Goal: Task Accomplishment & Management: Manage account settings

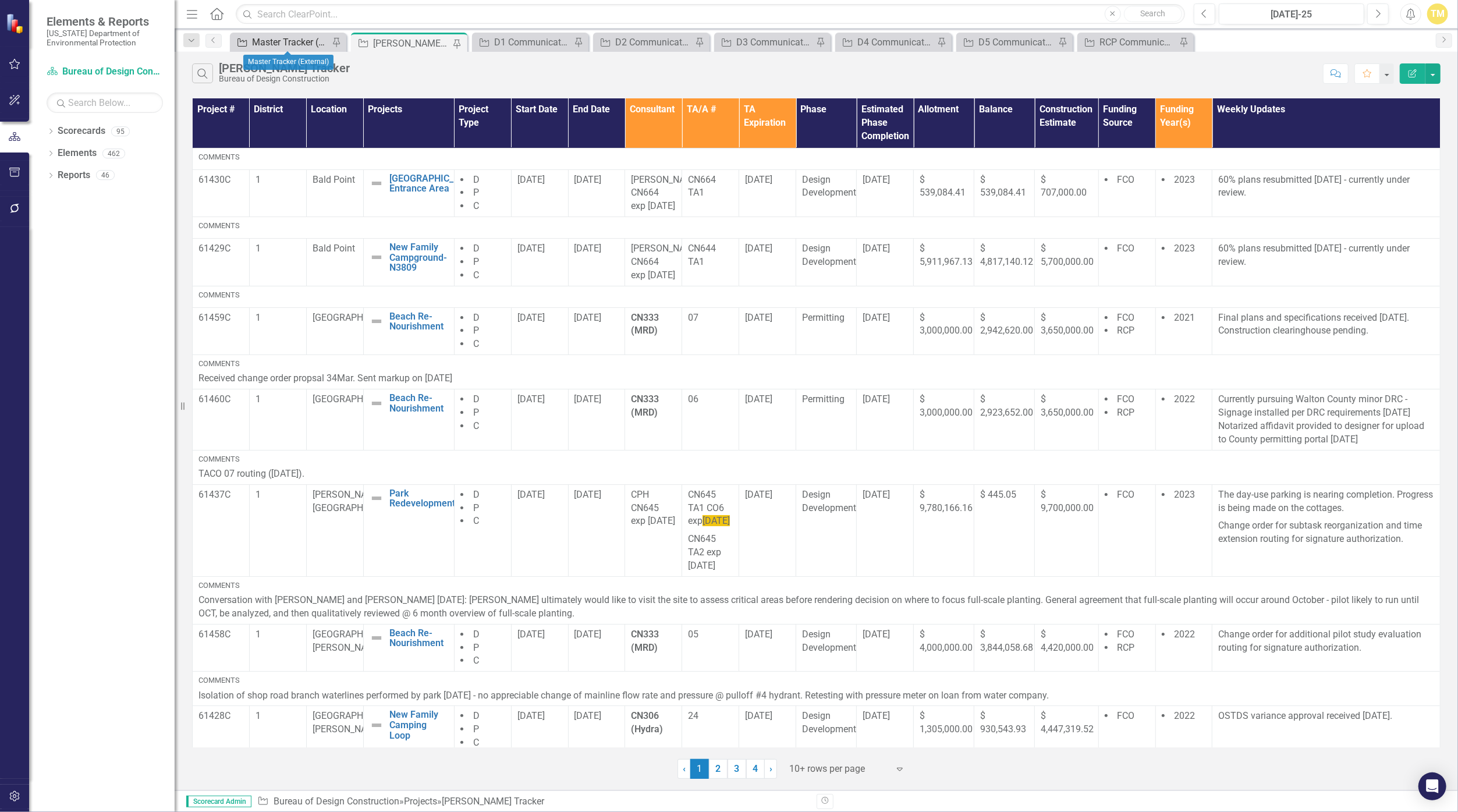
click at [284, 42] on div "Master Tracker (External)" at bounding box center [291, 42] width 77 height 15
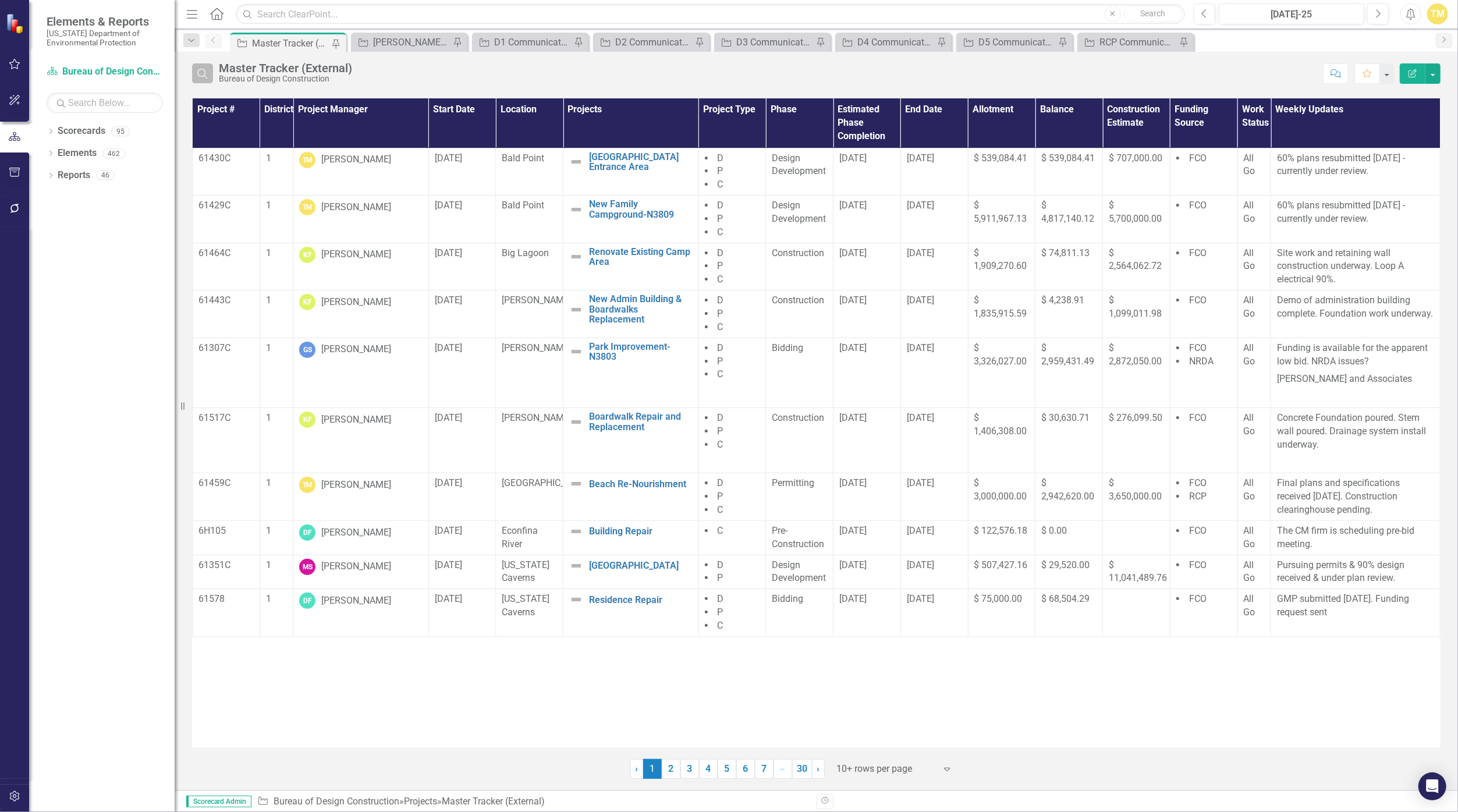
click at [203, 77] on button "Search" at bounding box center [202, 73] width 21 height 19
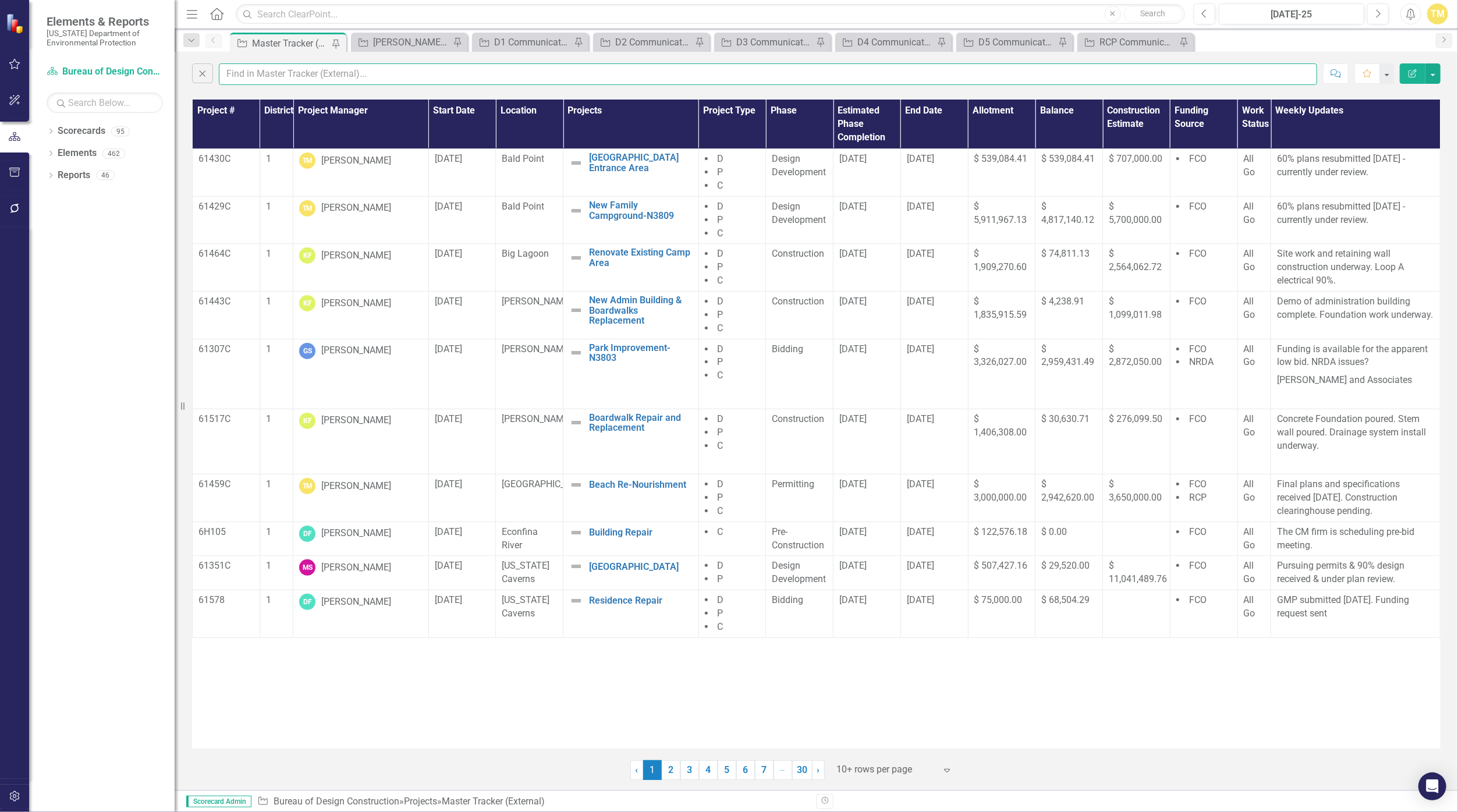
click at [272, 77] on input "text" at bounding box center [768, 74] width 1098 height 21
type input "mccul"
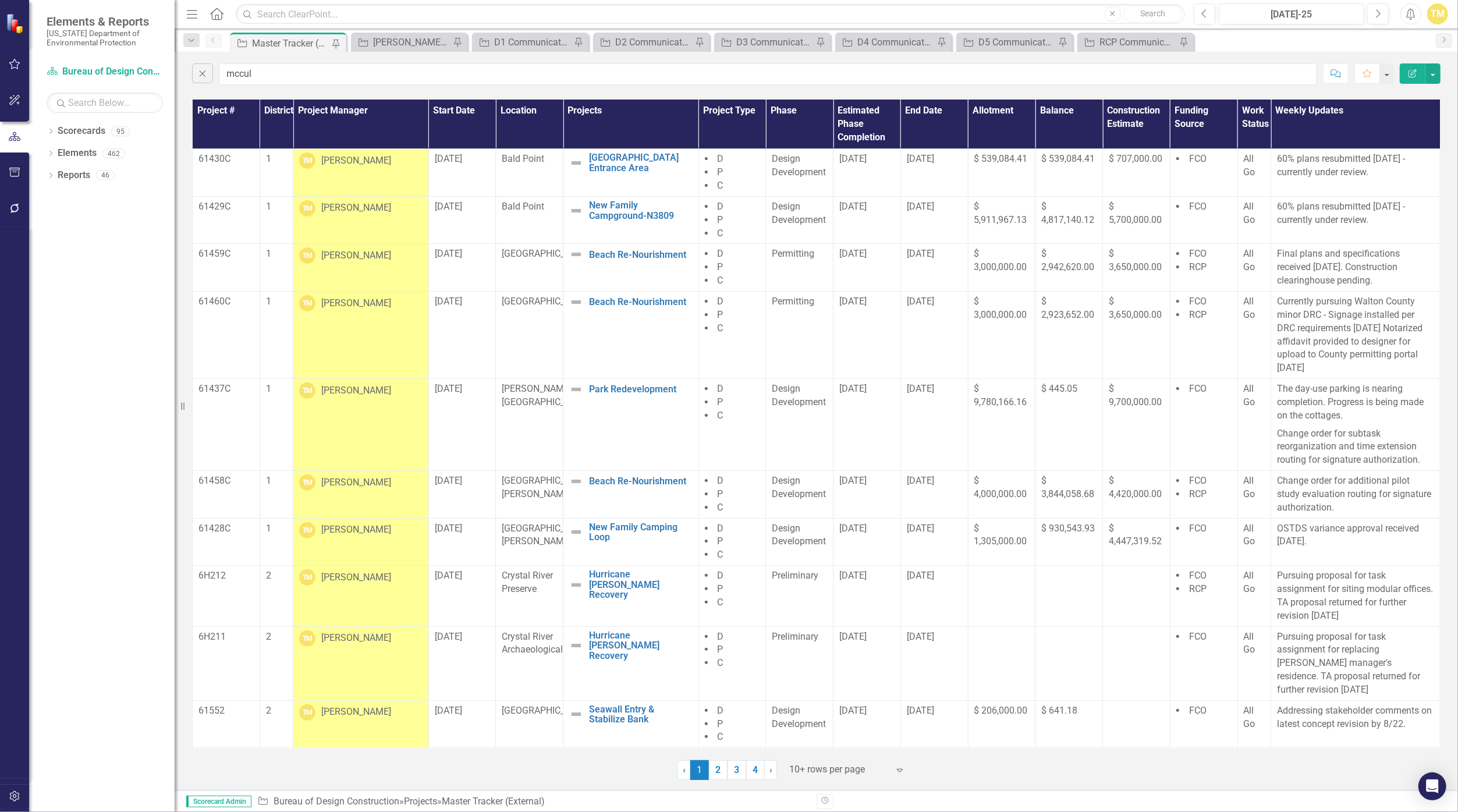
click at [372, 303] on div "[PERSON_NAME]" at bounding box center [356, 303] width 70 height 13
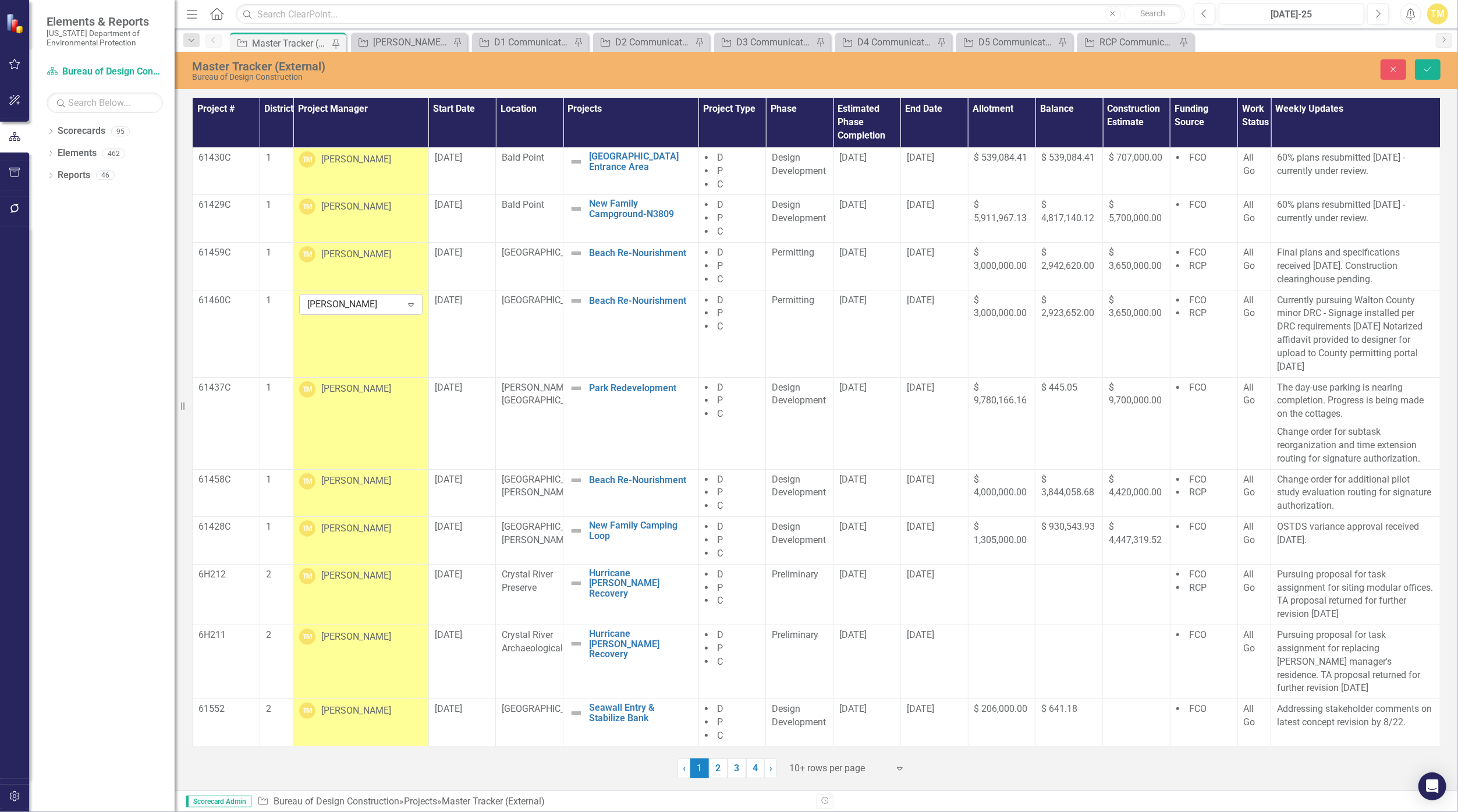
drag, startPoint x: 372, startPoint y: 303, endPoint x: 406, endPoint y: 307, distance: 34.2
click at [406, 307] on icon "Expand" at bounding box center [411, 305] width 11 height 9
type input "amber"
click at [399, 322] on span "[PERSON_NAME] (Division of Recreation and Parks)" at bounding box center [360, 336] width 99 height 38
click at [712, 72] on icon "Save" at bounding box center [1428, 69] width 11 height 8
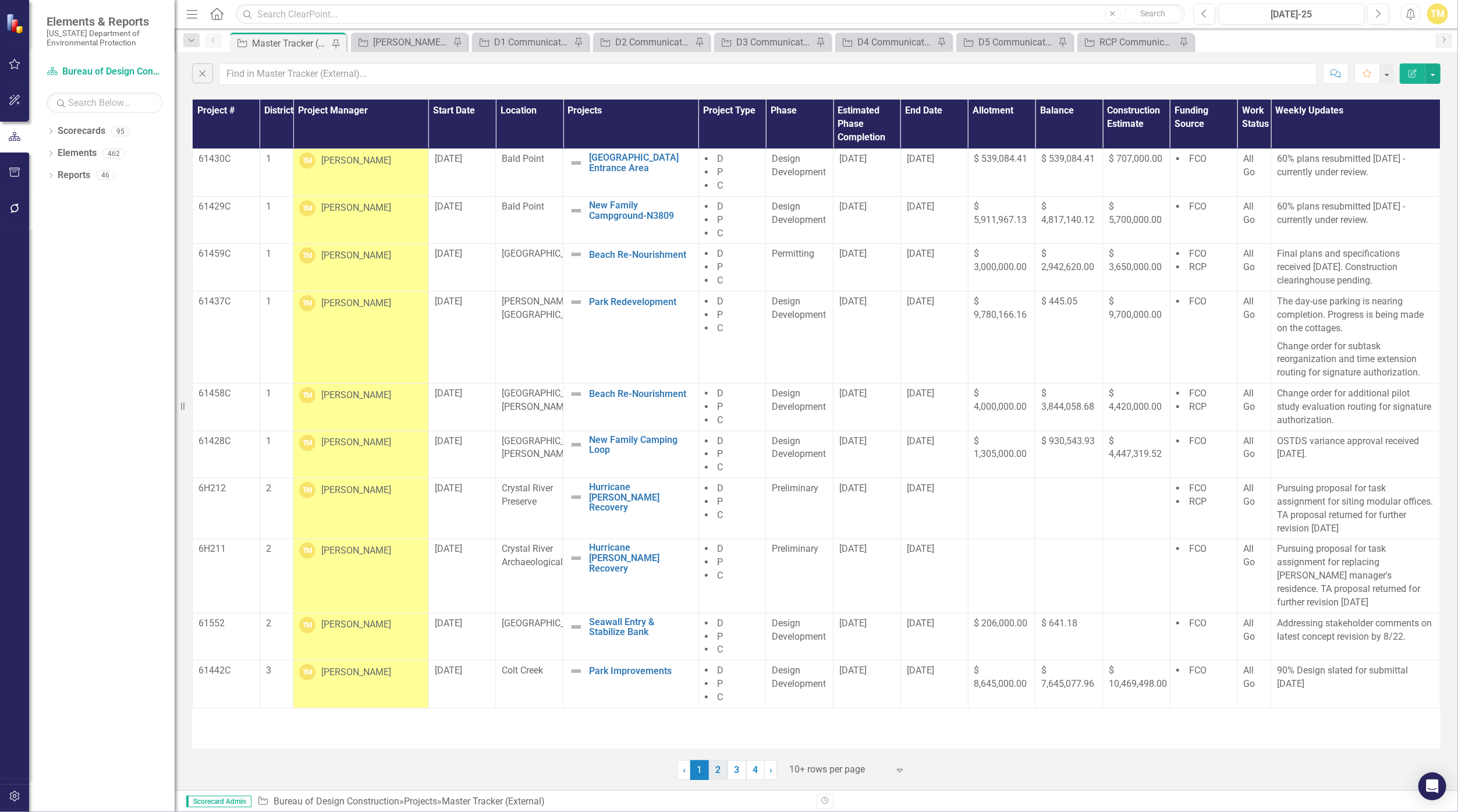
click at [712, 776] on link "2" at bounding box center [718, 770] width 19 height 19
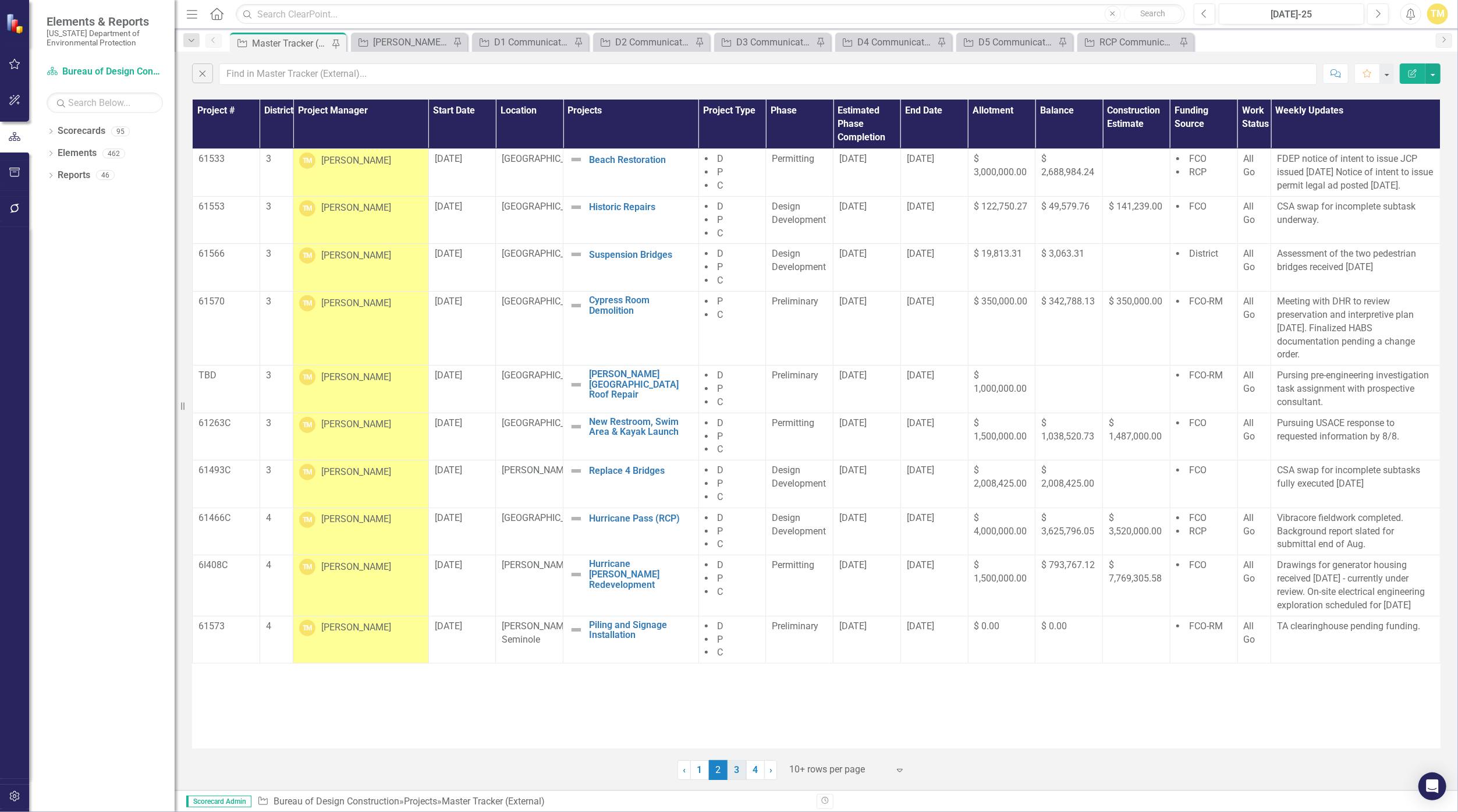
click at [712, 766] on link "3" at bounding box center [737, 770] width 19 height 19
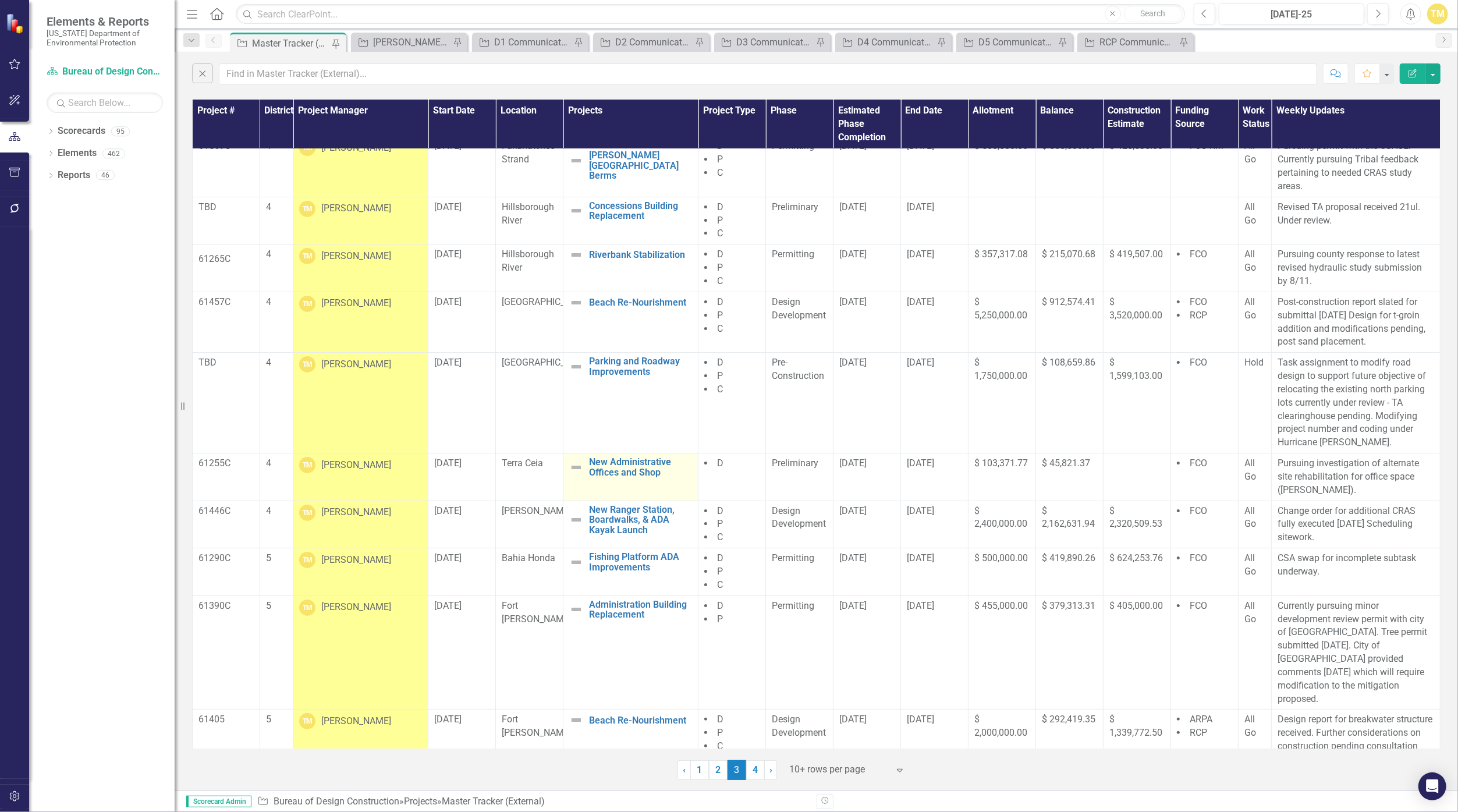
scroll to position [19, 0]
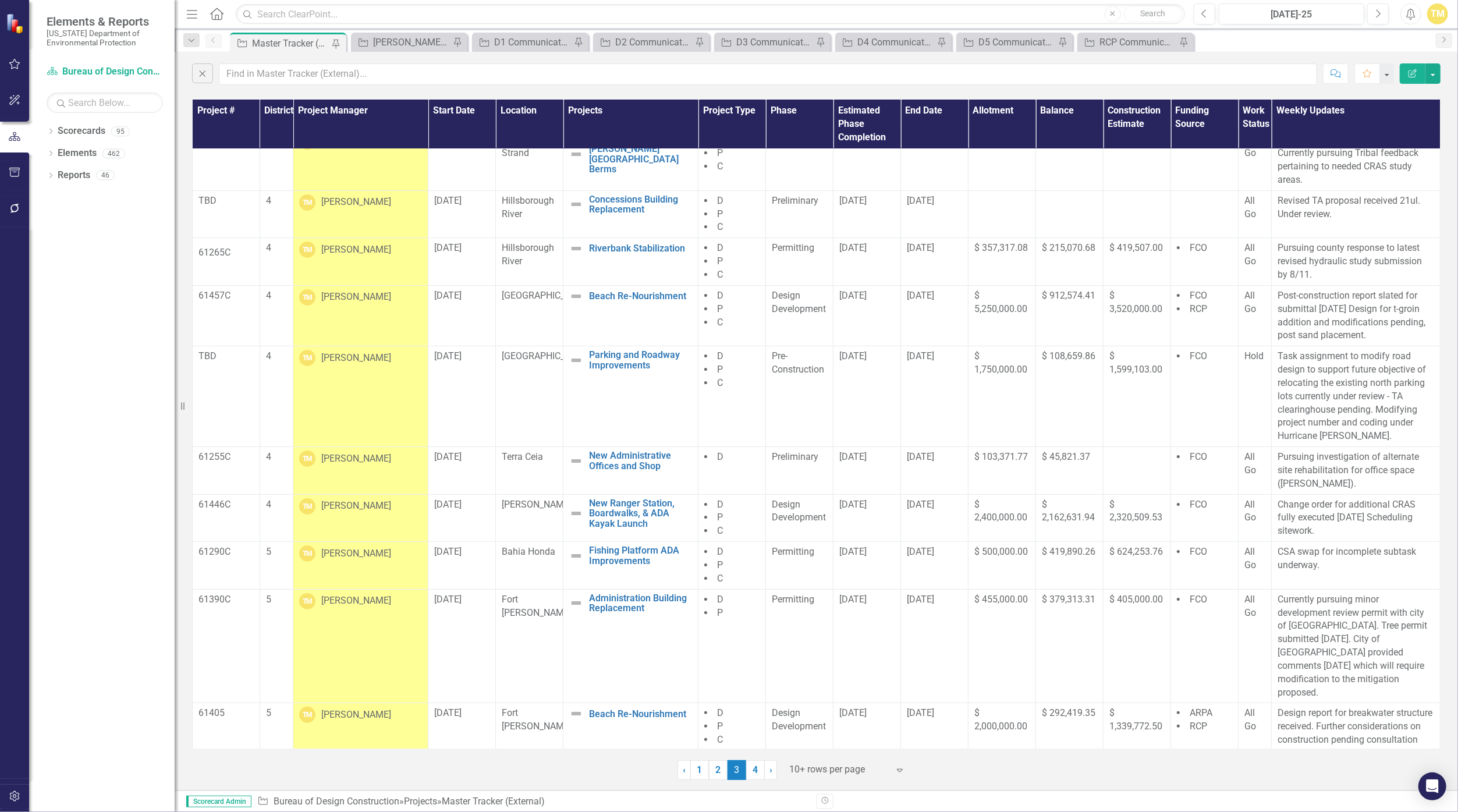
click at [379, 454] on div "[PERSON_NAME]" at bounding box center [356, 459] width 70 height 13
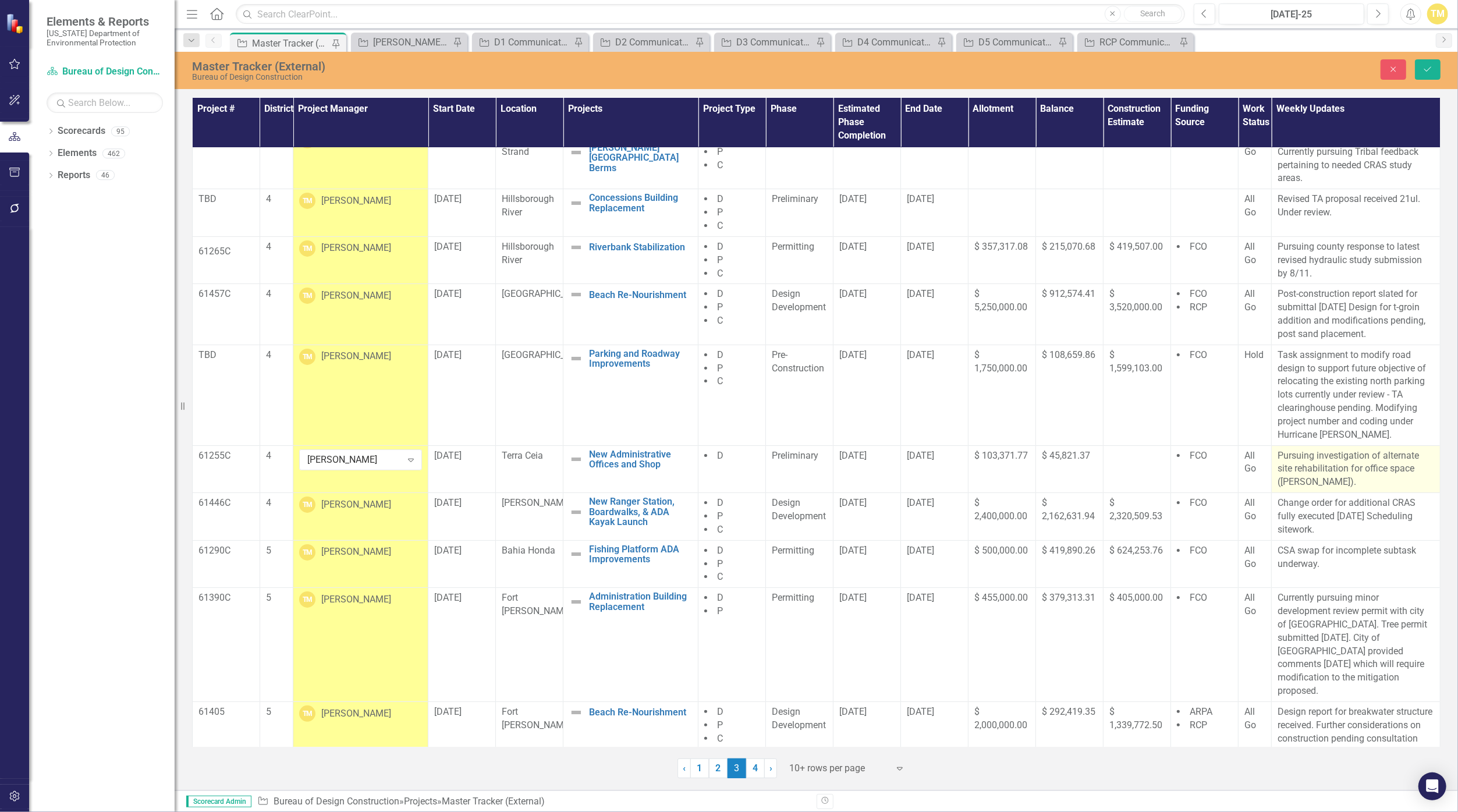
click at [712, 484] on p "Pursuing investigation of alternate site rehabilitation for office space ([PERS…" at bounding box center [1356, 469] width 156 height 40
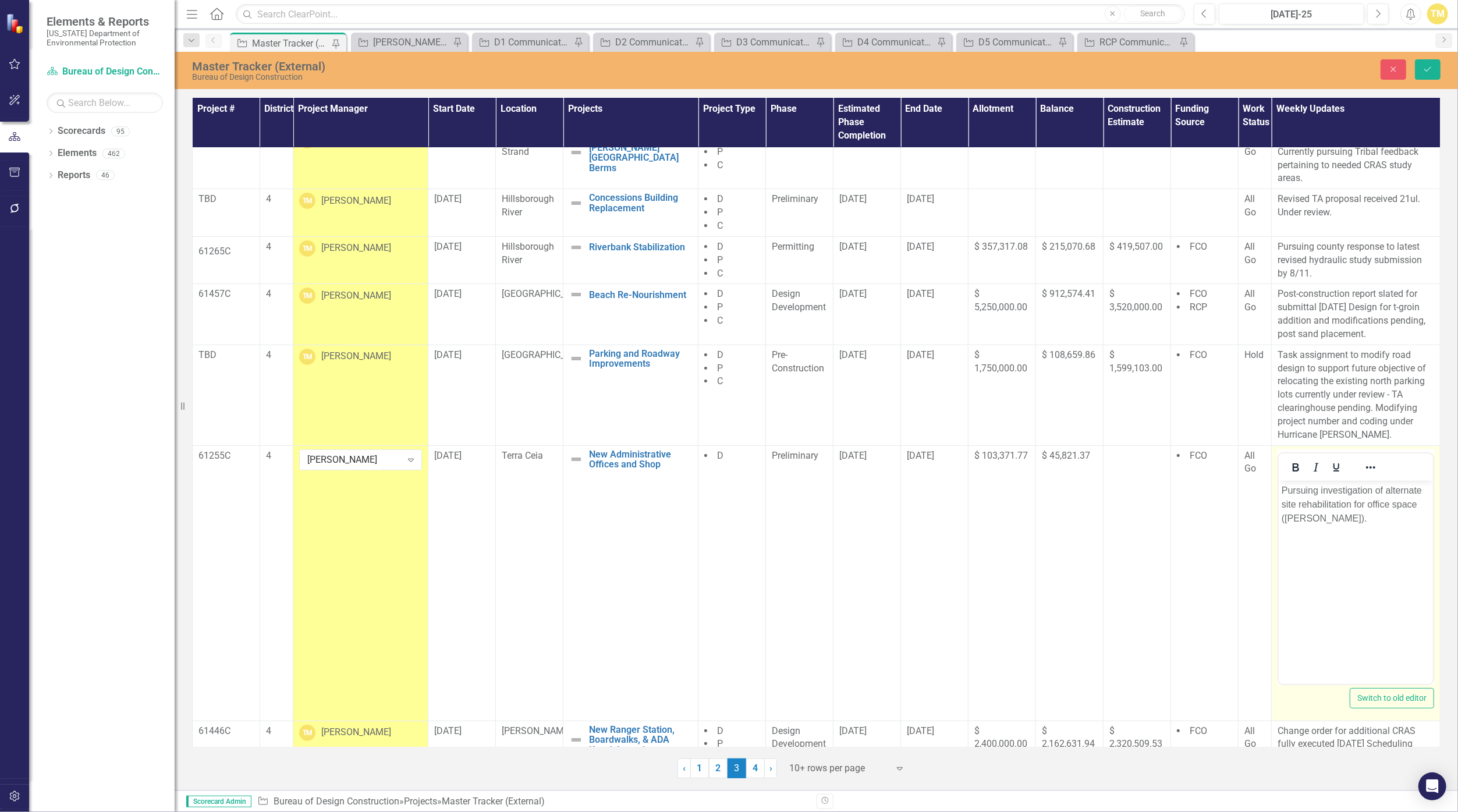
scroll to position [0, 0]
click at [712, 522] on p "Pursuing investigation of alternate site rehabilitation for office space ([PERS…" at bounding box center [1356, 504] width 148 height 42
drag, startPoint x: 1320, startPoint y: 489, endPoint x: 1314, endPoint y: 518, distance: 29.6
click at [712, 518] on p "Pursuing investigation of alternate site rehabilitation for office space ([PERS…" at bounding box center [1356, 511] width 148 height 56
drag, startPoint x: 1322, startPoint y: 491, endPoint x: 1310, endPoint y: 514, distance: 25.9
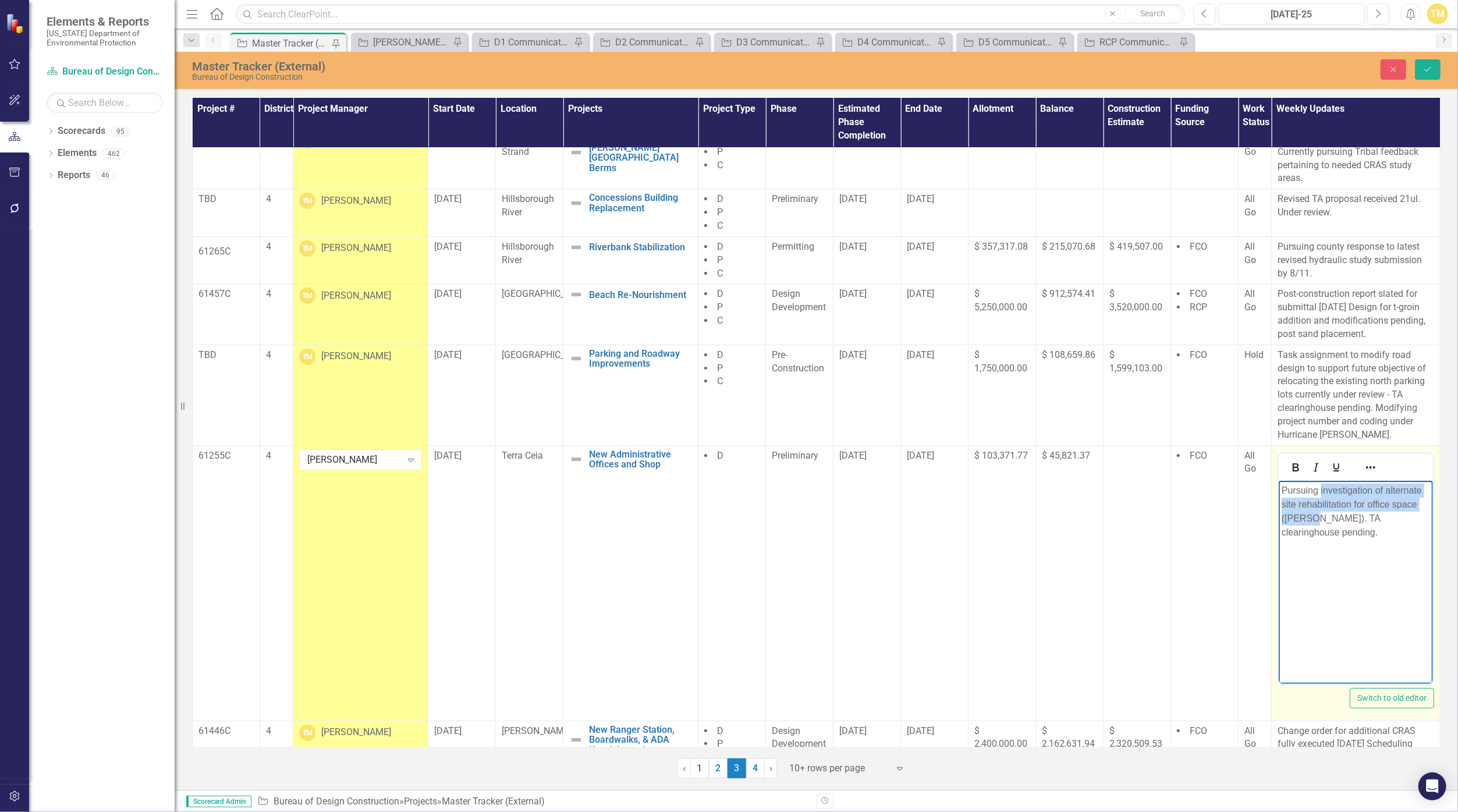
click at [712, 514] on p "Pursuing investigation of alternate site rehabilitation for office space ([PERS…" at bounding box center [1356, 511] width 148 height 56
click at [712, 487] on p "Pursuing . TA clearinghouse pending." at bounding box center [1356, 497] width 148 height 28
click at [712, 489] on p "Pursuing . TA investigation of alternate site rehabilitation for office space (…" at bounding box center [1356, 511] width 148 height 56
drag, startPoint x: 1327, startPoint y: 487, endPoint x: 1245, endPoint y: 484, distance: 82.1
click at [712, 484] on html "Pursuing . TA for investigation of alternate site rehabilitation for office spa…" at bounding box center [1356, 567] width 154 height 174
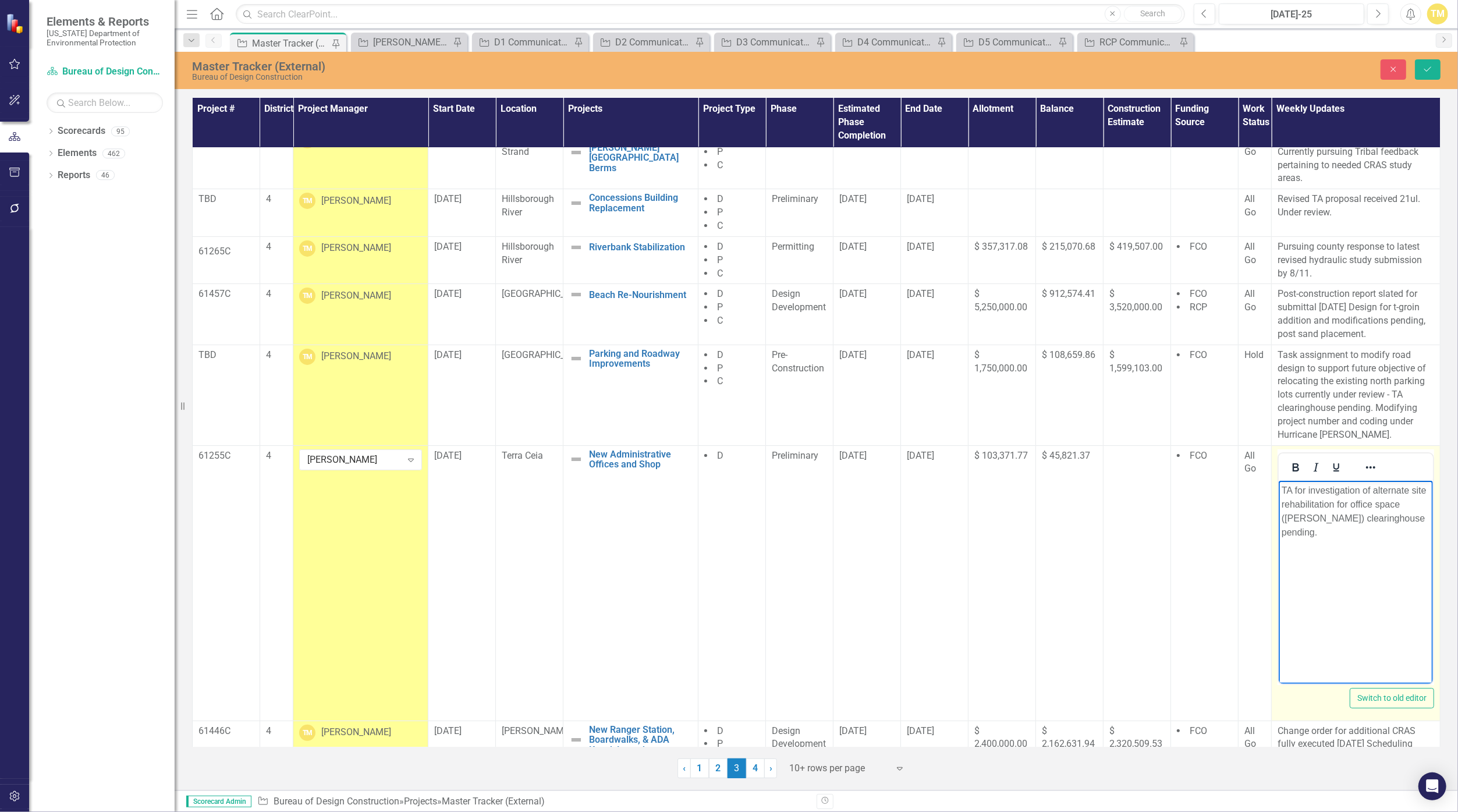
click at [712, 503] on p "TA for investigation of alternate site rehabilitation for office space ([PERSON…" at bounding box center [1356, 511] width 148 height 56
drag, startPoint x: 1317, startPoint y: 517, endPoint x: 1343, endPoint y: 519, distance: 26.1
click at [712, 519] on p "TA for investigation of alternate site rehabilitation of [PERSON_NAME] as offic…" at bounding box center [1356, 511] width 148 height 56
click at [712, 489] on p "TA for investigation of alternate site rehabilitation of [PERSON_NAME] as offic…" at bounding box center [1356, 504] width 148 height 42
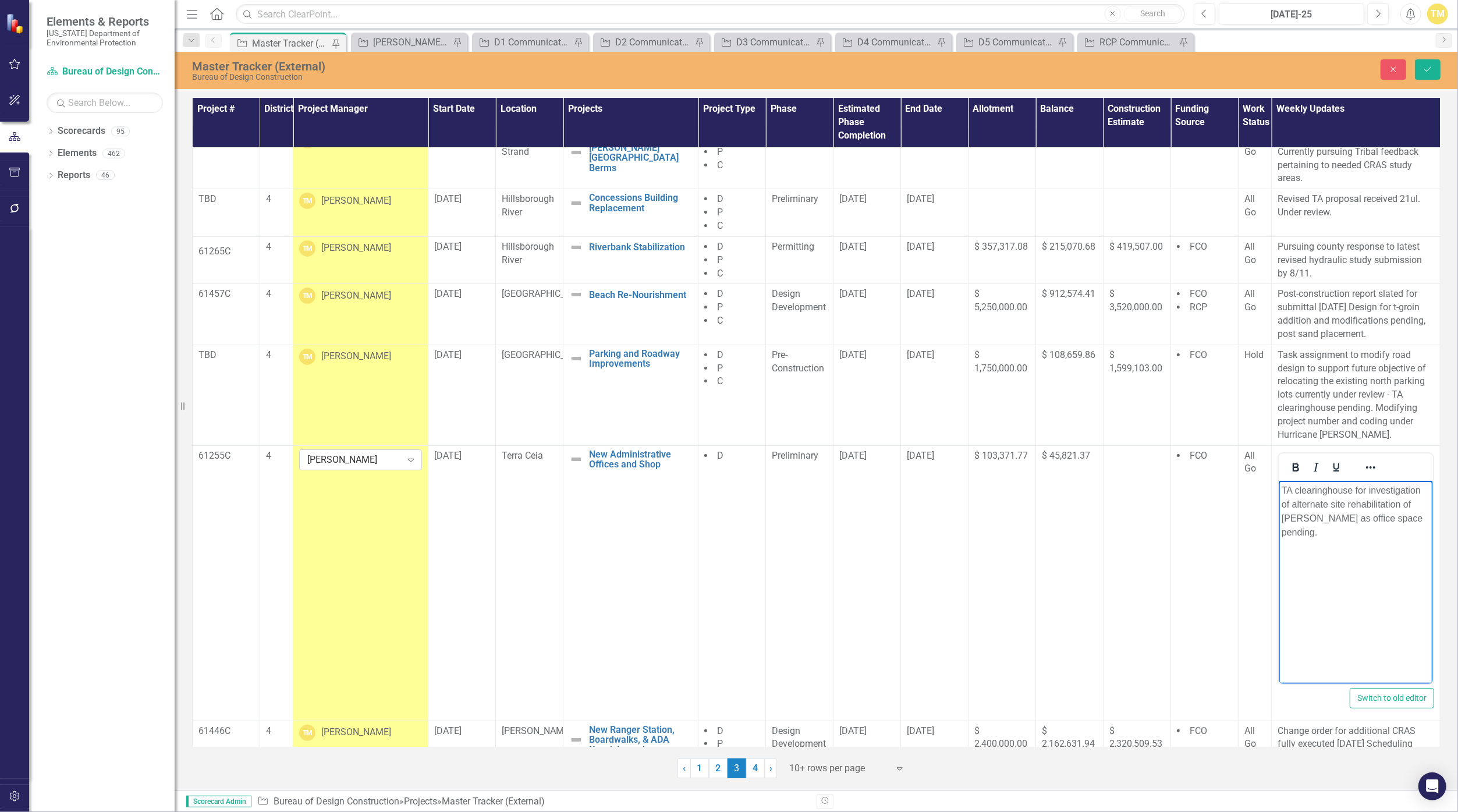
click at [370, 466] on div "[PERSON_NAME] Expand" at bounding box center [360, 459] width 123 height 21
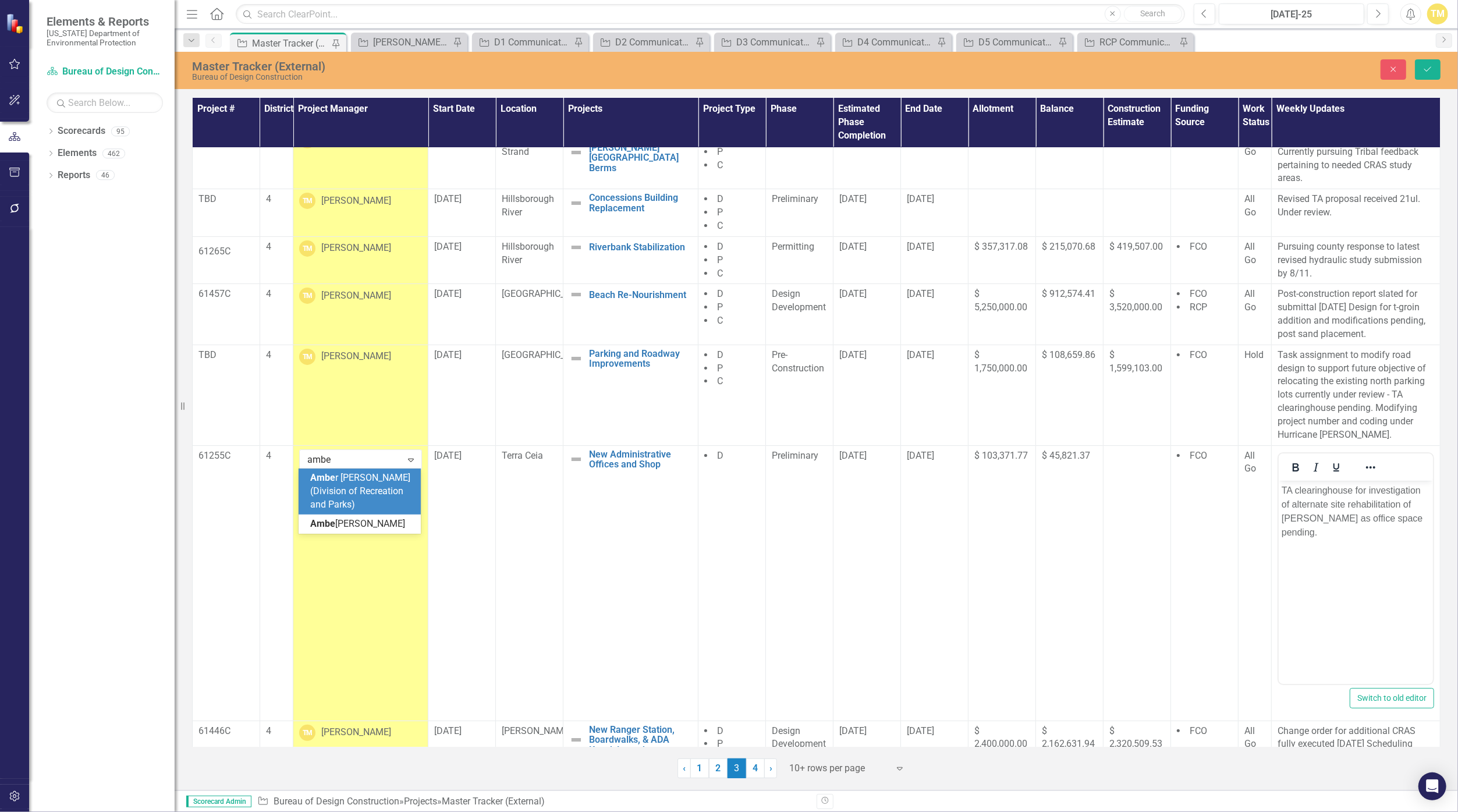
type input "amber"
click at [369, 483] on span "[PERSON_NAME] (Division of Recreation and Parks)" at bounding box center [359, 491] width 99 height 38
click at [712, 68] on icon "Save" at bounding box center [1428, 69] width 11 height 8
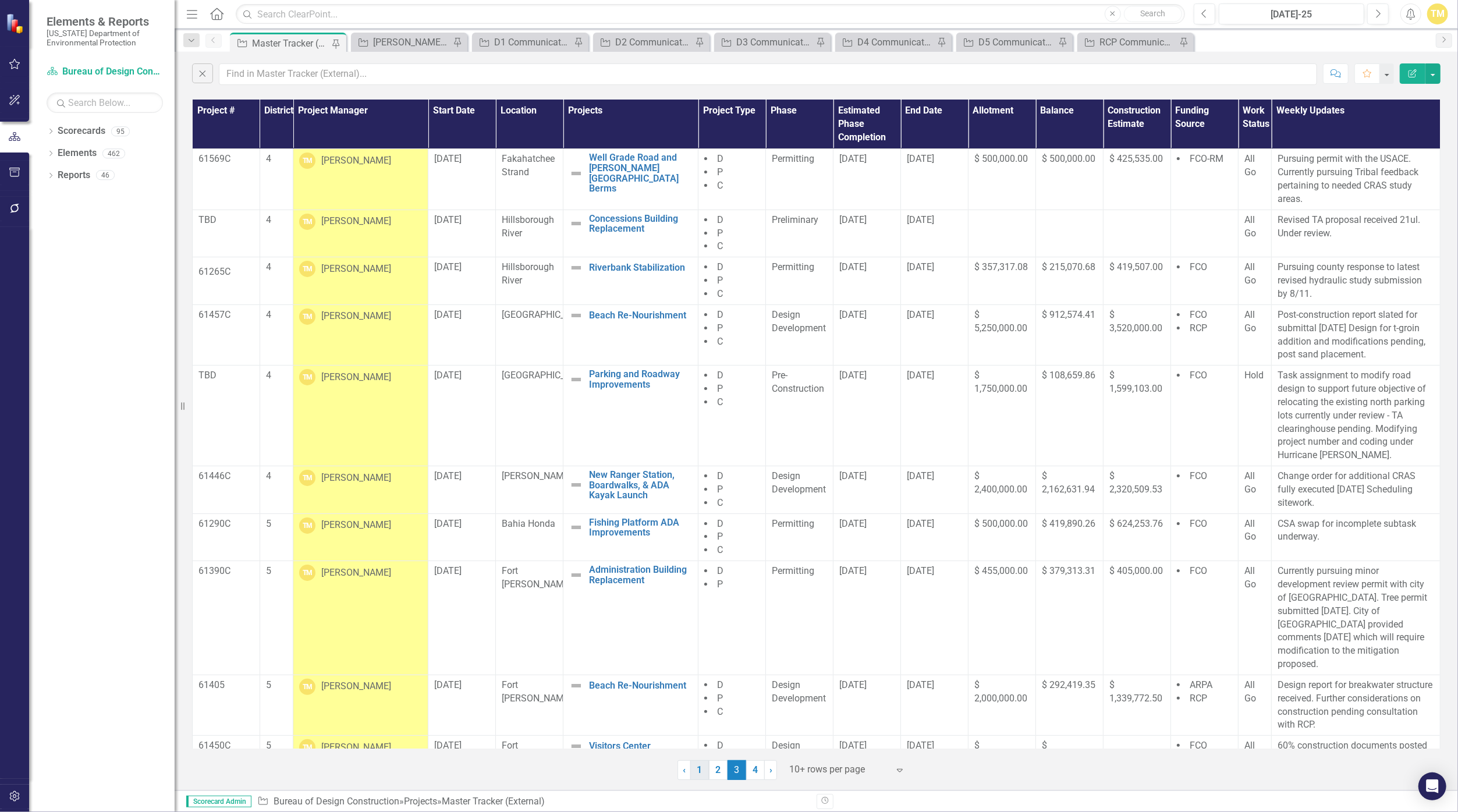
click at [703, 775] on link "1" at bounding box center [700, 770] width 19 height 19
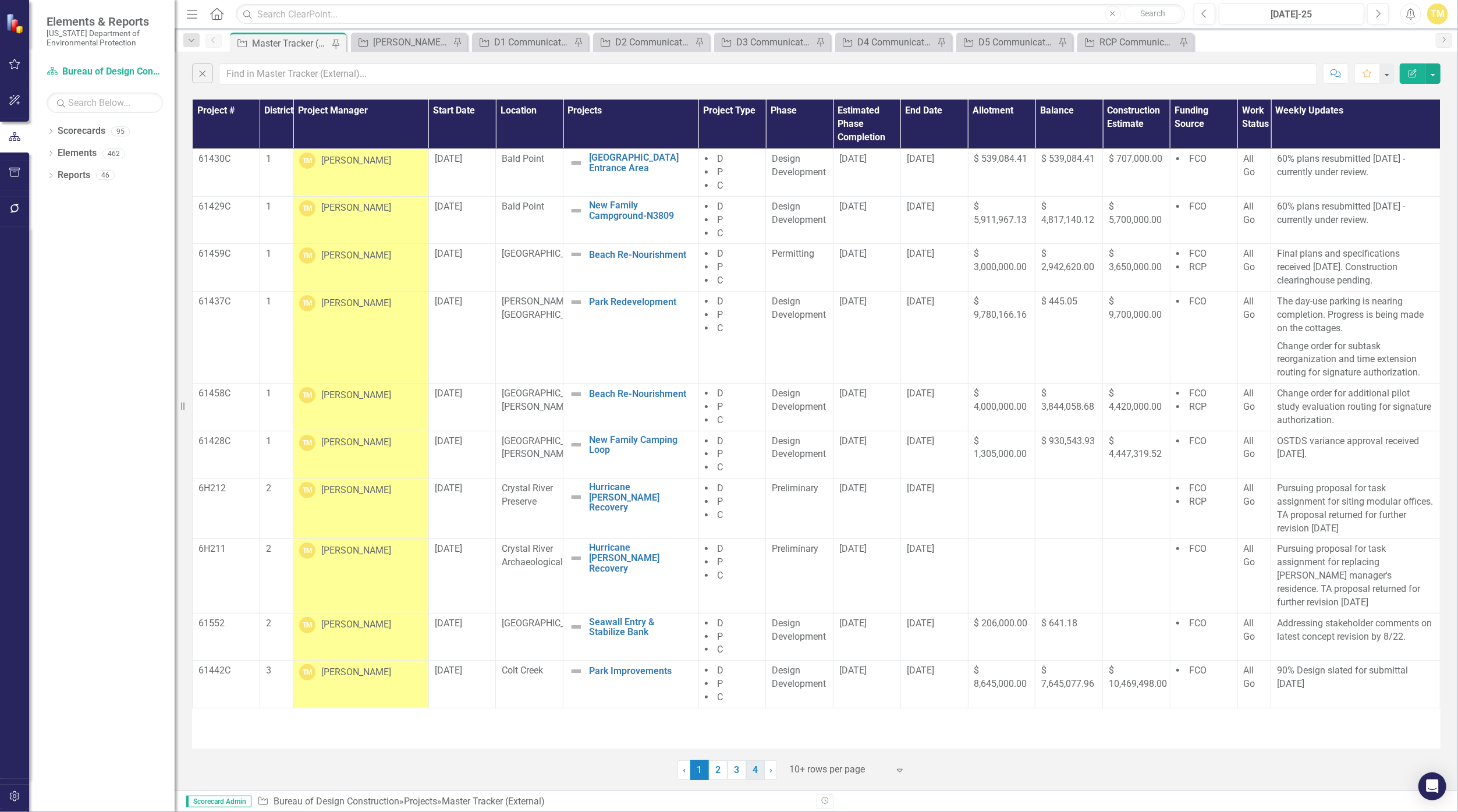
click at [712, 774] on link "4" at bounding box center [756, 770] width 19 height 19
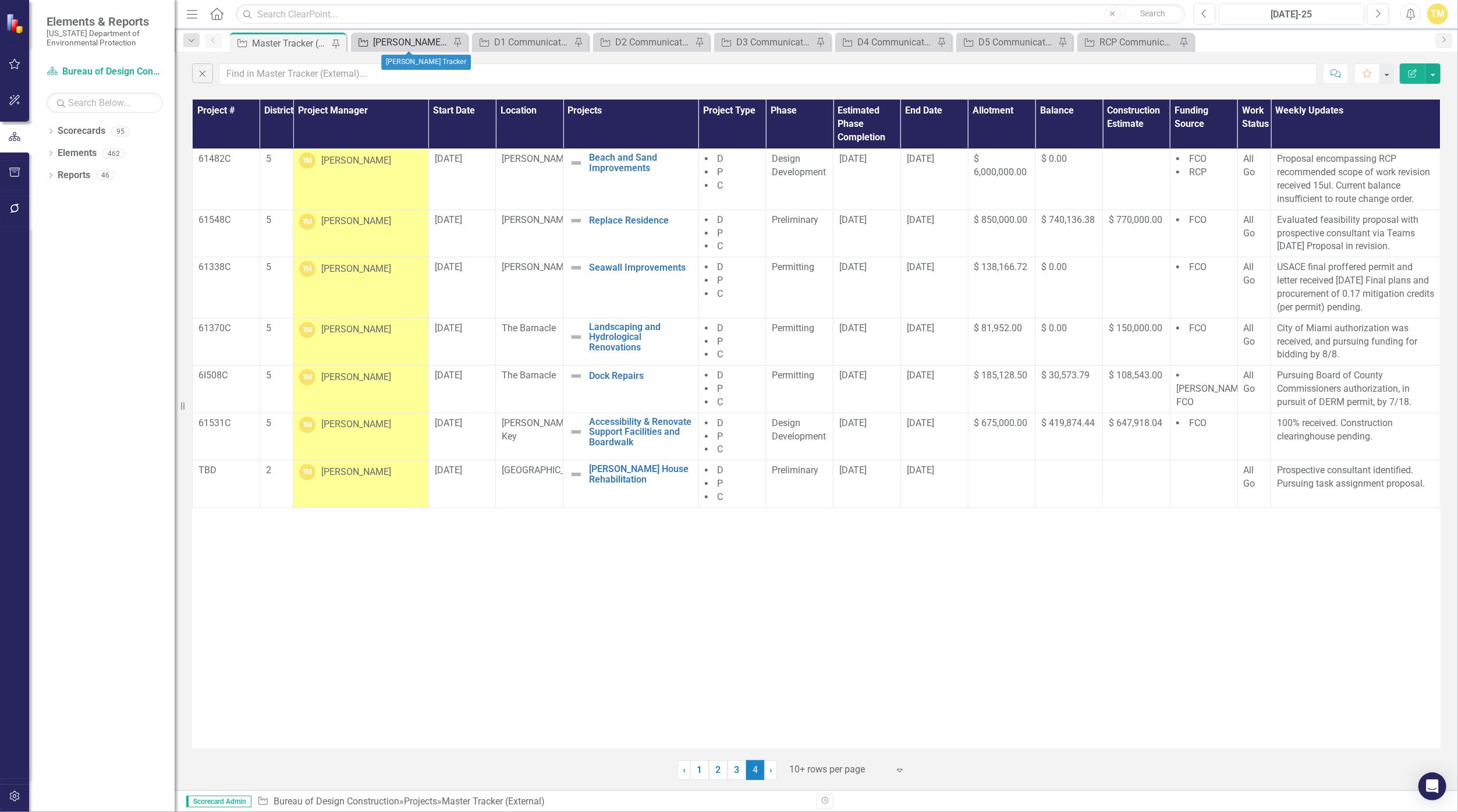
click at [399, 44] on div "[PERSON_NAME] Tracker" at bounding box center [411, 42] width 77 height 15
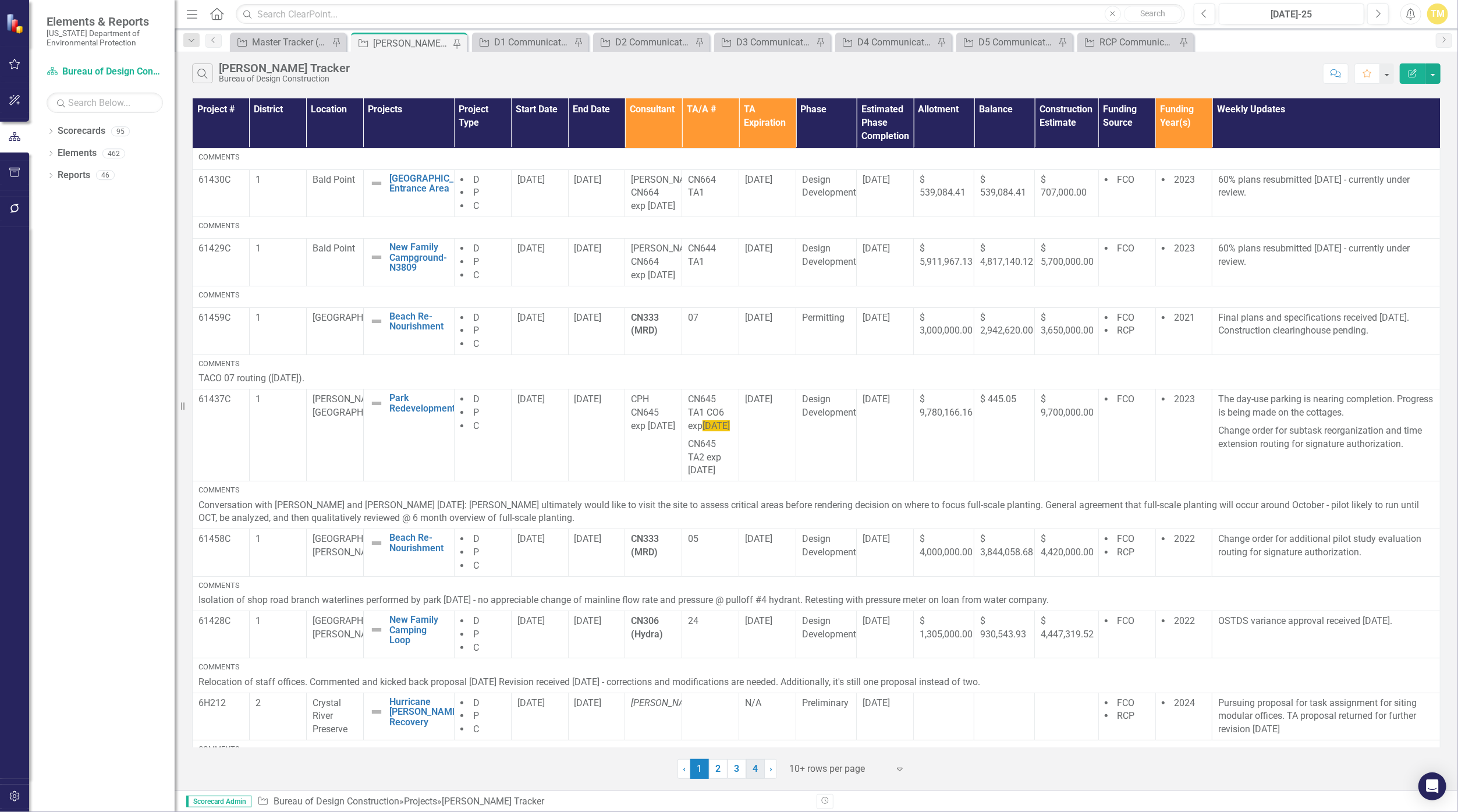
click at [712, 770] on link "4" at bounding box center [756, 768] width 19 height 19
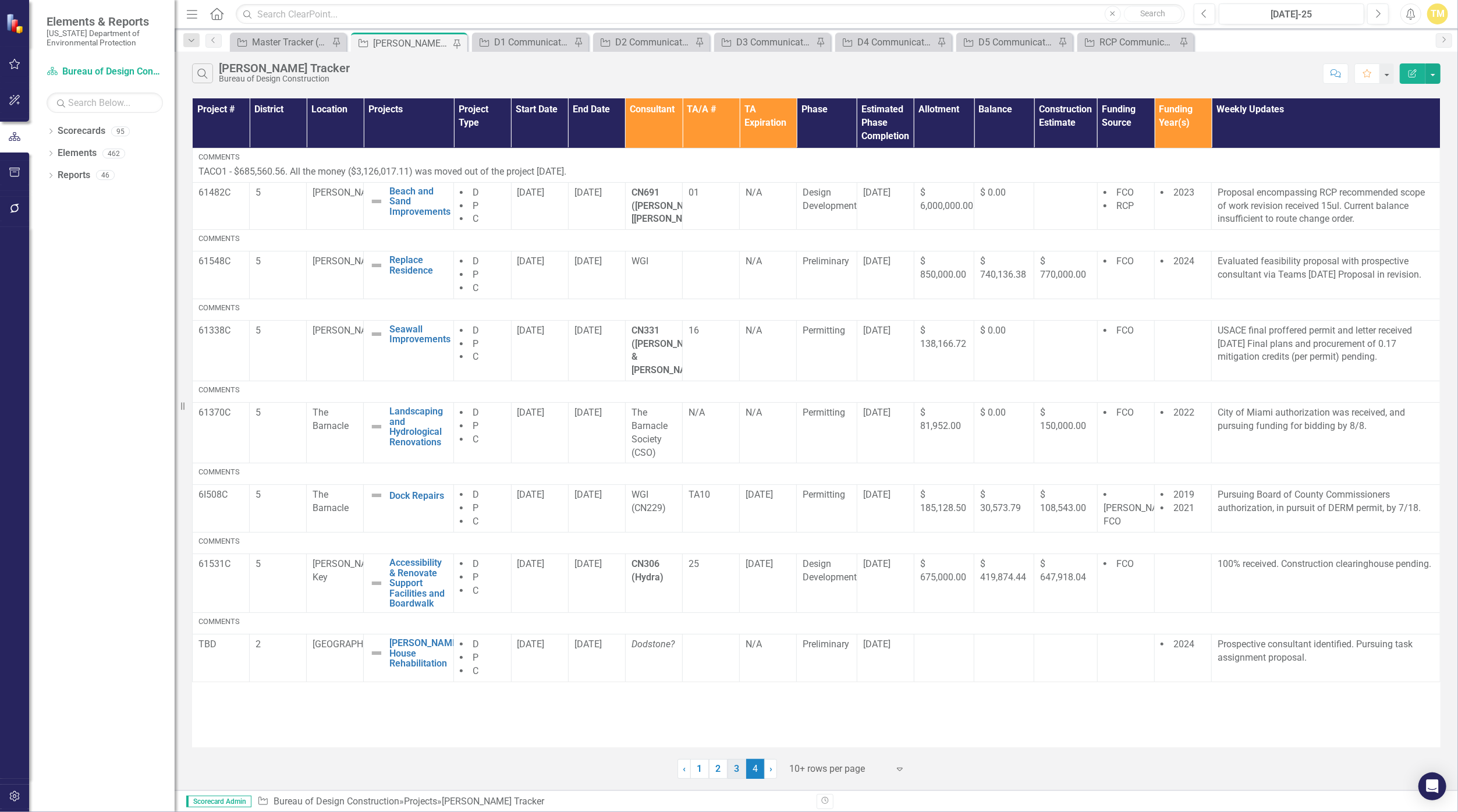
click at [712, 768] on link "3" at bounding box center [737, 768] width 19 height 19
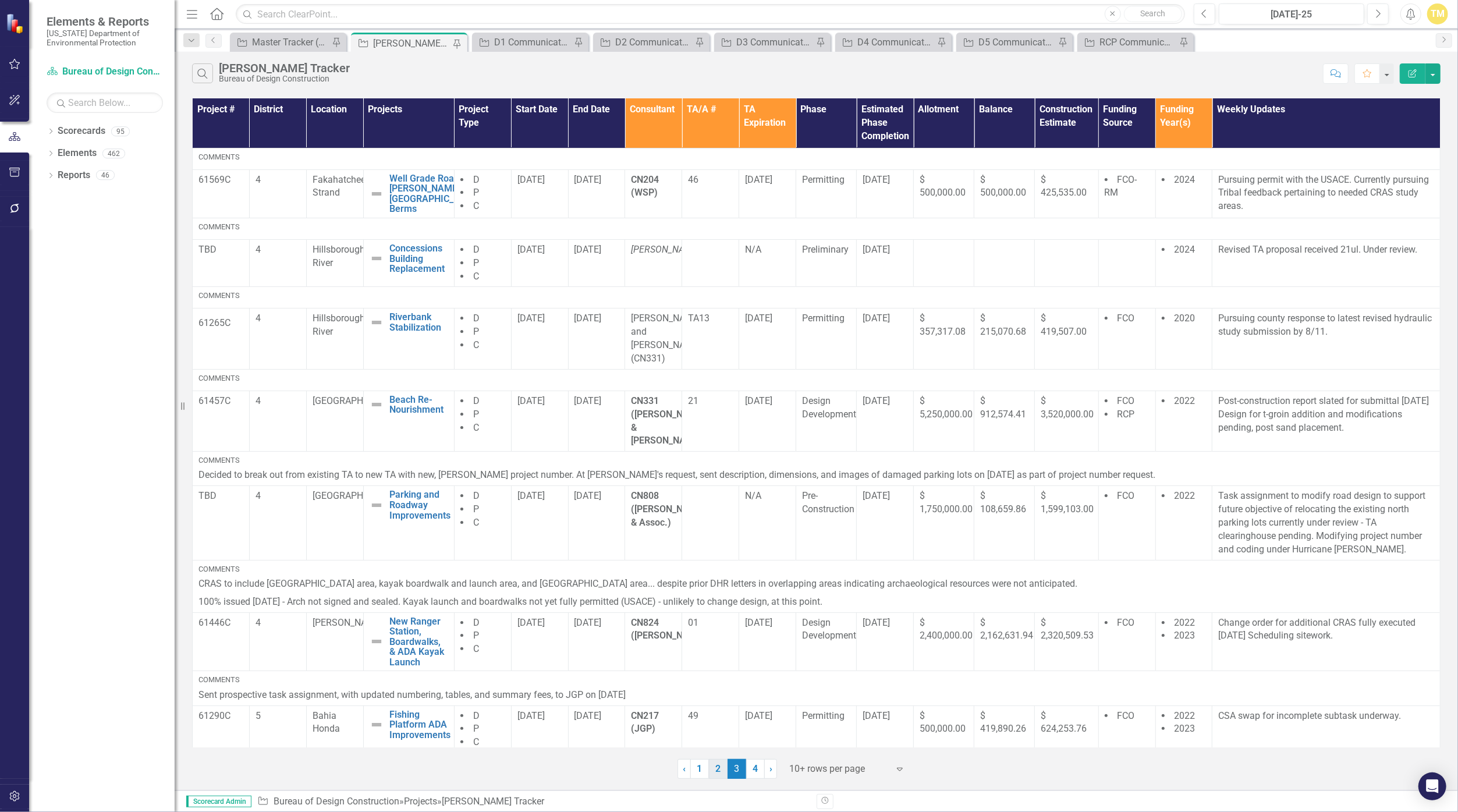
click at [712, 765] on link "2" at bounding box center [718, 768] width 19 height 19
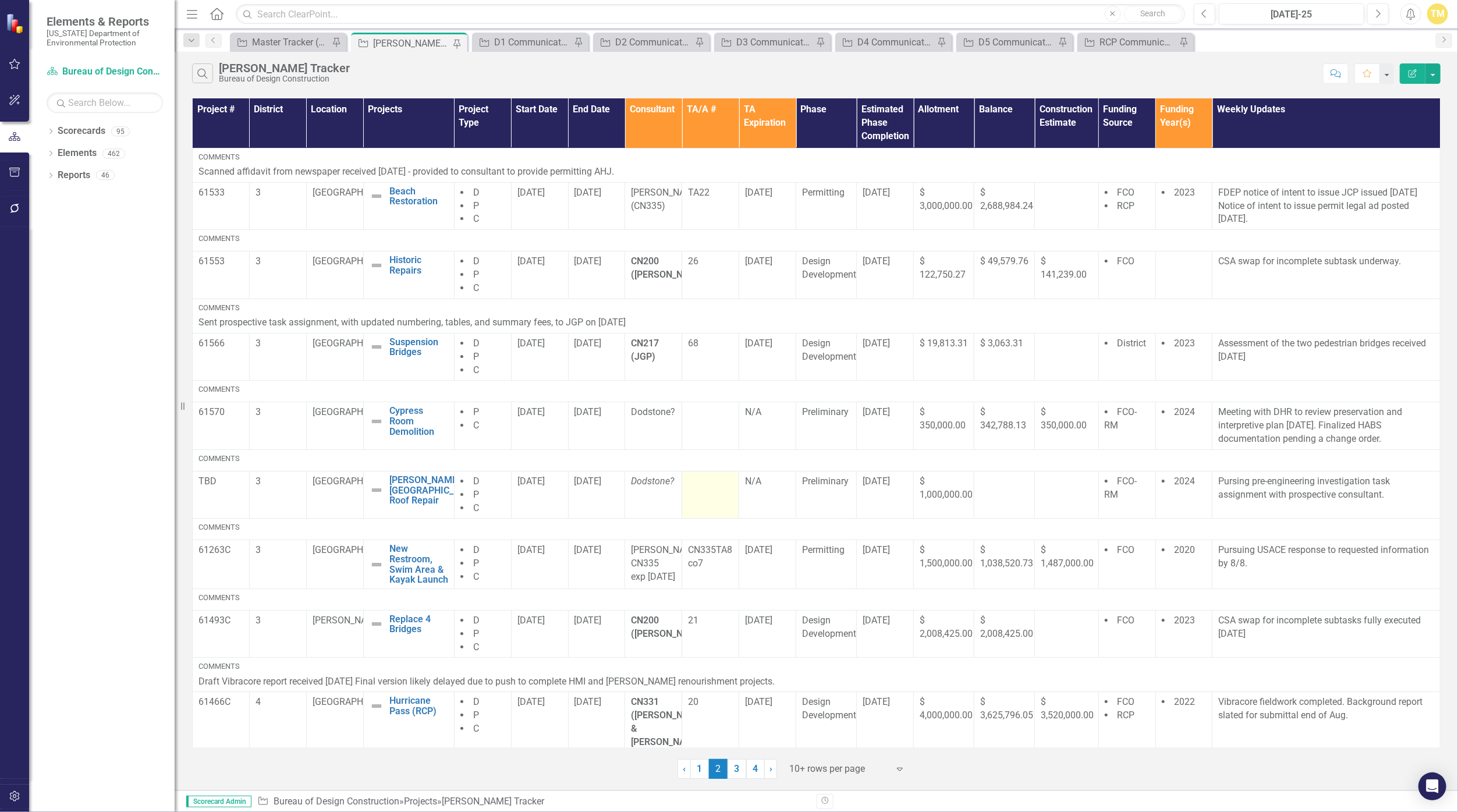
scroll to position [165, 0]
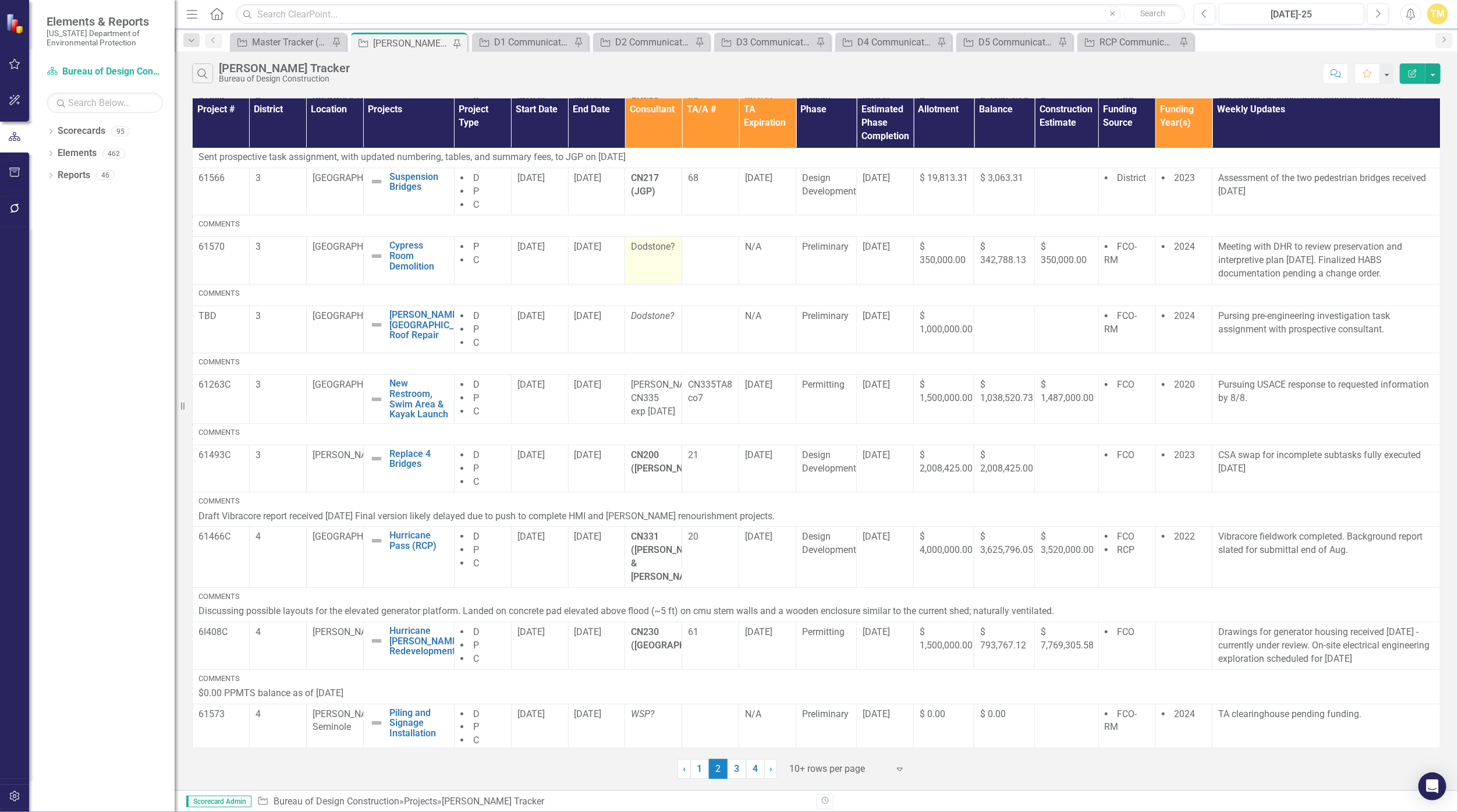
click at [660, 247] on p "Dodstone?" at bounding box center [653, 247] width 45 height 13
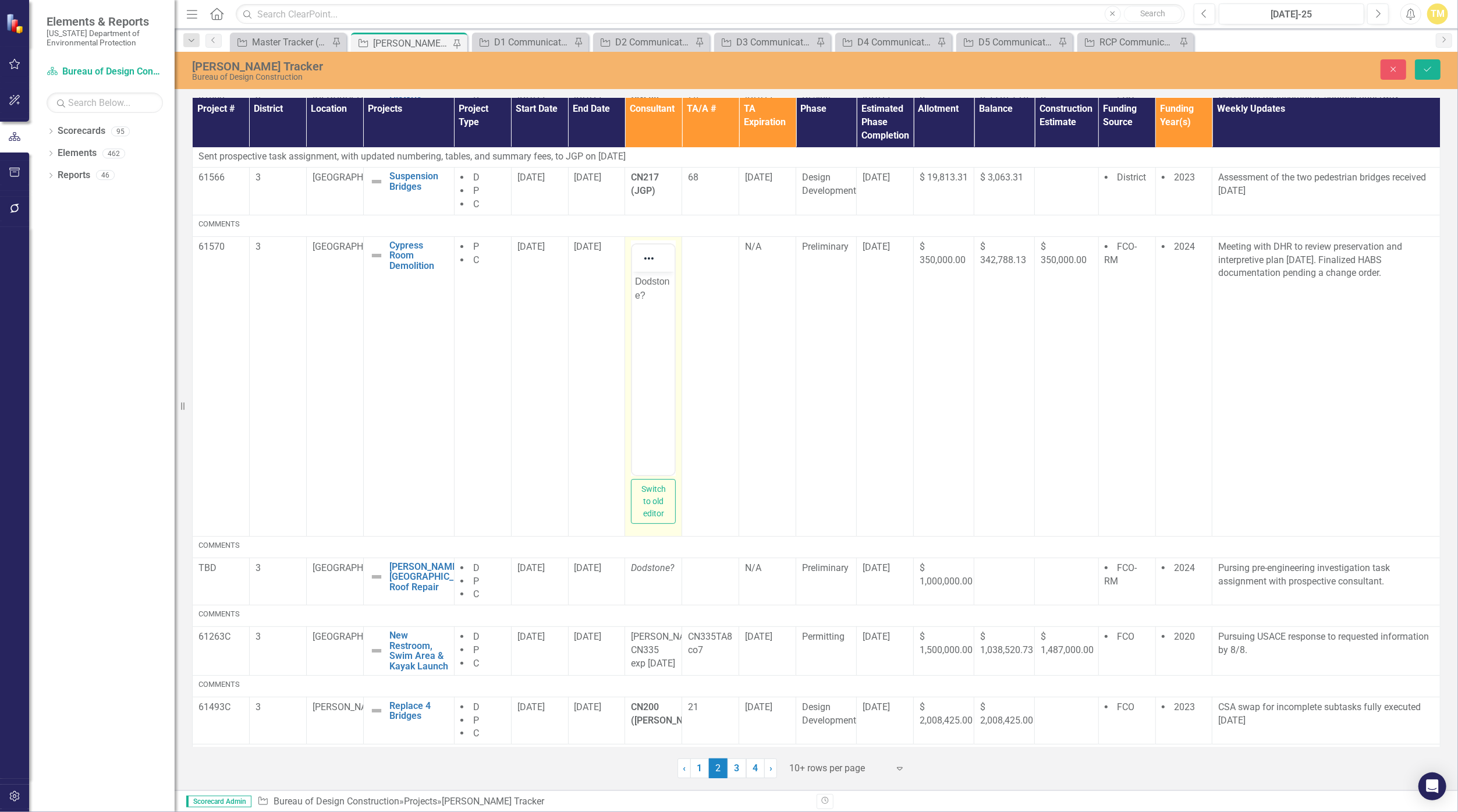
scroll to position [0, 0]
drag, startPoint x: 1292, startPoint y: 518, endPoint x: 640, endPoint y: 292, distance: 690.1
click at [640, 292] on p "Dodstone?" at bounding box center [653, 288] width 37 height 28
drag, startPoint x: 640, startPoint y: 292, endPoint x: 633, endPoint y: 272, distance: 21.2
click at [633, 272] on body "Dodstone?" at bounding box center [653, 358] width 42 height 174
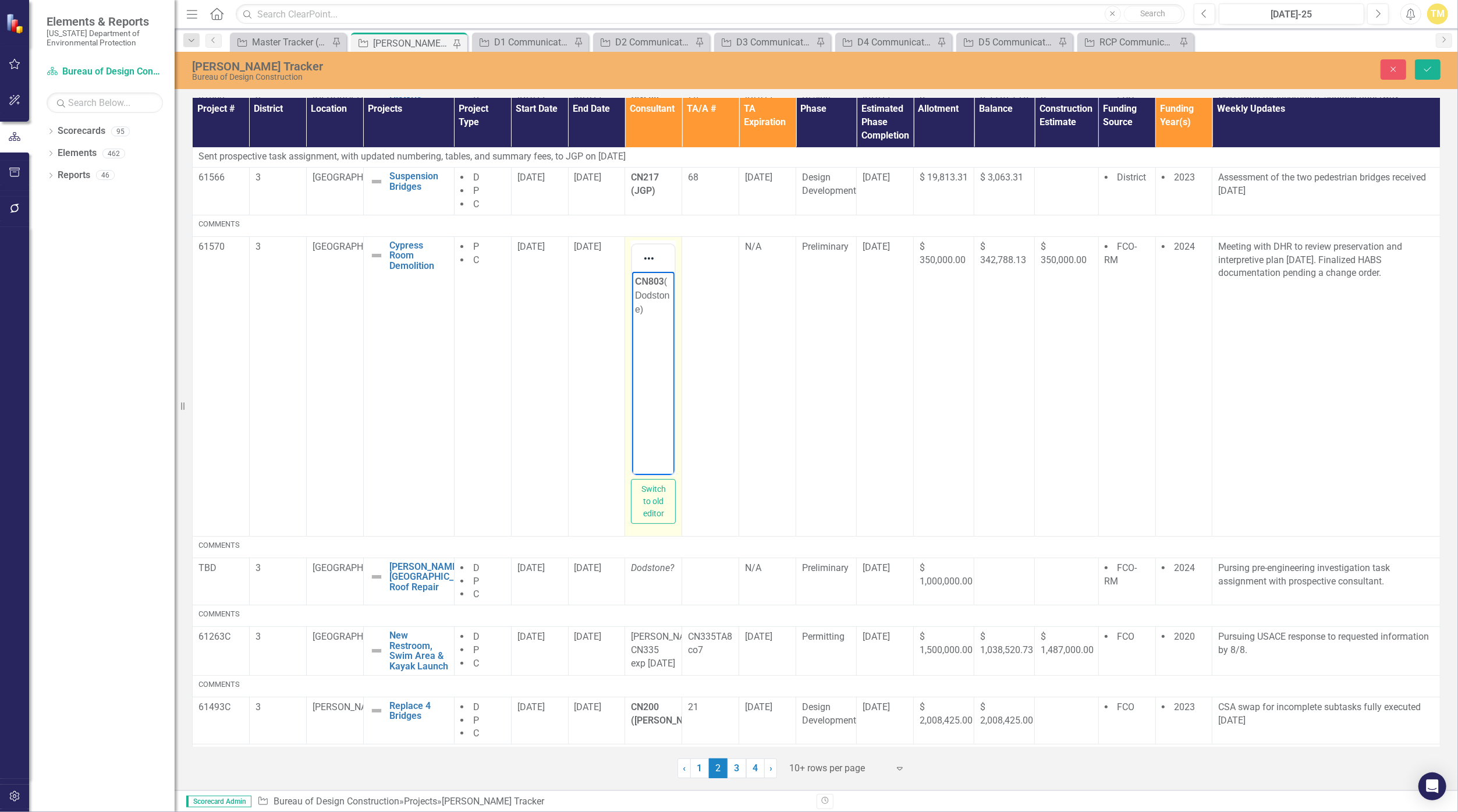
click at [660, 276] on strong "CN803" at bounding box center [649, 281] width 29 height 10
click at [712, 69] on icon "Save" at bounding box center [1428, 69] width 11 height 8
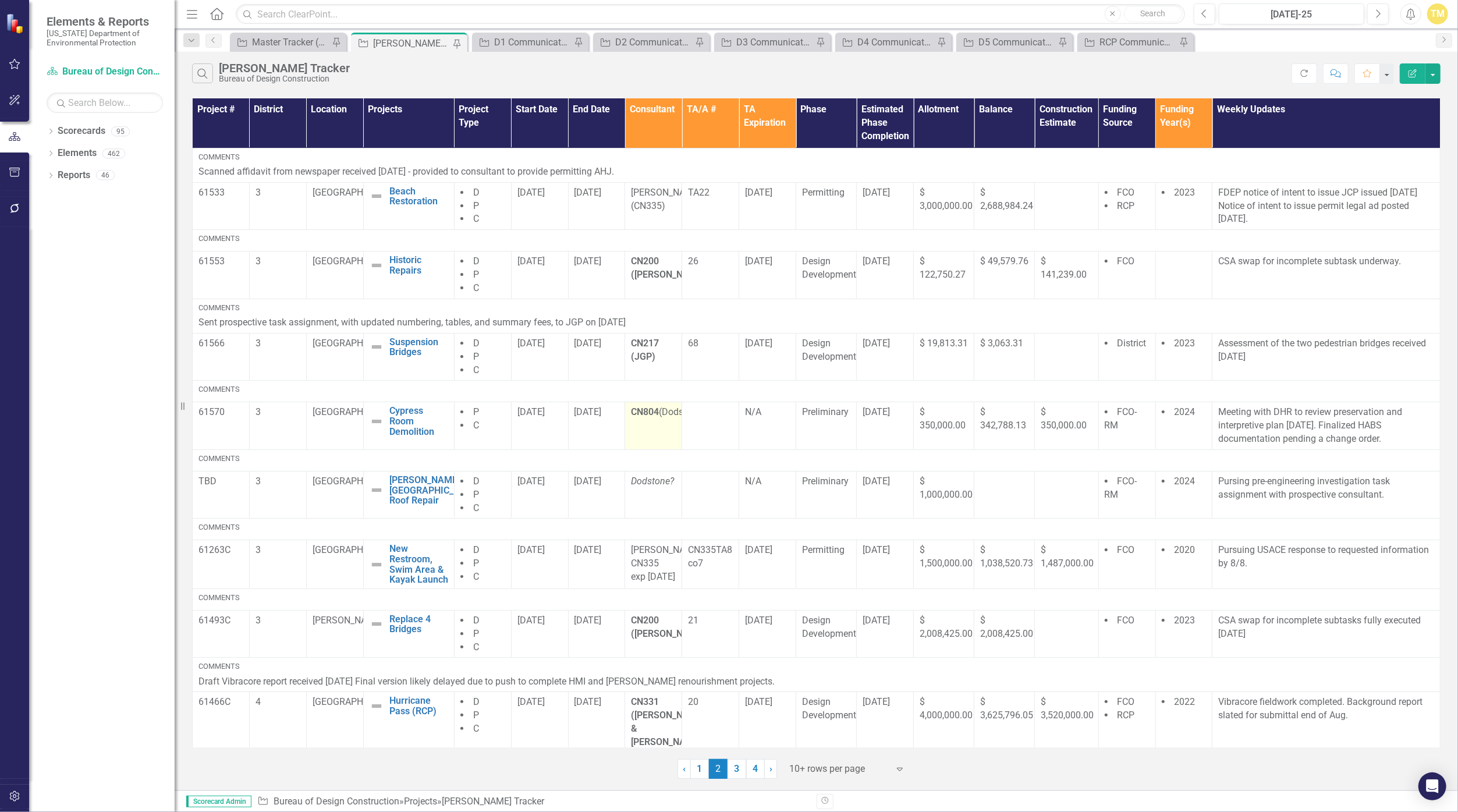
click at [650, 423] on td "CN804 (Dodstone)" at bounding box center [653, 425] width 57 height 48
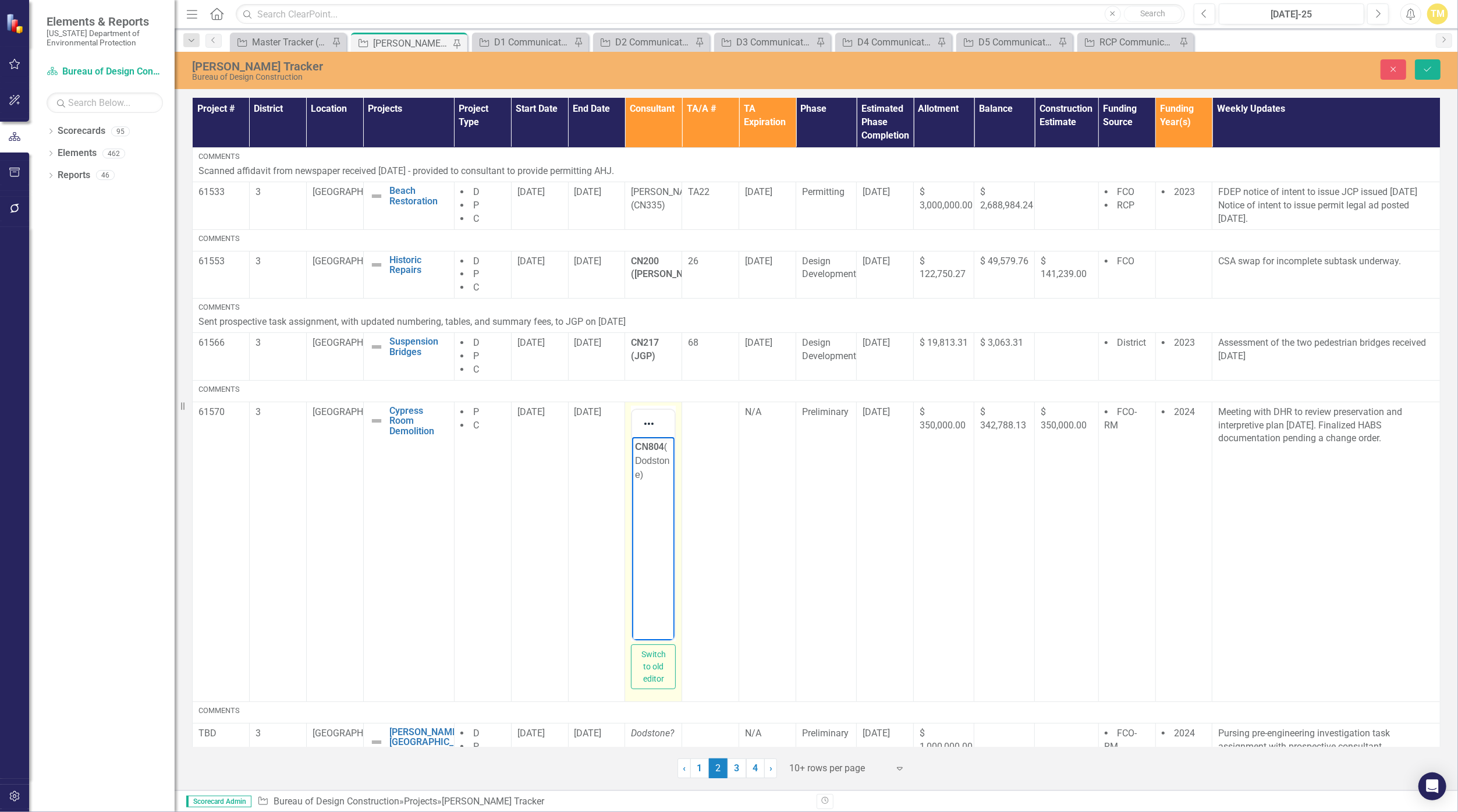
drag, startPoint x: 1282, startPoint y: 860, endPoint x: 668, endPoint y: 448, distance: 739.4
click at [668, 448] on p "CN804 (Dodstone)" at bounding box center [653, 460] width 37 height 42
click at [712, 72] on button "Save" at bounding box center [1428, 69] width 26 height 20
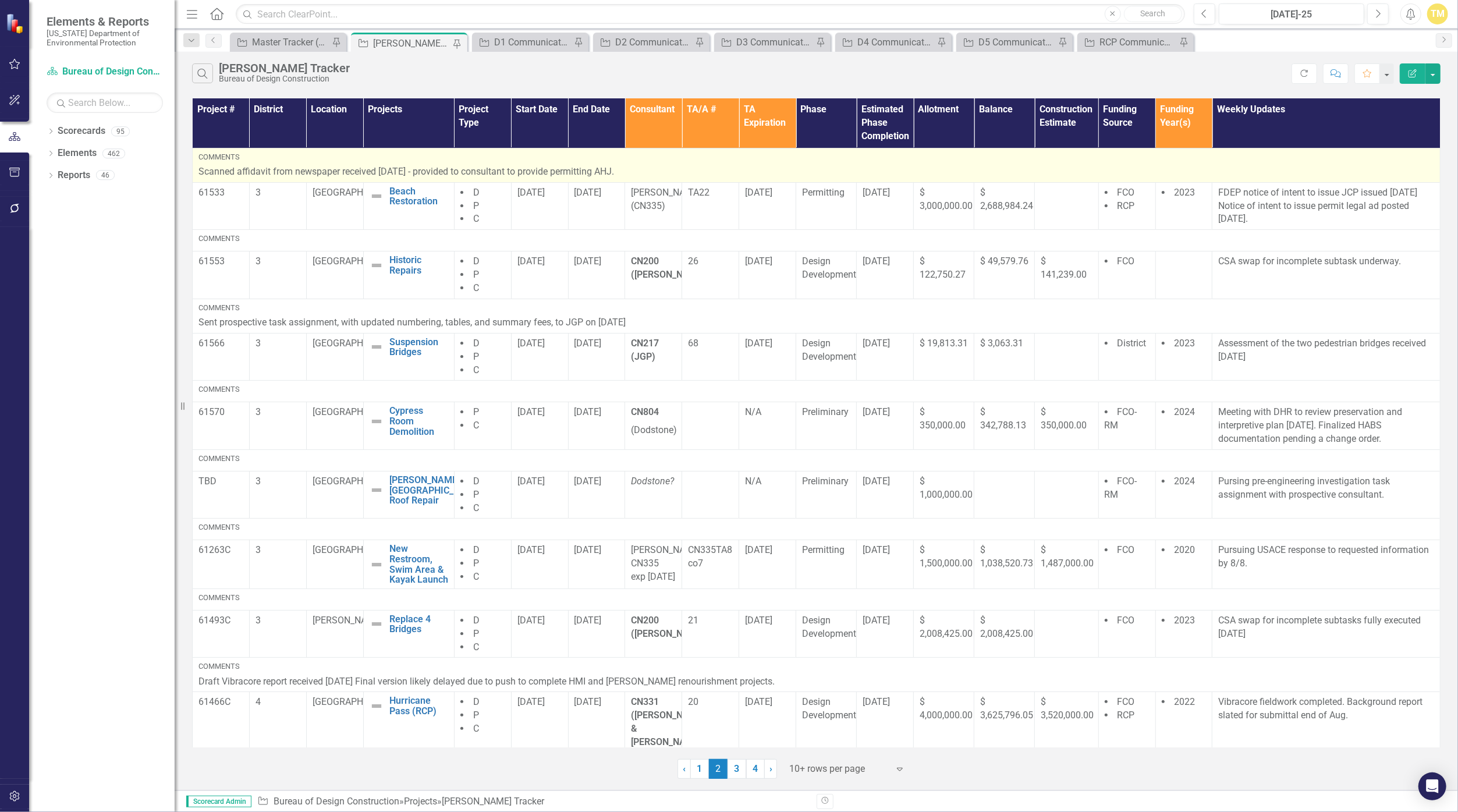
click at [712, 173] on p "Scanned affidavit from newspaper received [DATE] - provided to consultant to pr…" at bounding box center [816, 172] width 1236 height 13
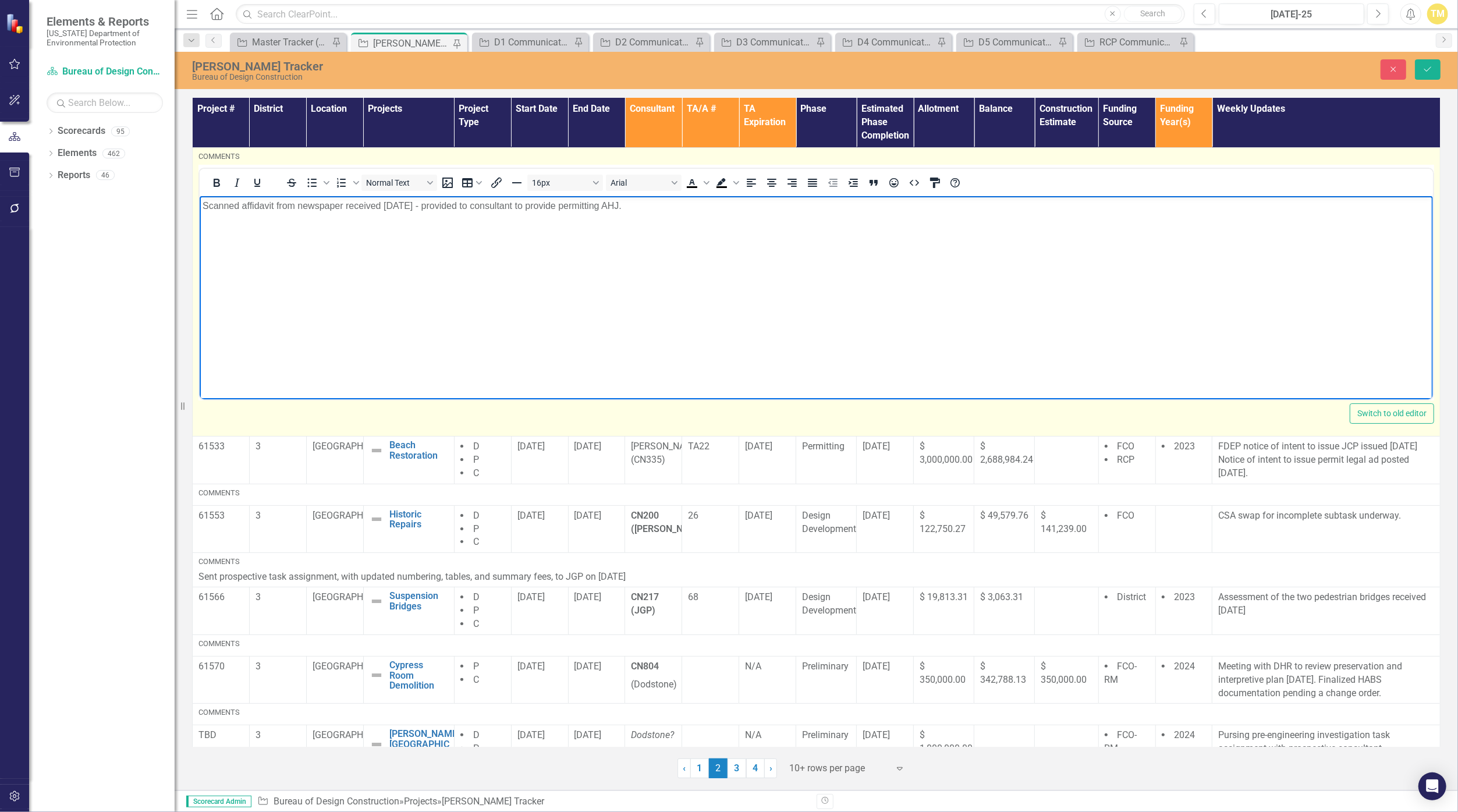
click at [712, 209] on p "Scanned affidavit from newspaper received [DATE] - provided to consultant to pr…" at bounding box center [816, 206] width 1228 height 14
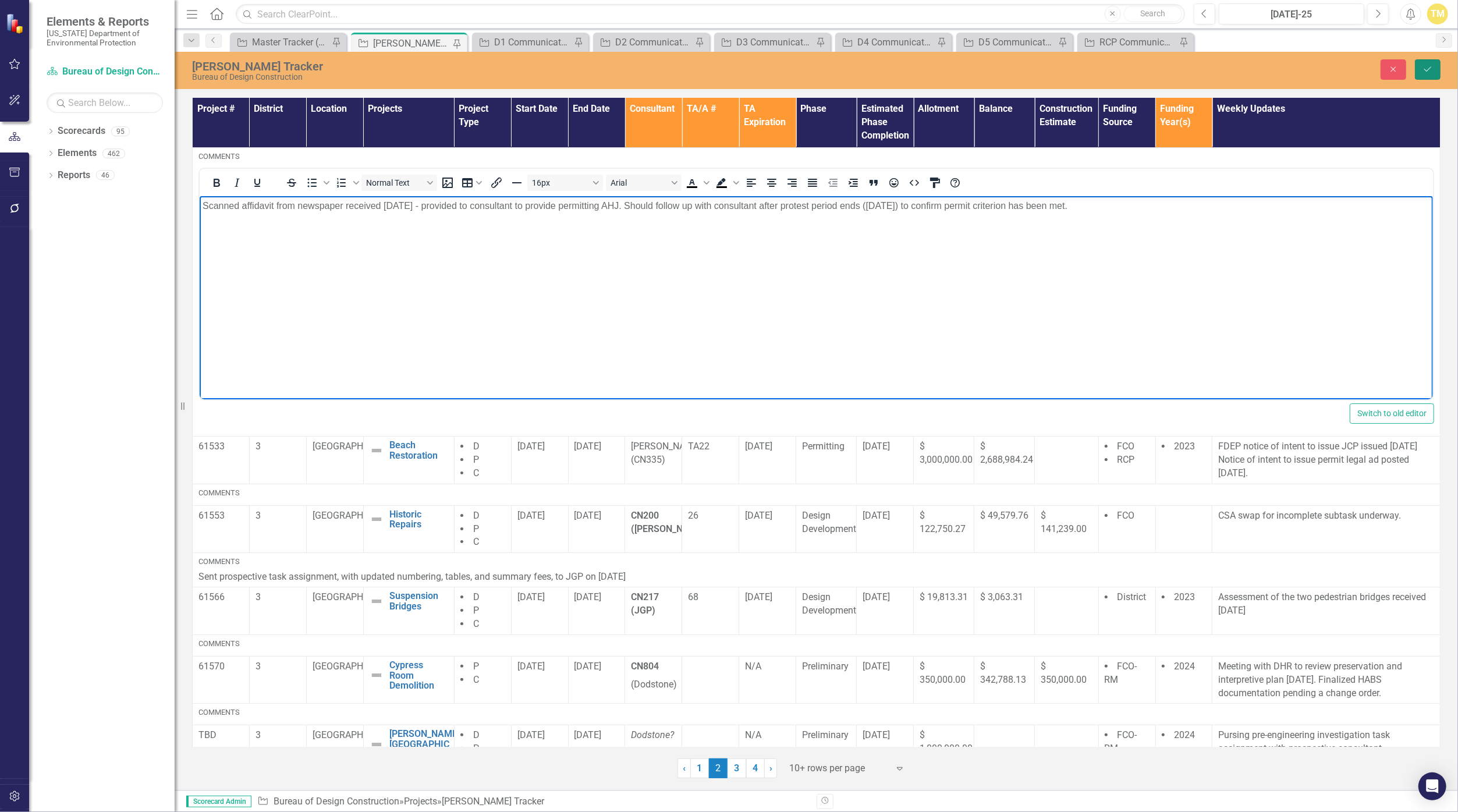
click at [712, 72] on icon "Save" at bounding box center [1428, 69] width 11 height 8
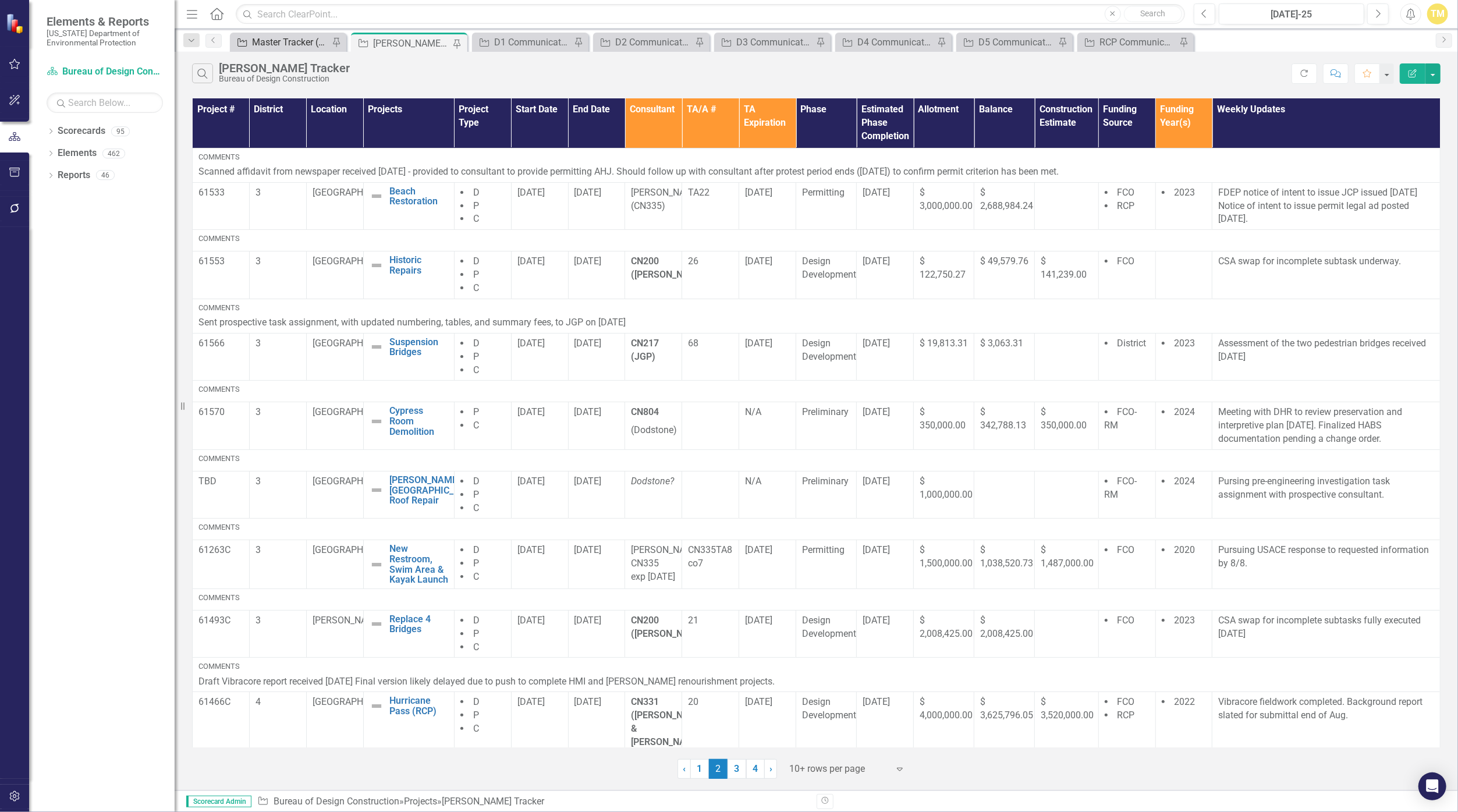
click at [286, 46] on div "Master Tracker (External)" at bounding box center [291, 42] width 77 height 15
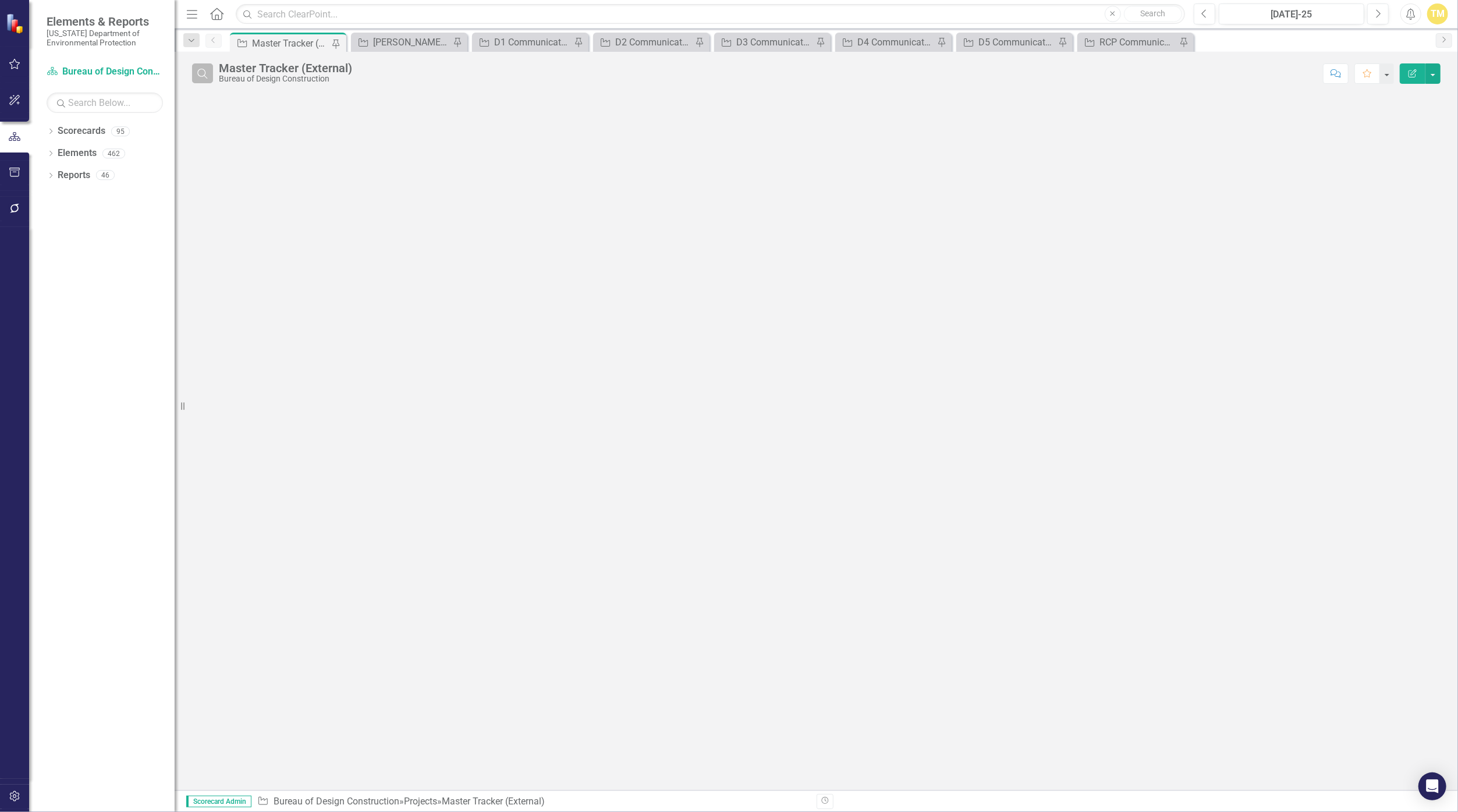
click at [208, 74] on icon "Search" at bounding box center [202, 73] width 13 height 11
click at [262, 74] on input "text" at bounding box center [768, 74] width 1098 height 21
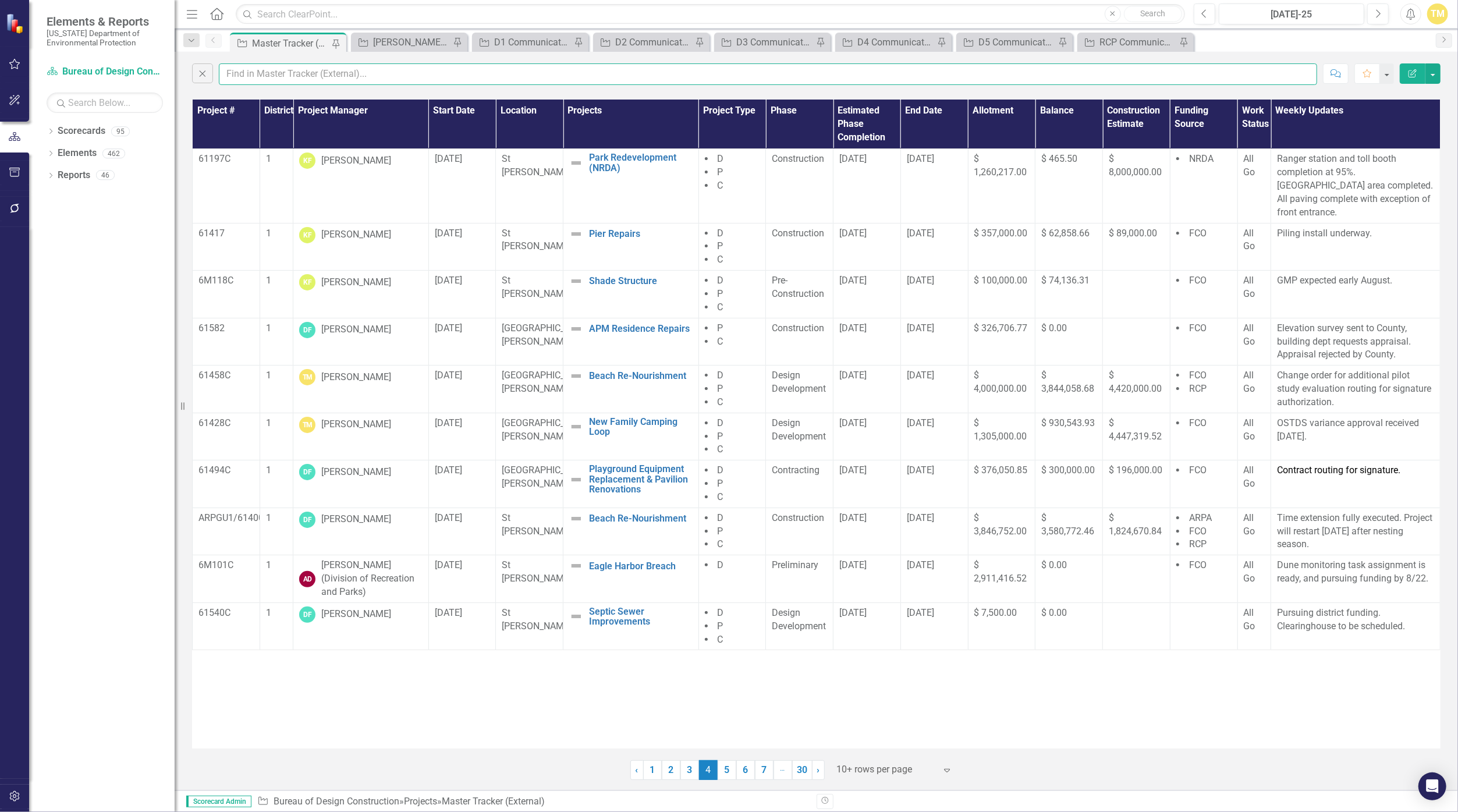
type input "mccul"
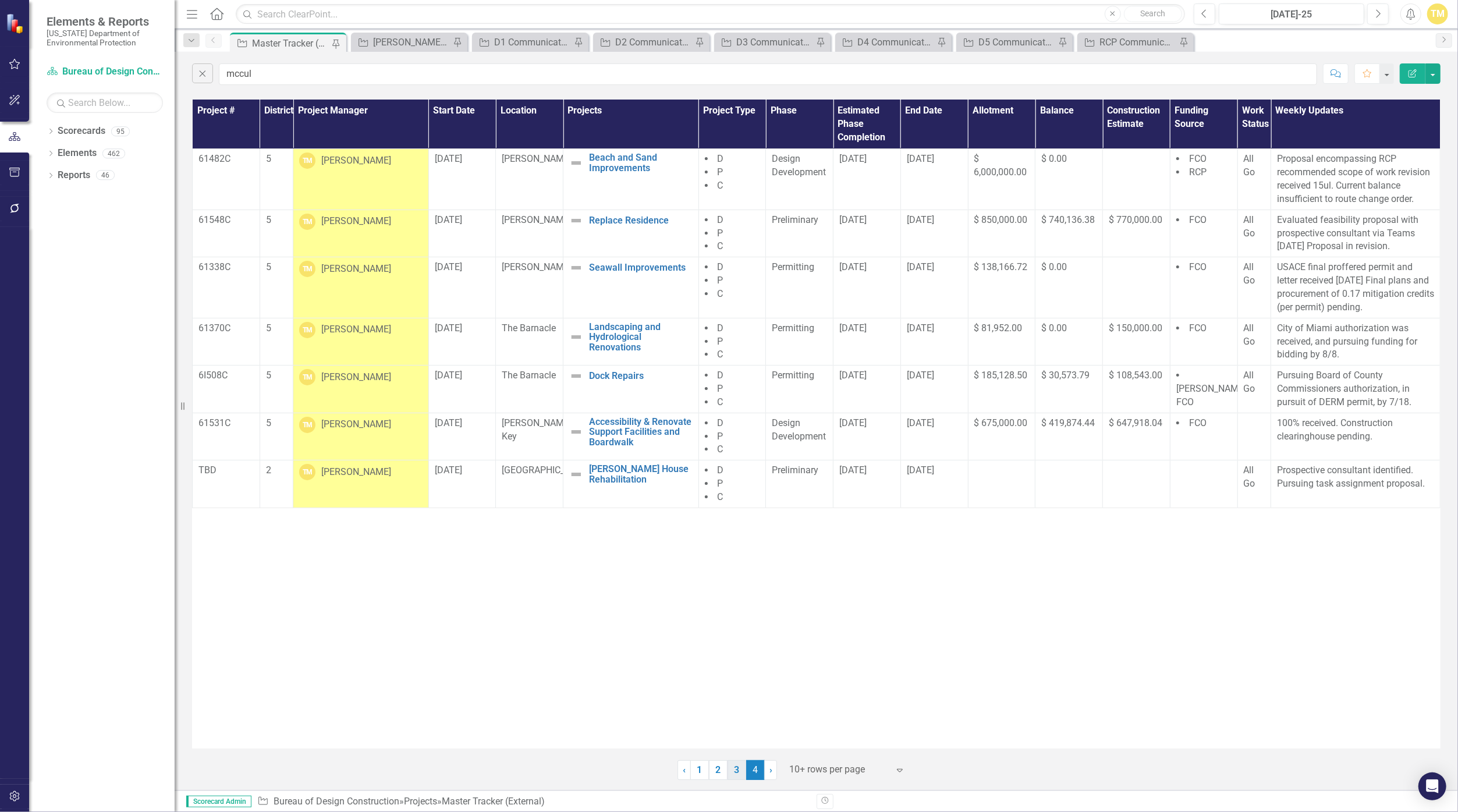
click at [712, 766] on link "3" at bounding box center [737, 770] width 19 height 19
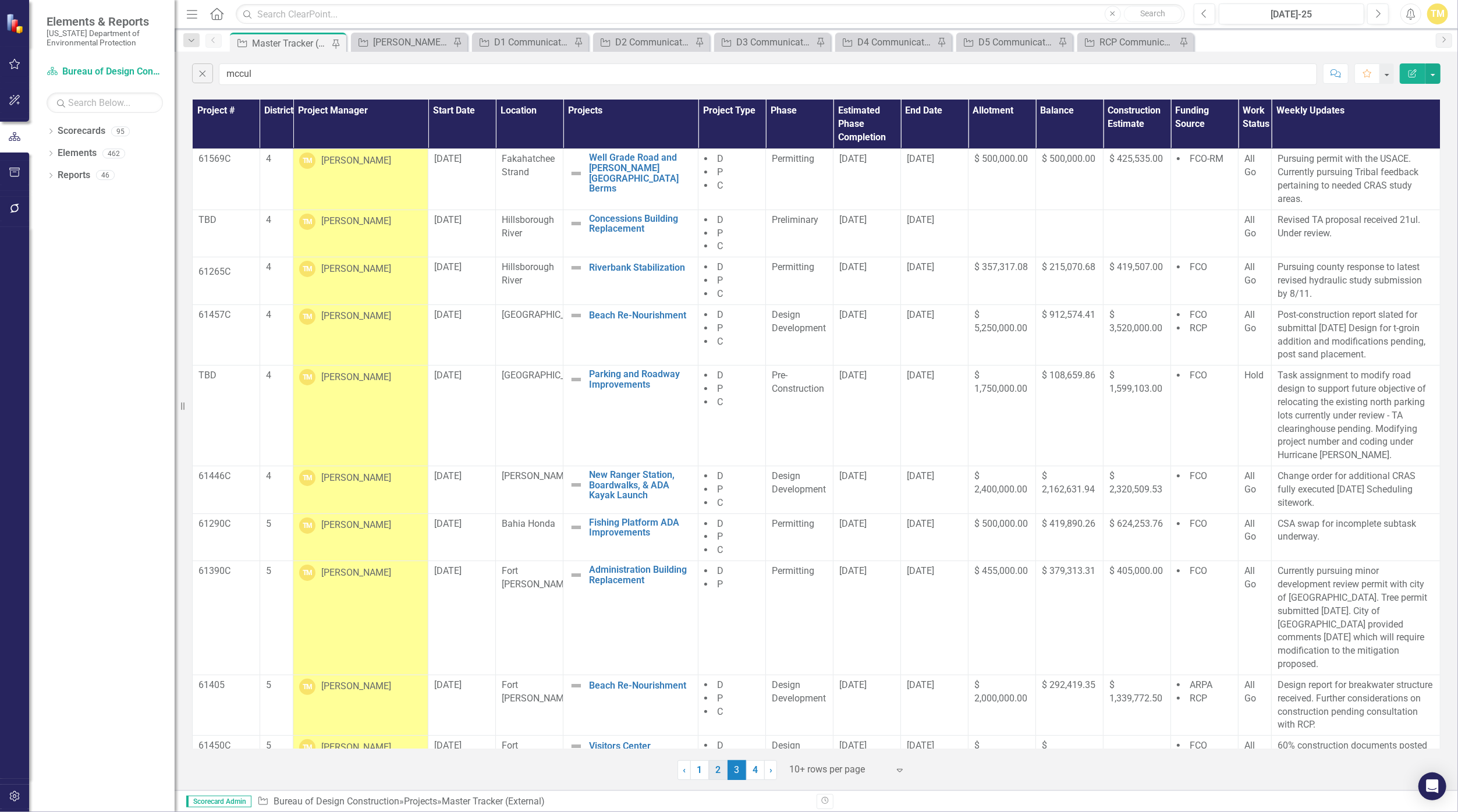
click at [712, 769] on link "2" at bounding box center [718, 770] width 19 height 19
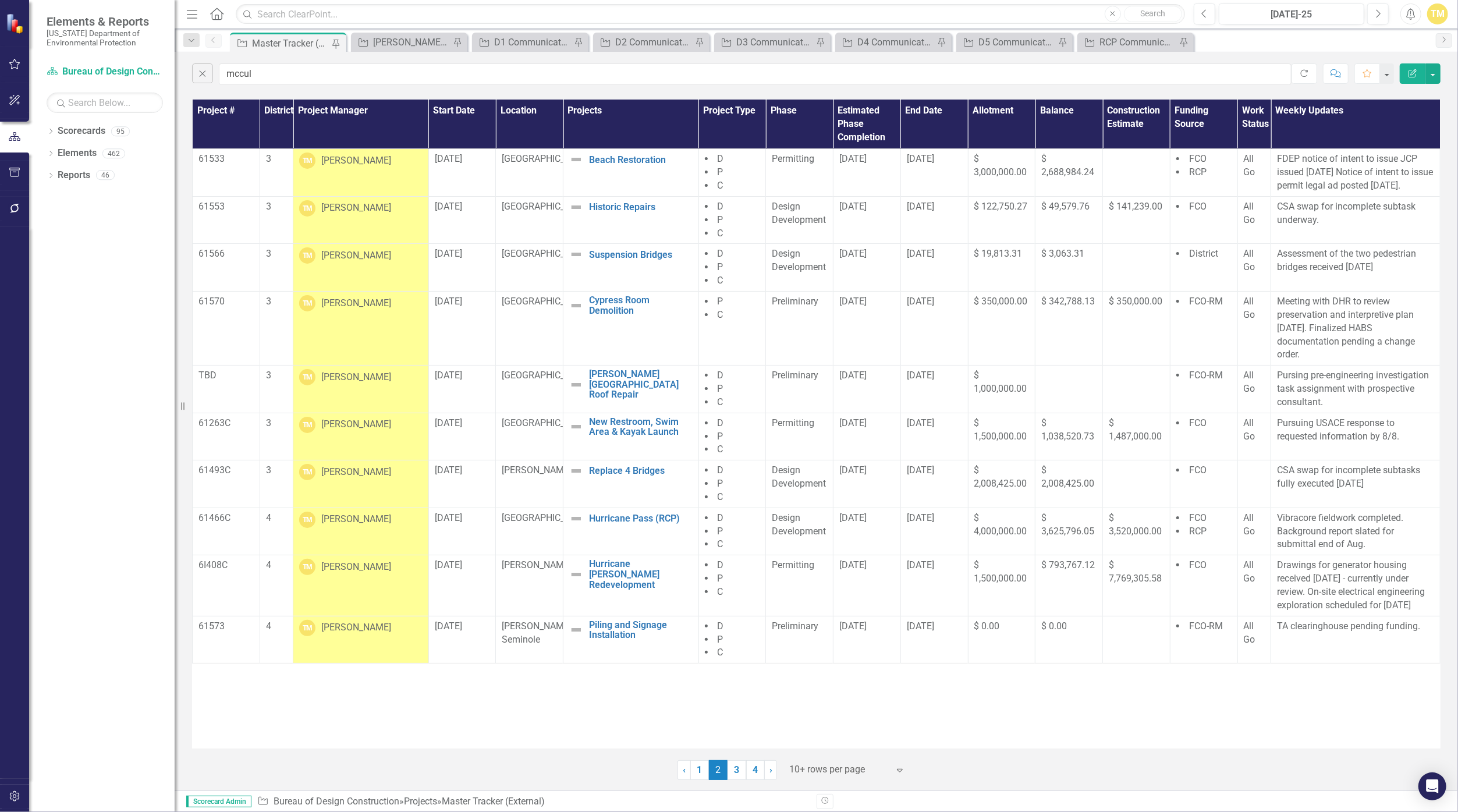
click at [360, 159] on div "[PERSON_NAME]" at bounding box center [356, 161] width 70 height 13
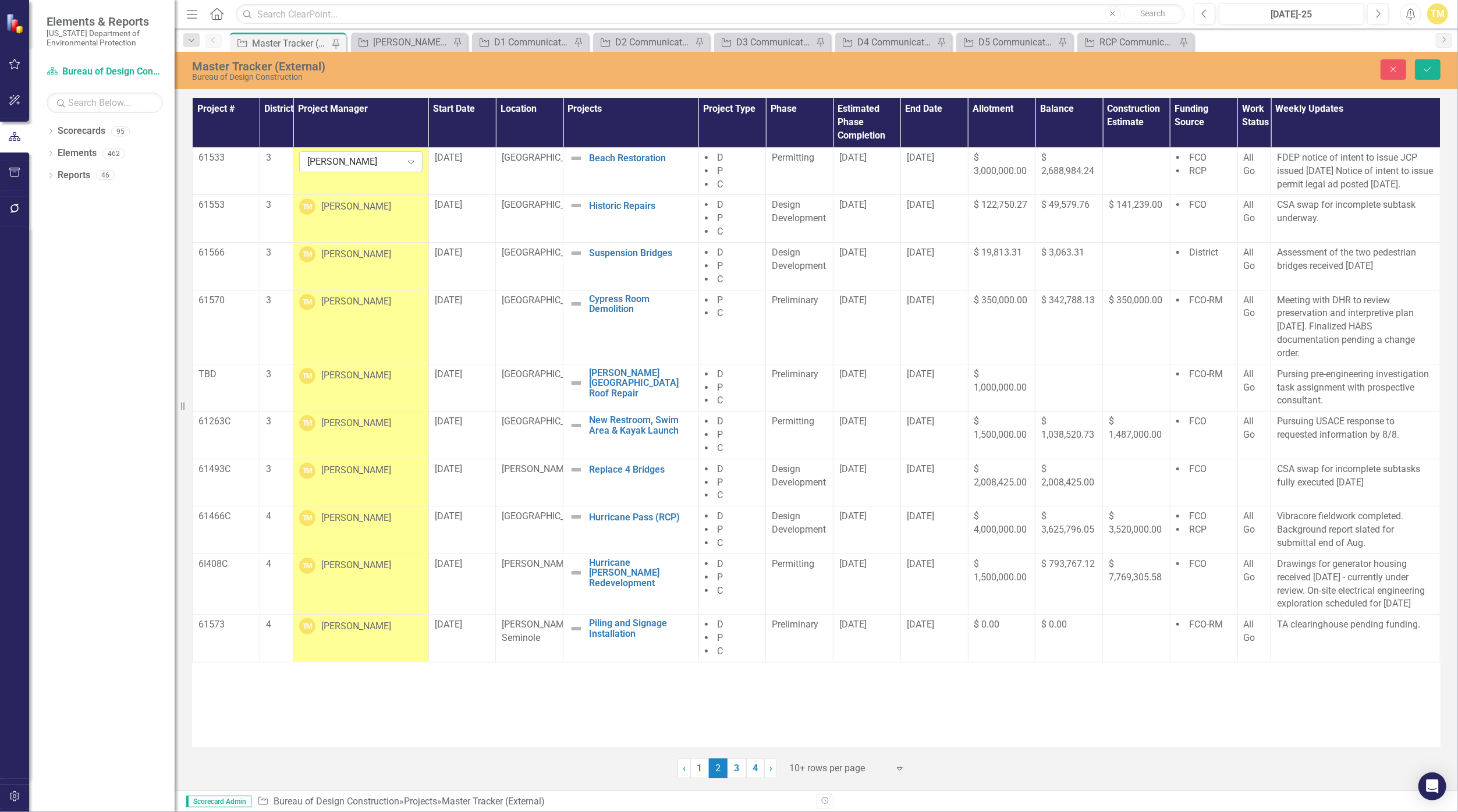
click at [360, 159] on div "[PERSON_NAME]" at bounding box center [354, 162] width 94 height 13
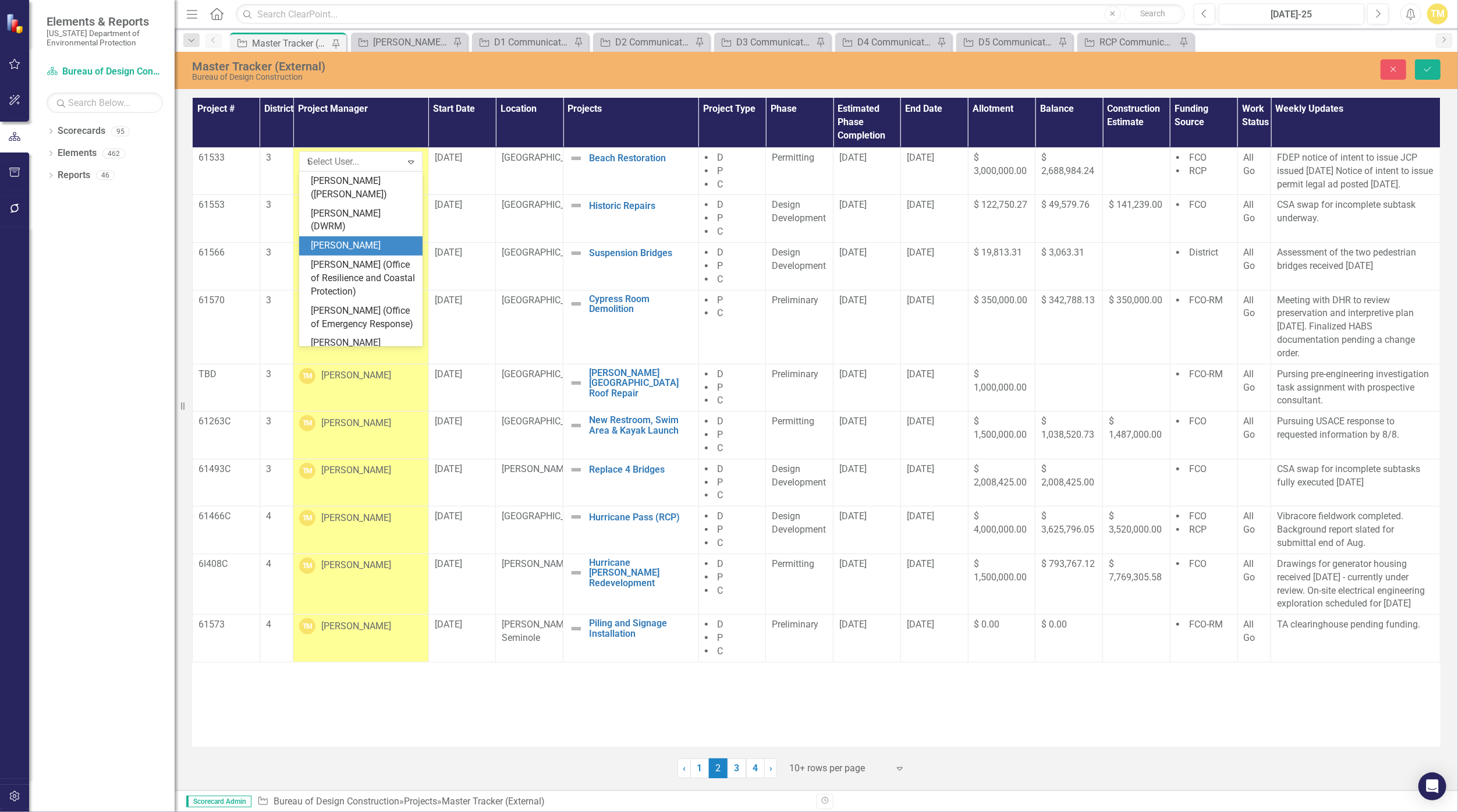
scroll to position [4039, 0]
type input "viv"
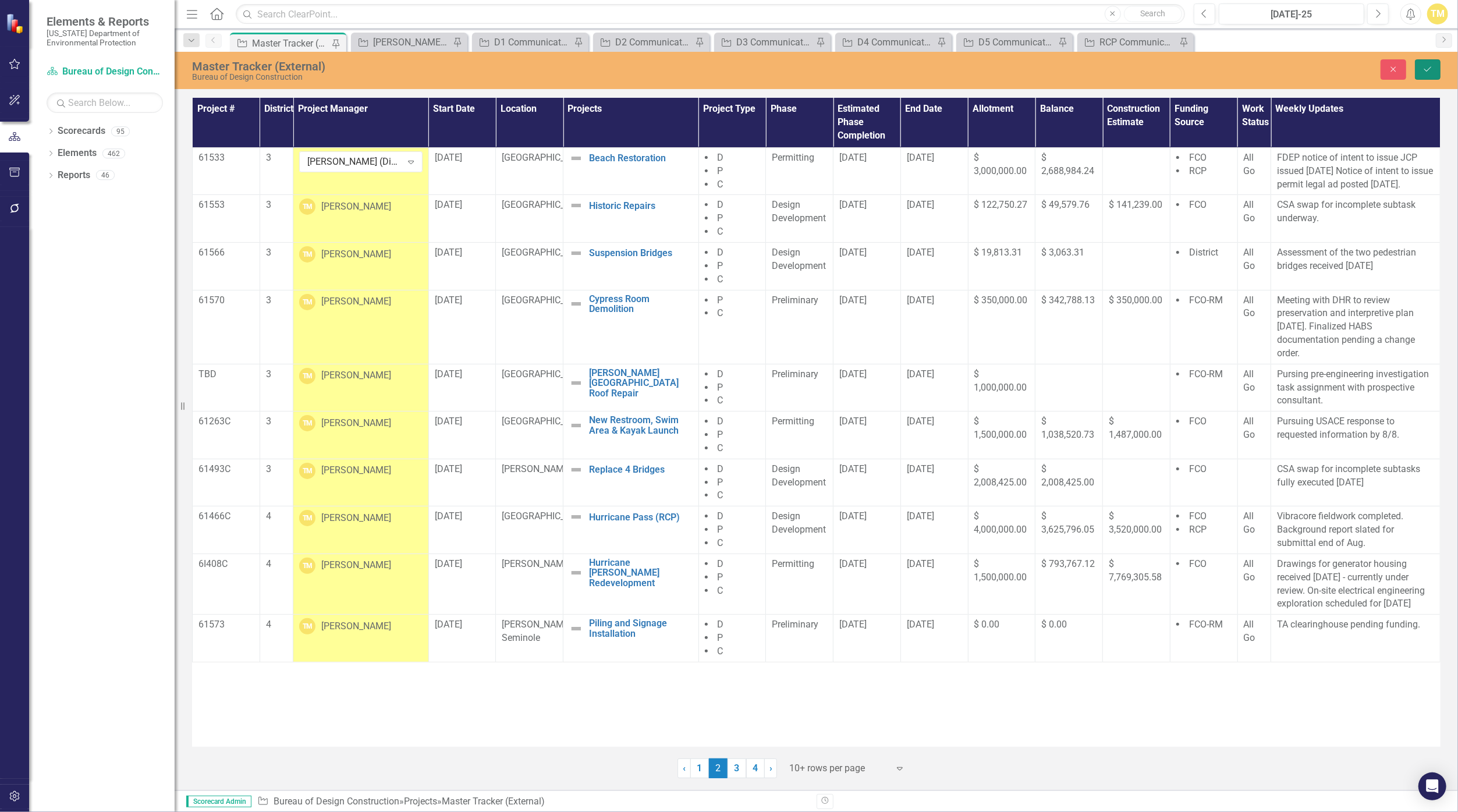
click at [712, 68] on icon "Save" at bounding box center [1428, 69] width 11 height 8
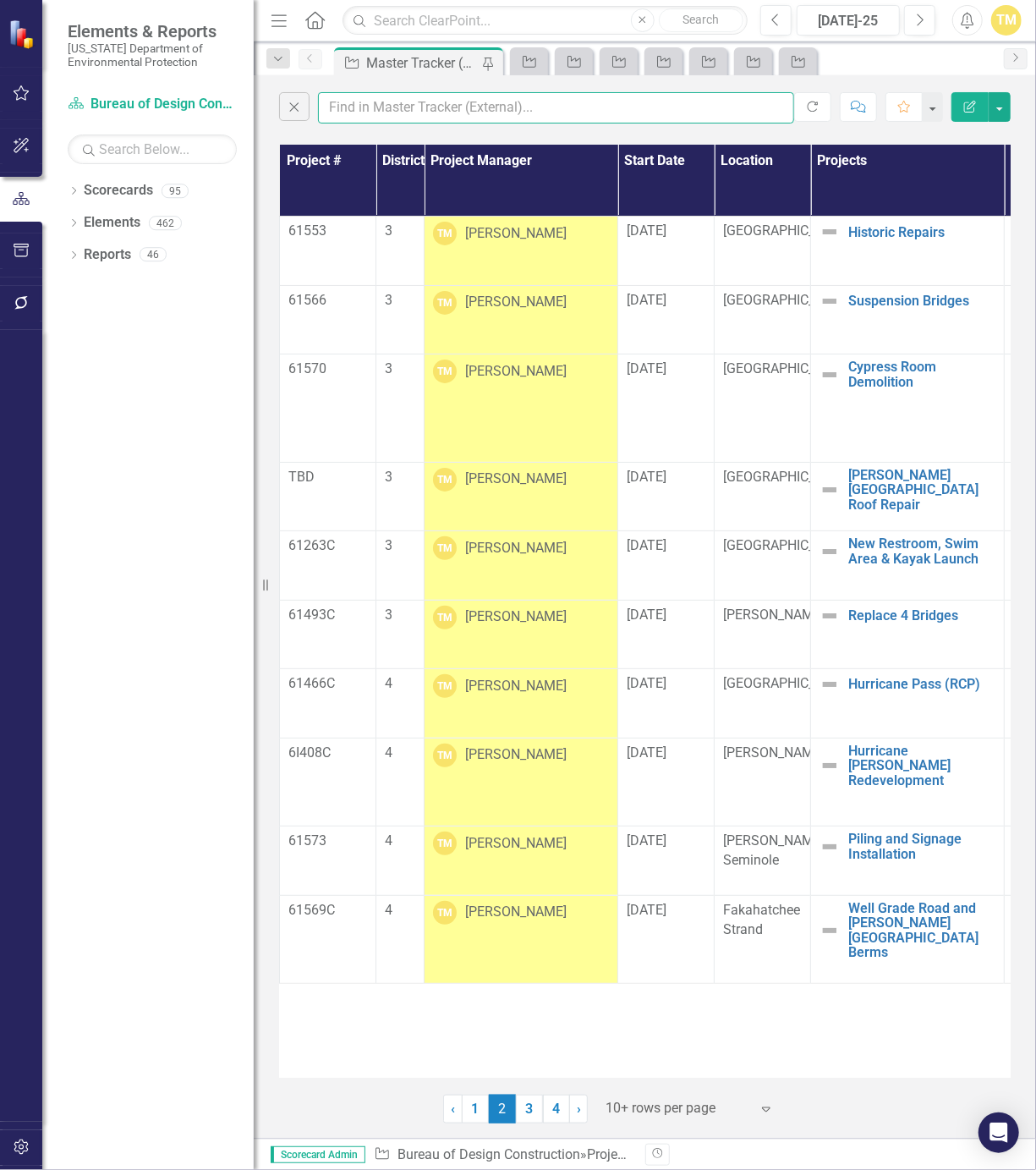
click at [398, 113] on input "text" at bounding box center [556, 108] width 476 height 31
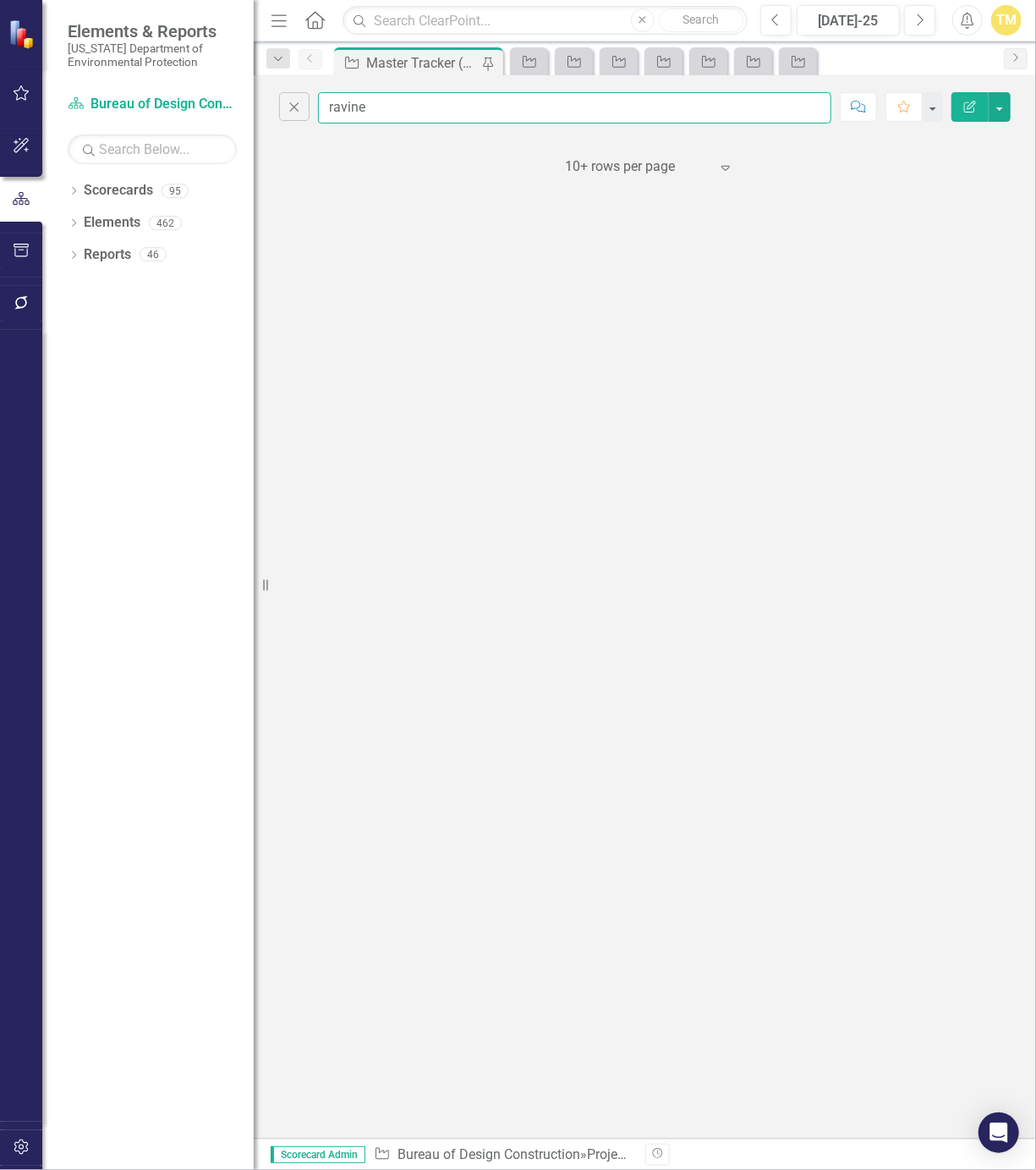
type input "ravine"
click at [301, 104] on icon "Close" at bounding box center [294, 106] width 19 height 16
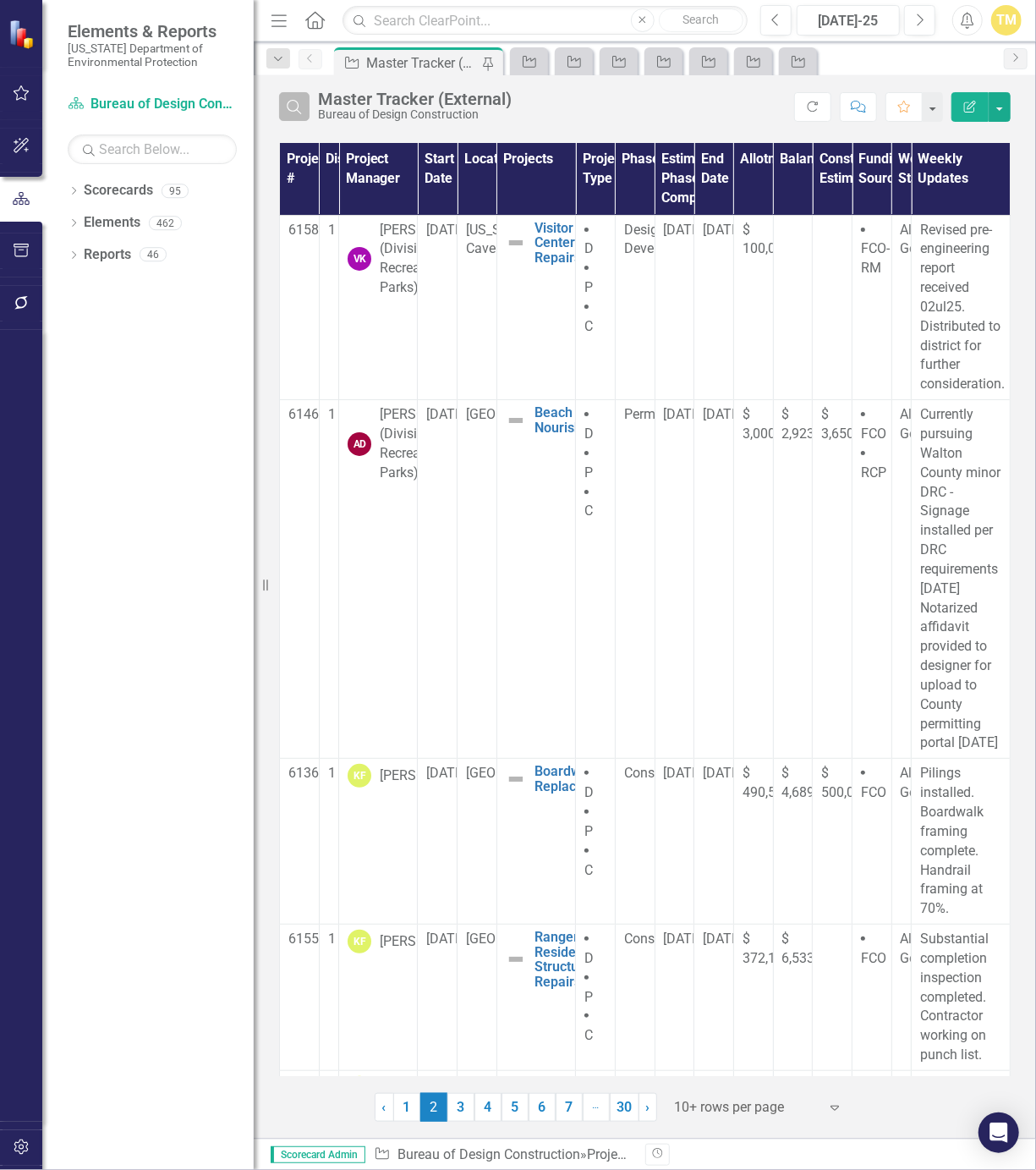
click at [300, 109] on icon "Search" at bounding box center [294, 106] width 19 height 16
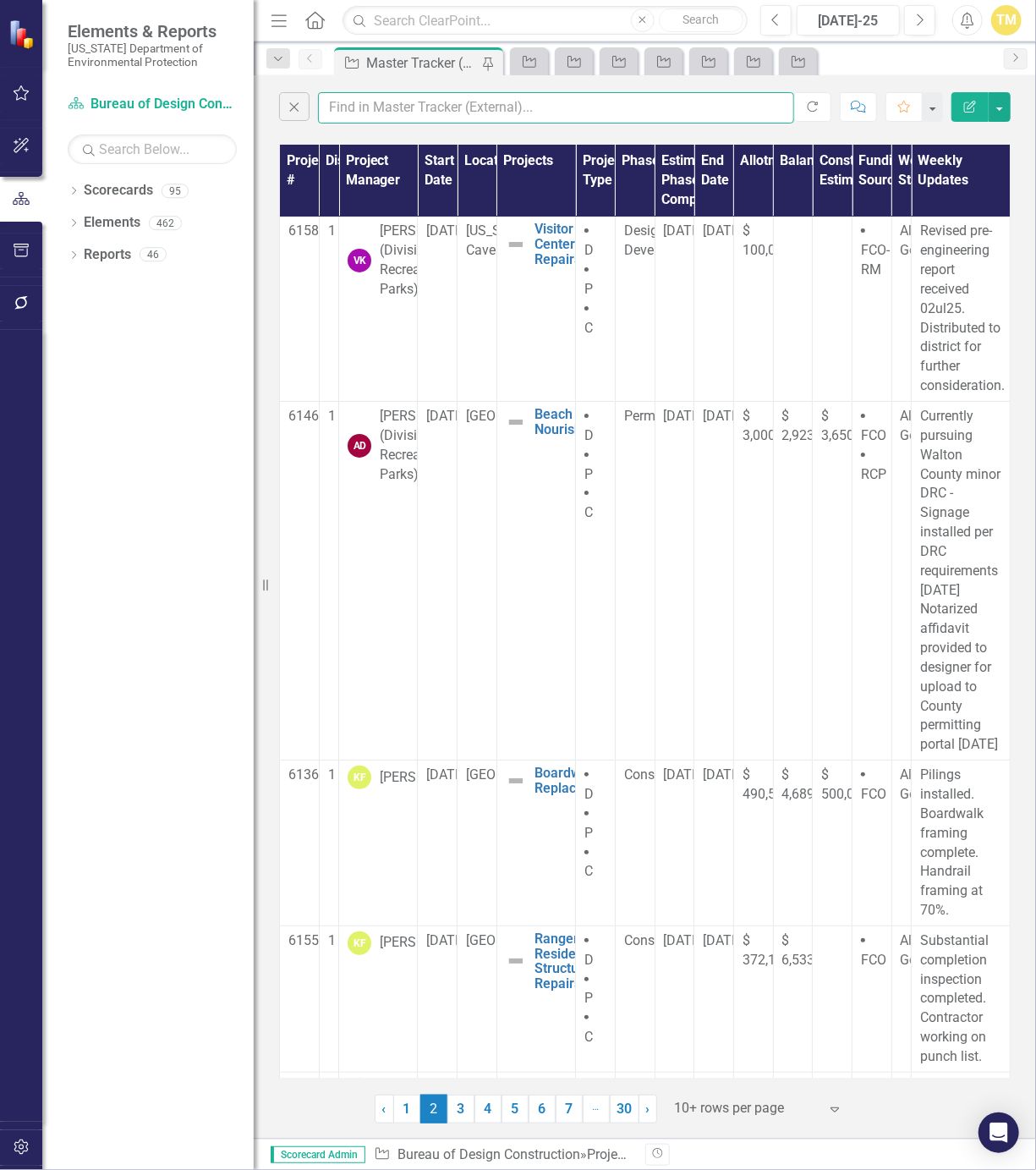
click at [375, 109] on input "text" at bounding box center [556, 108] width 476 height 31
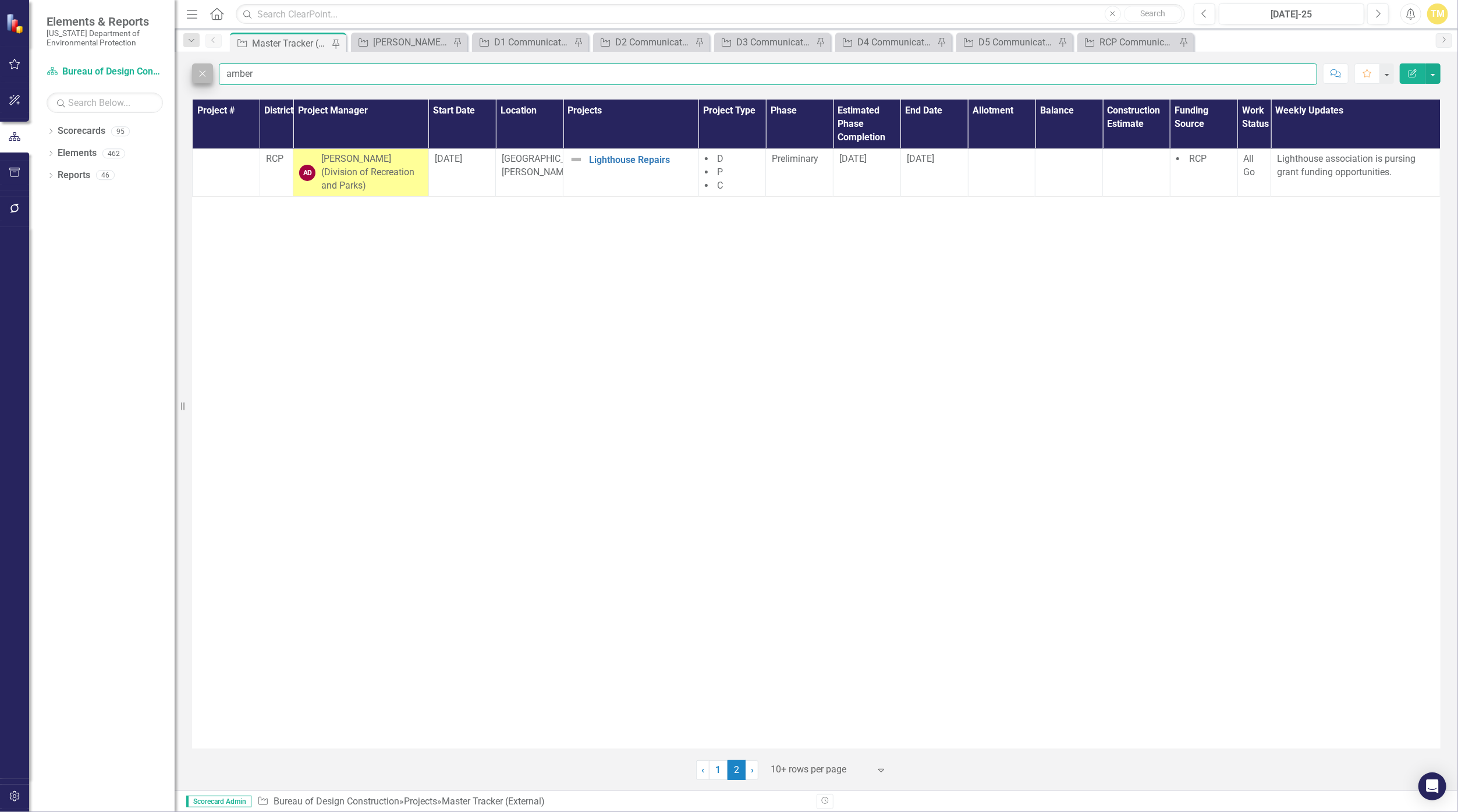
type input "amber"
click at [199, 76] on icon "Close" at bounding box center [202, 73] width 13 height 11
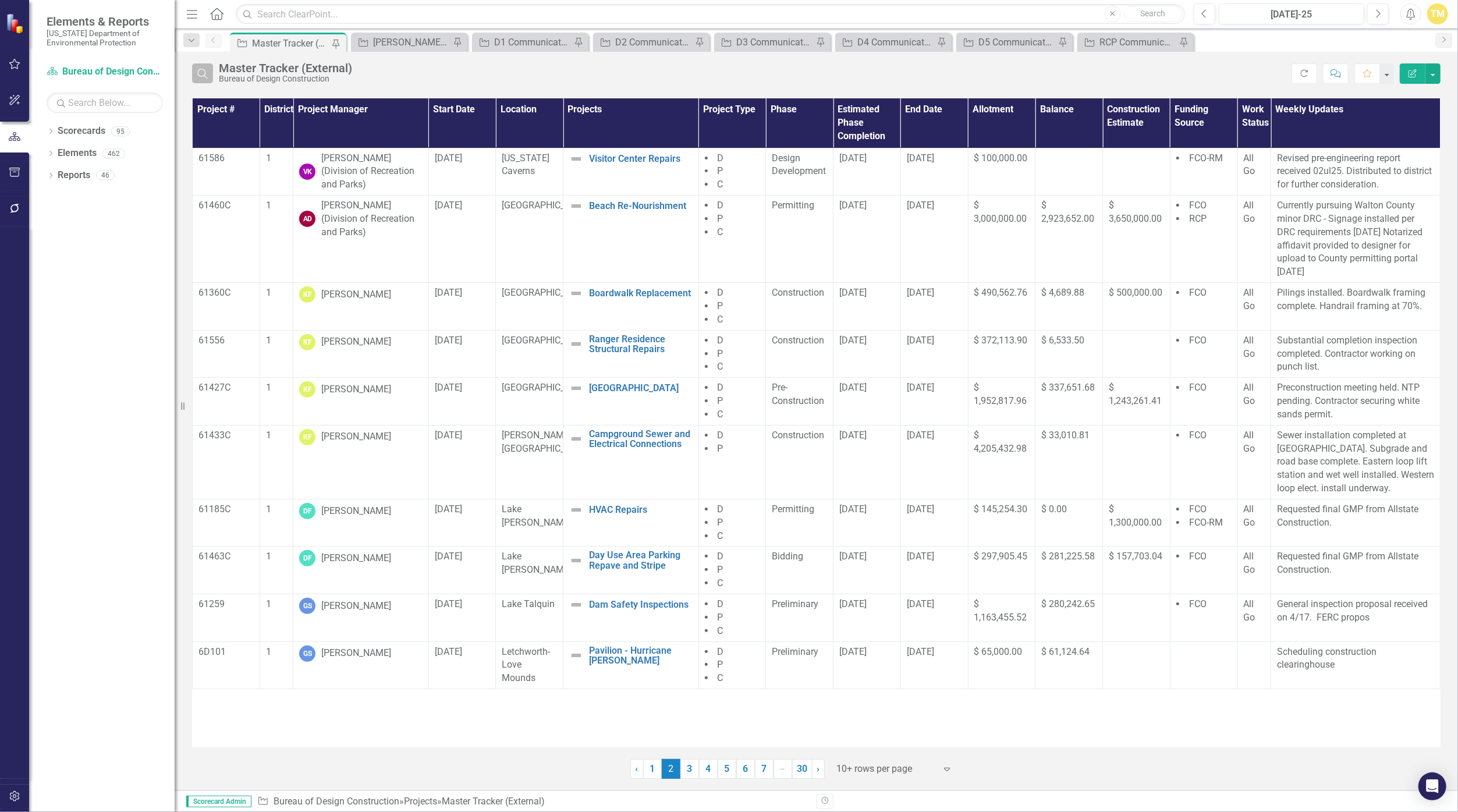
click at [211, 73] on button "Search" at bounding box center [202, 73] width 21 height 19
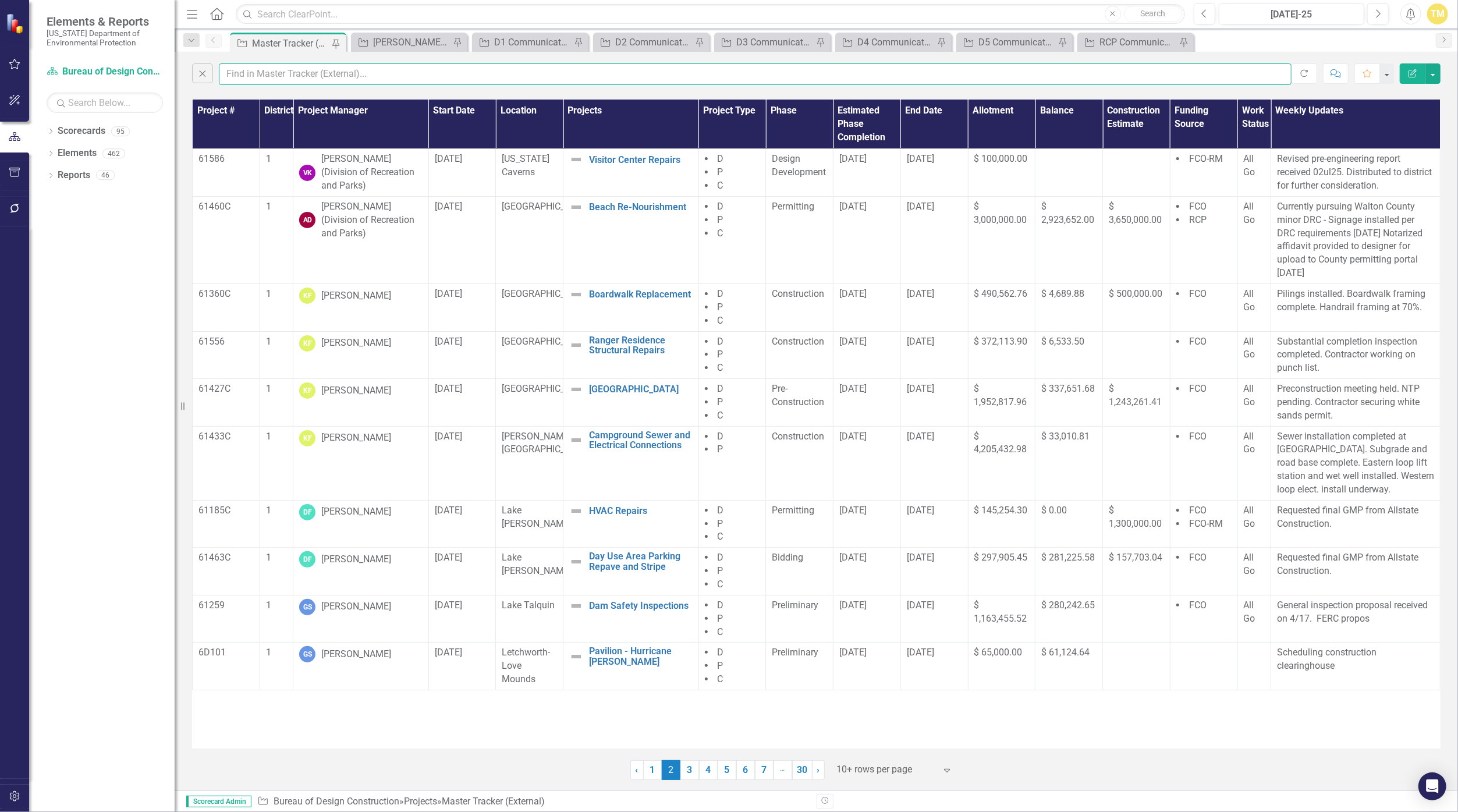
click at [244, 72] on input "text" at bounding box center [755, 74] width 1073 height 21
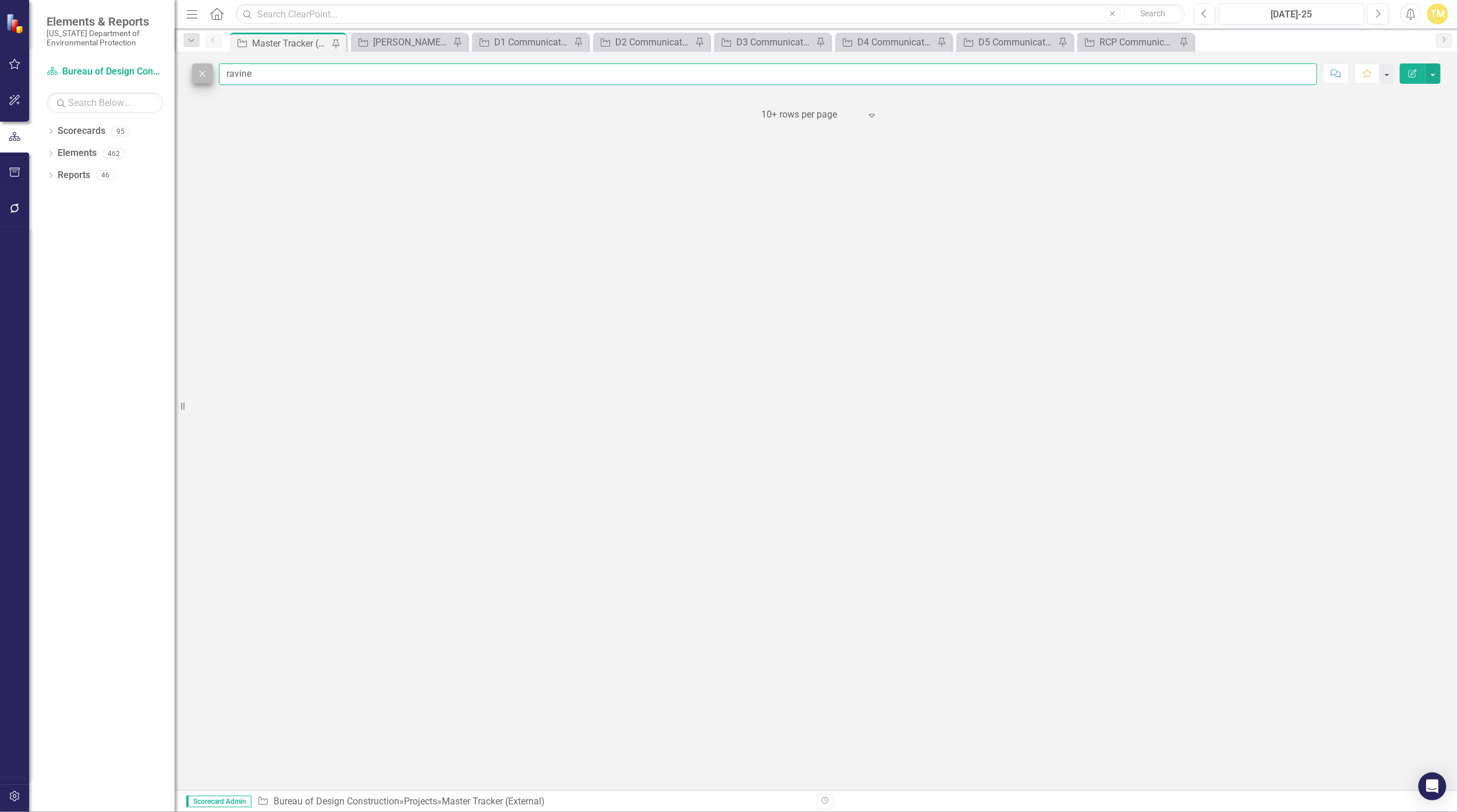
type input "ravine"
click at [208, 72] on icon "Close" at bounding box center [202, 73] width 13 height 11
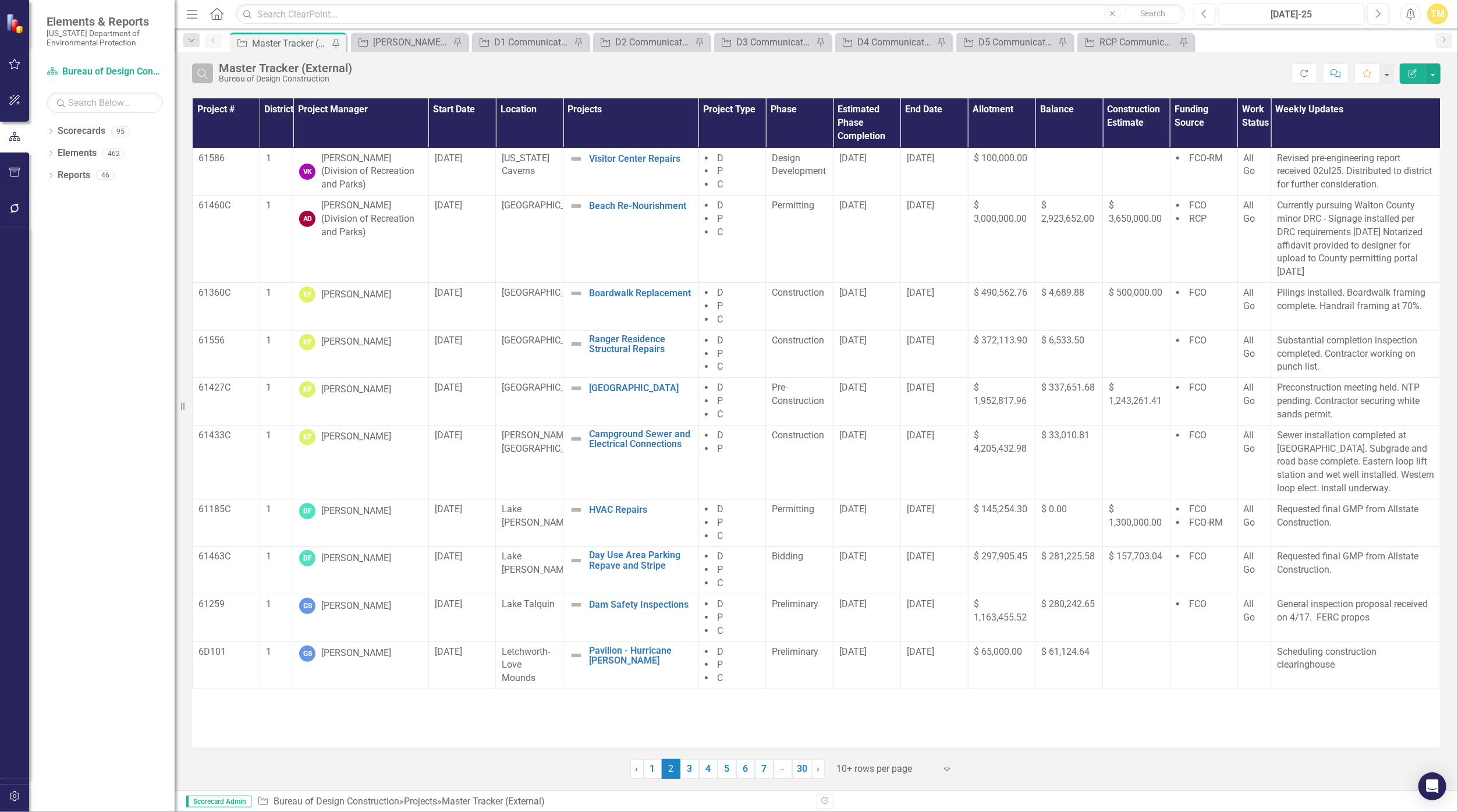
click at [207, 66] on button "Search" at bounding box center [202, 73] width 21 height 19
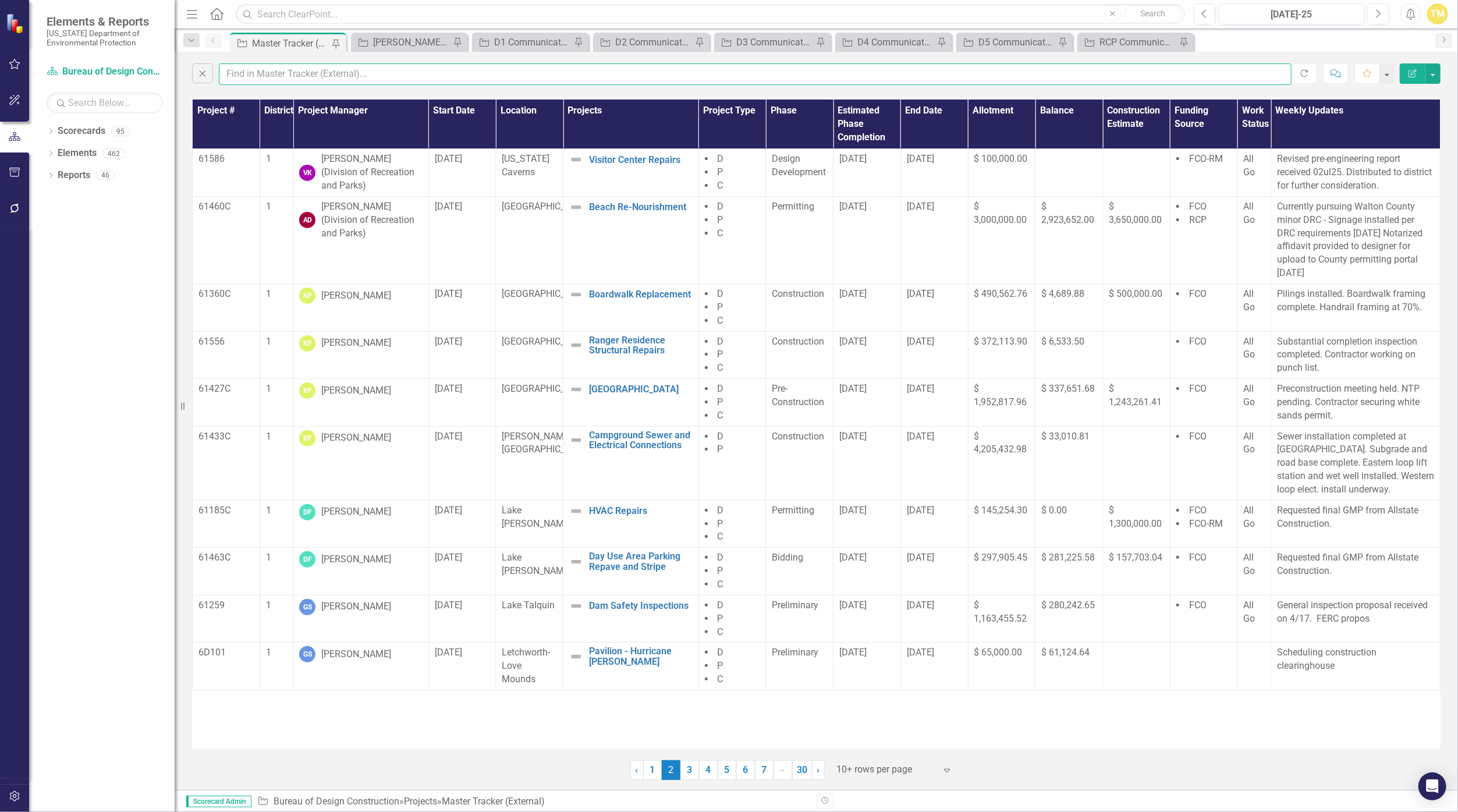
click at [287, 79] on input "text" at bounding box center [755, 74] width 1073 height 21
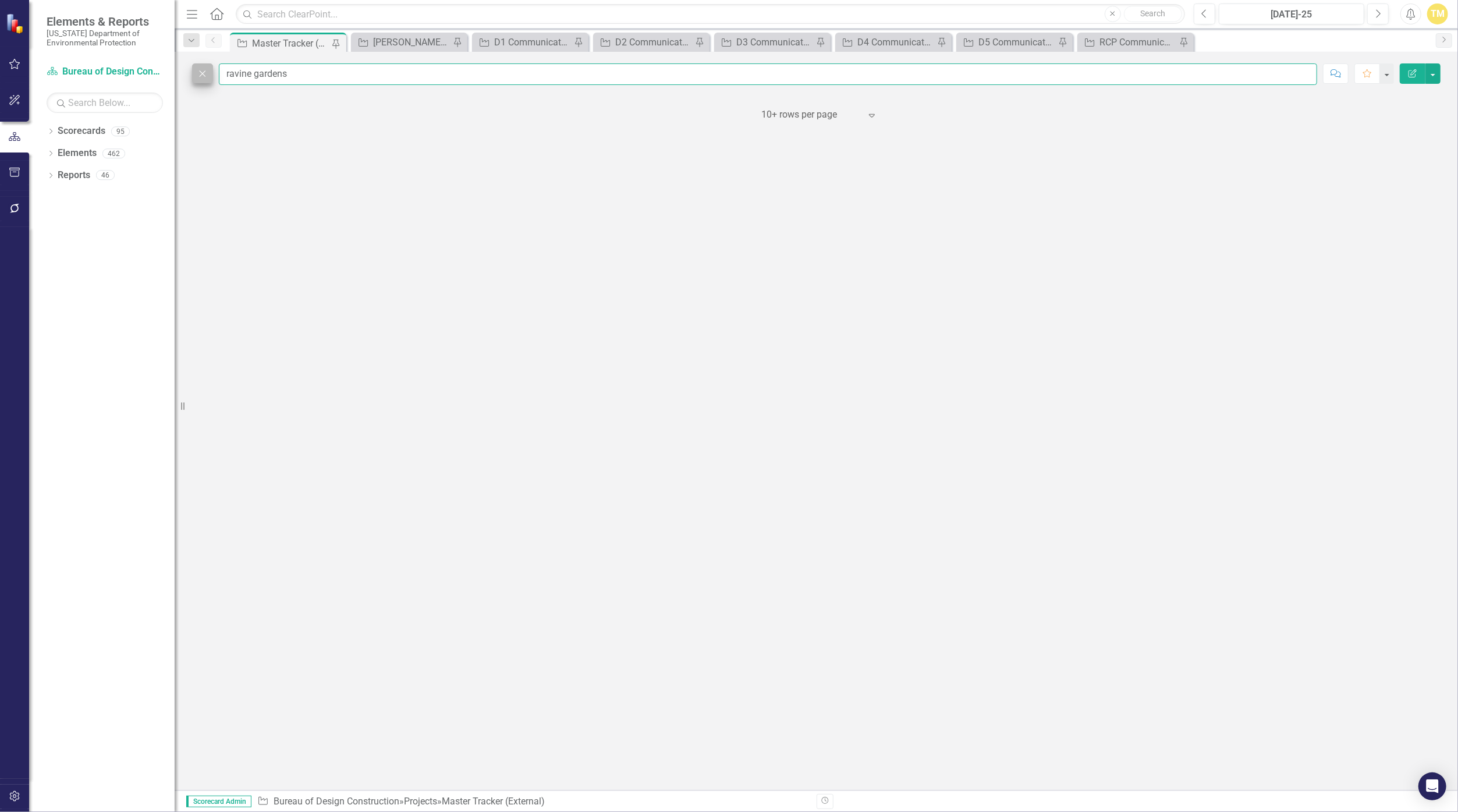
type input "ravine gardens"
click at [208, 74] on icon "Close" at bounding box center [202, 73] width 13 height 11
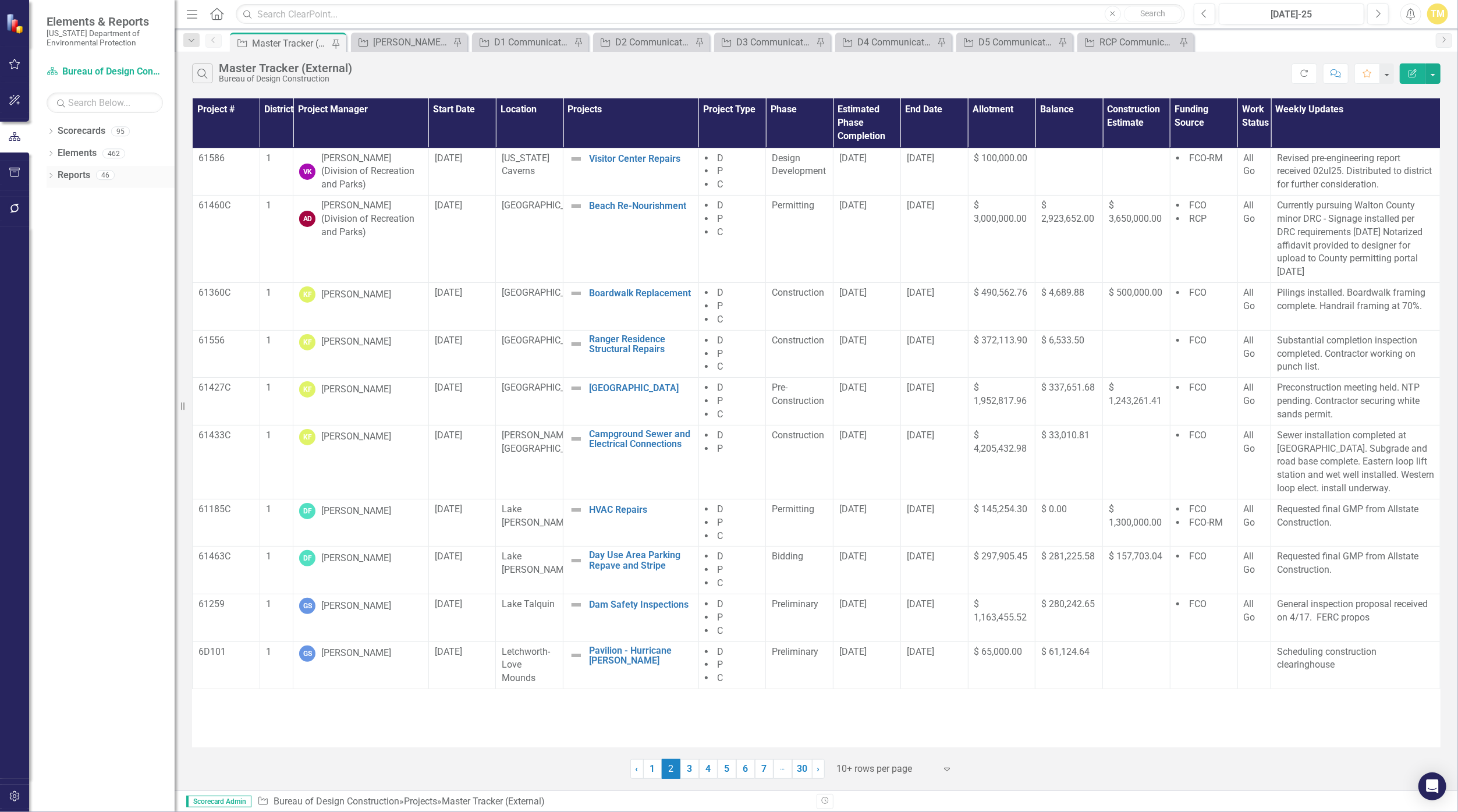
click at [80, 170] on link "Reports" at bounding box center [74, 175] width 33 height 13
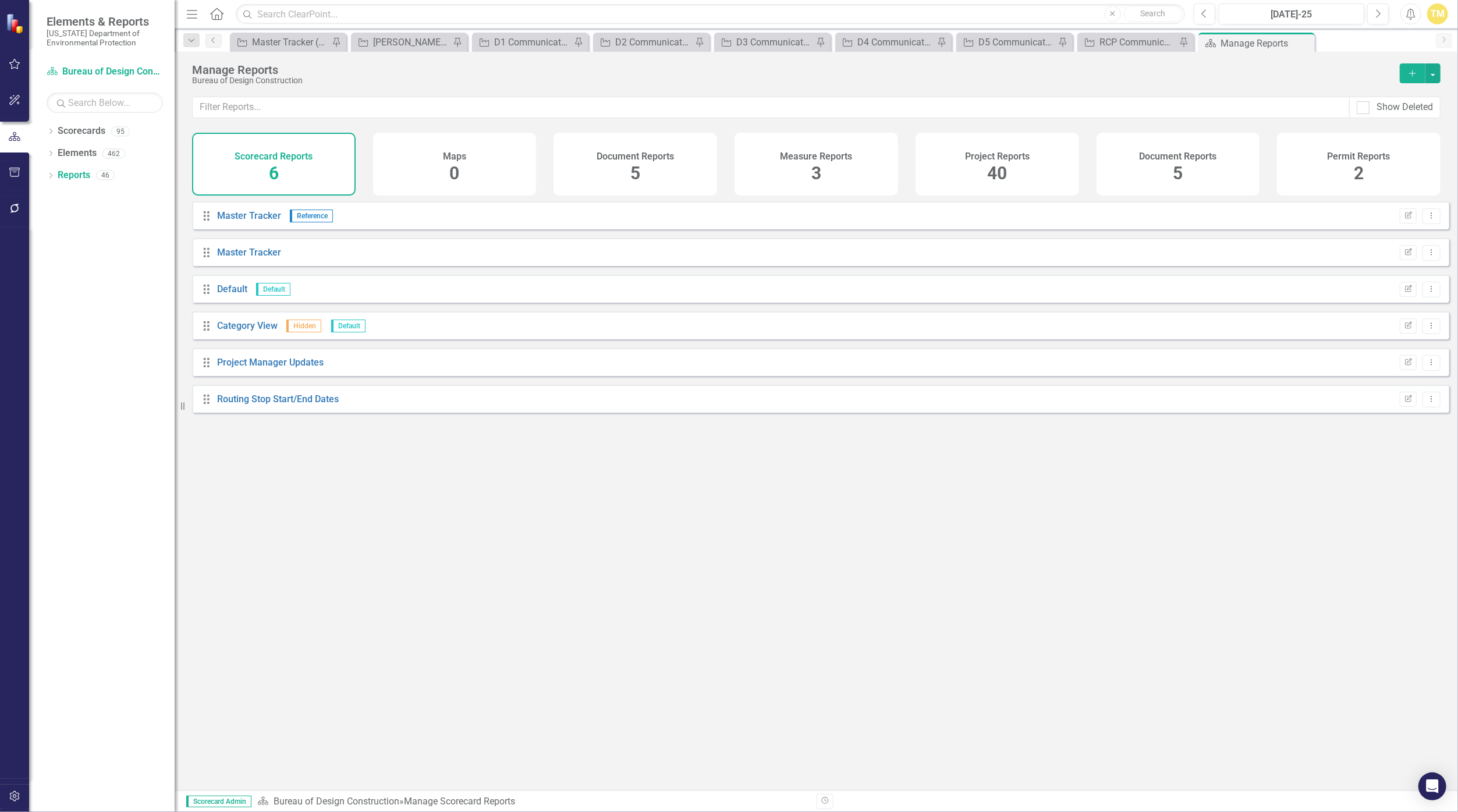
click at [712, 184] on div "Project Reports 40" at bounding box center [998, 164] width 164 height 63
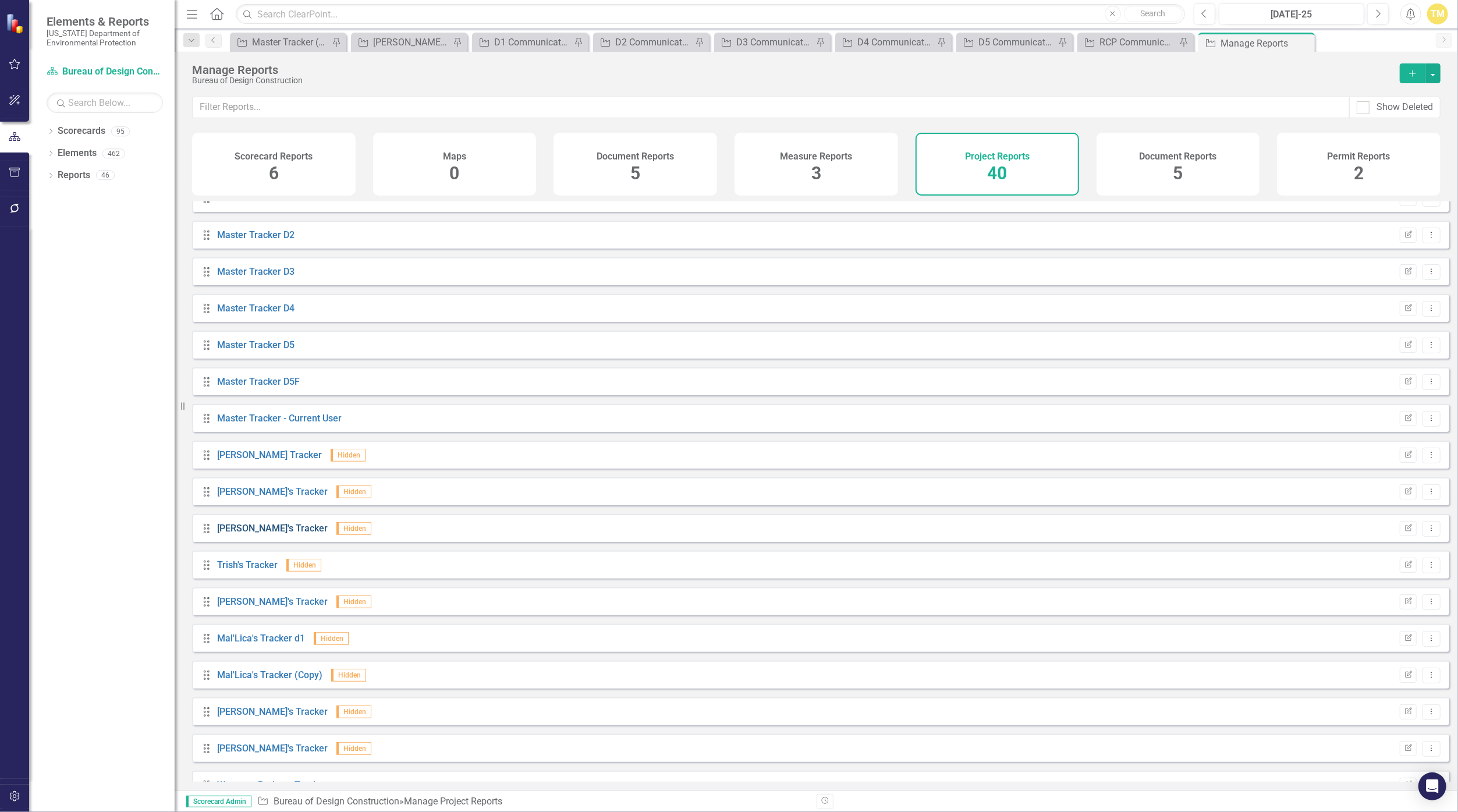
scroll to position [640, 0]
click at [245, 497] on link "[PERSON_NAME]'s Tracker" at bounding box center [272, 492] width 111 height 11
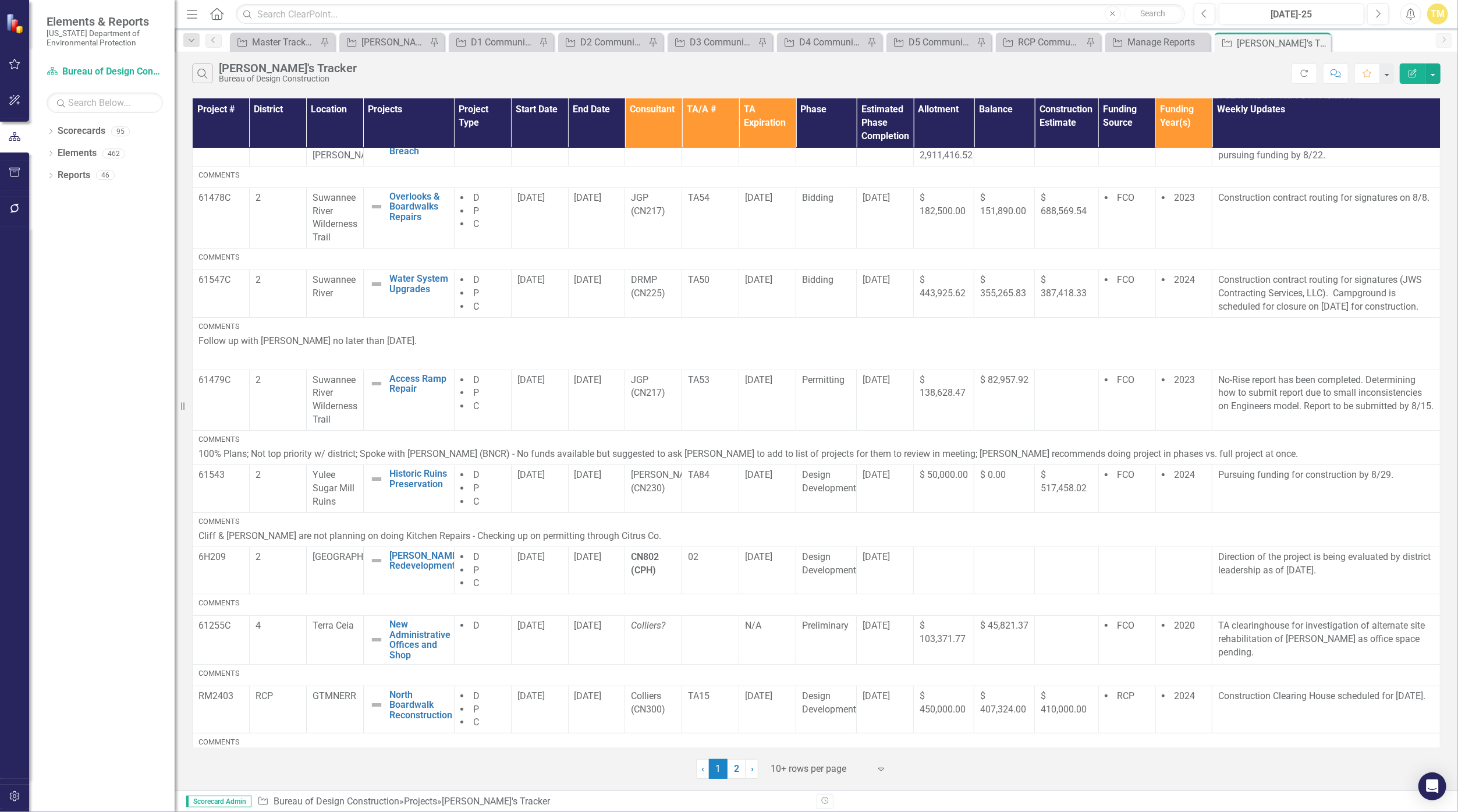
scroll to position [203, 0]
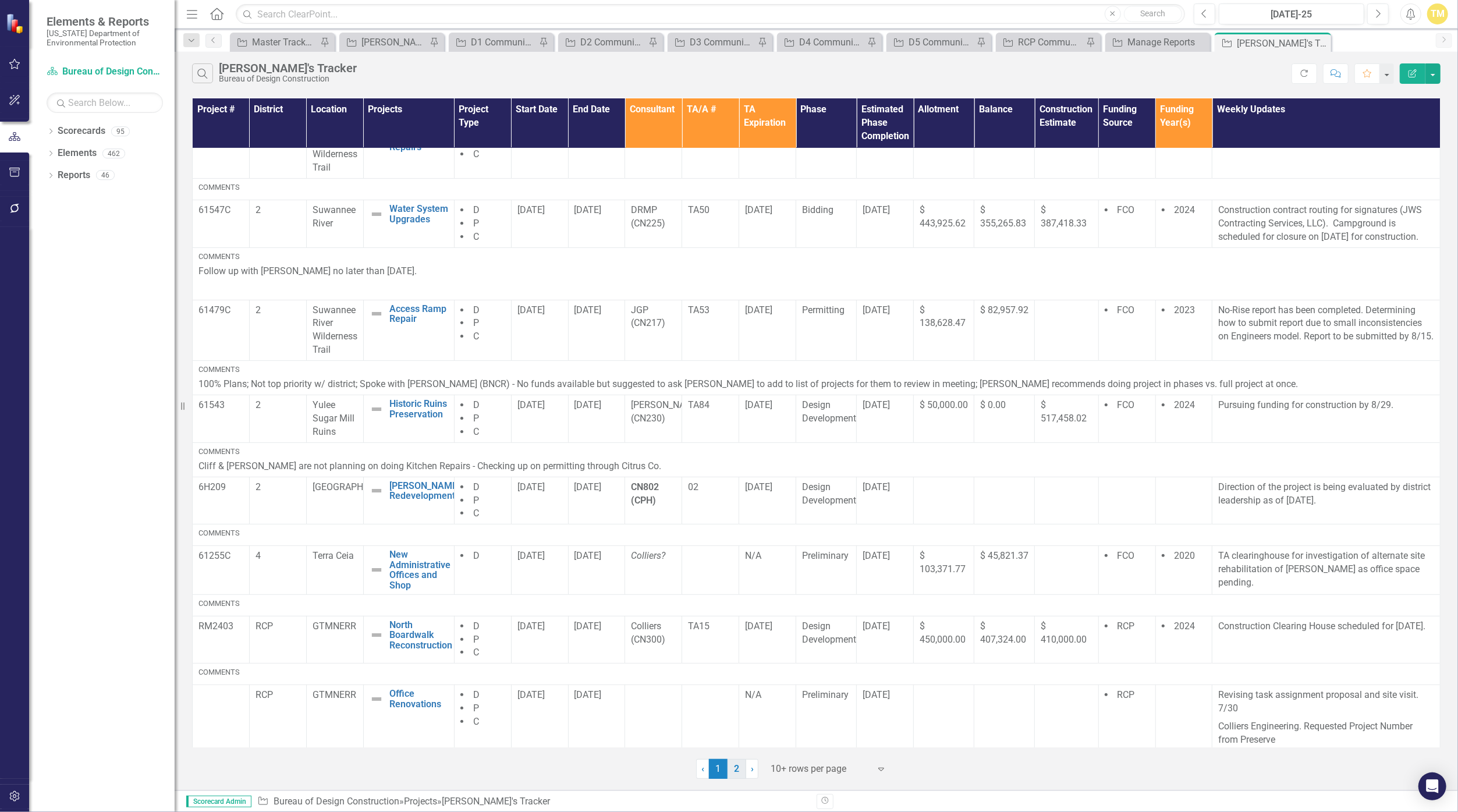
click at [712, 765] on link "2" at bounding box center [737, 768] width 19 height 19
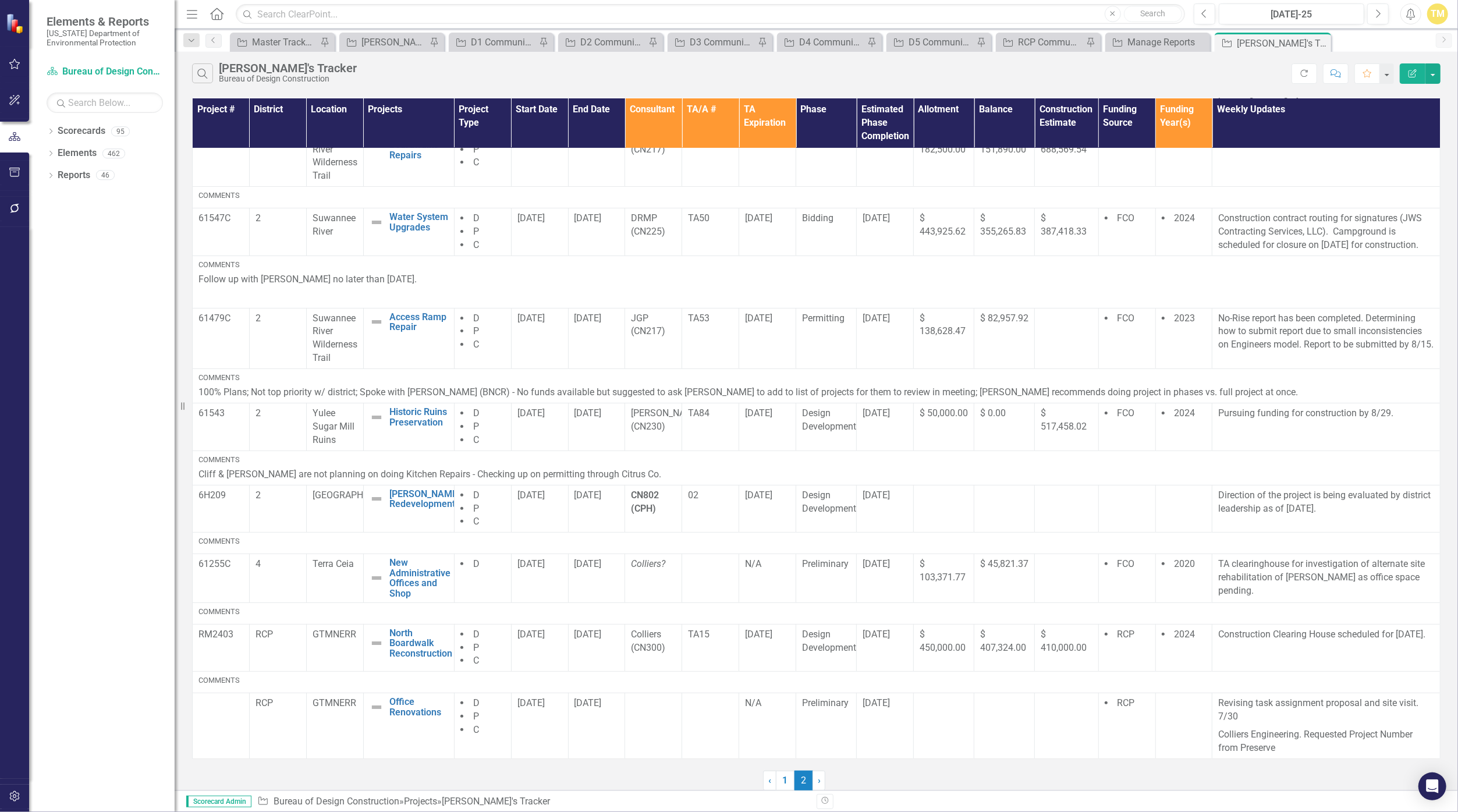
scroll to position [0, 0]
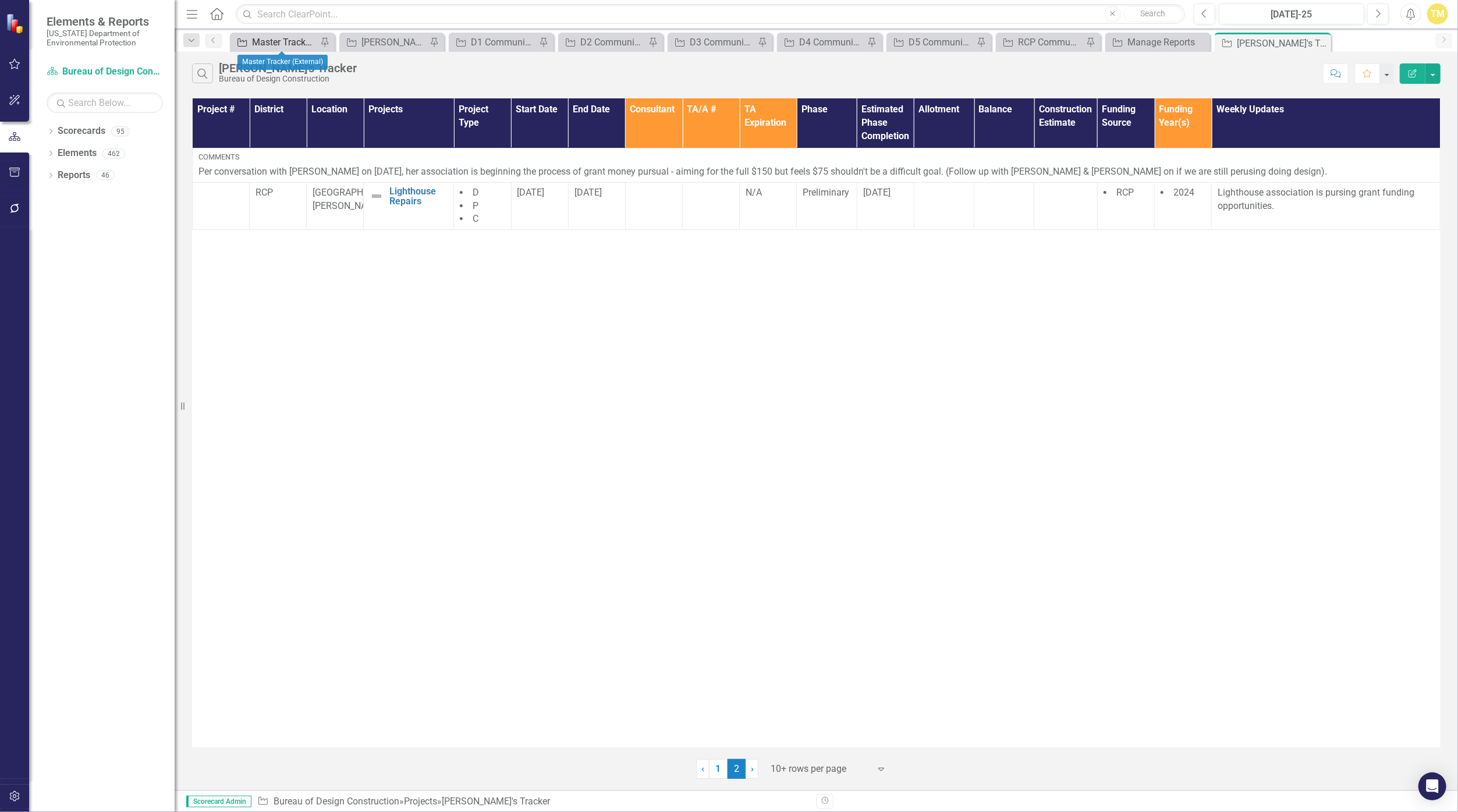
click at [286, 44] on div "Master Tracker (External)" at bounding box center [285, 42] width 65 height 15
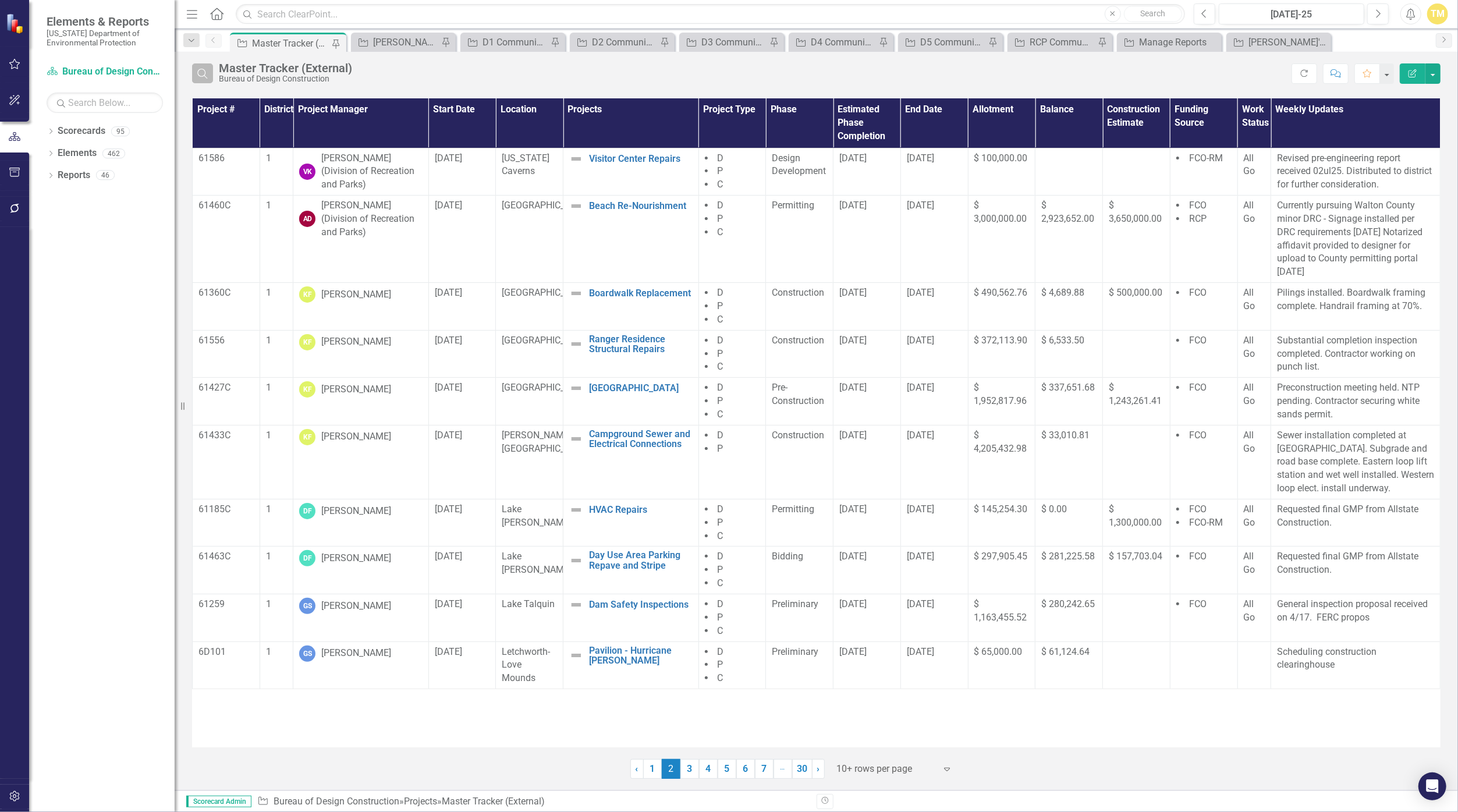
click at [208, 75] on icon "Search" at bounding box center [202, 73] width 13 height 11
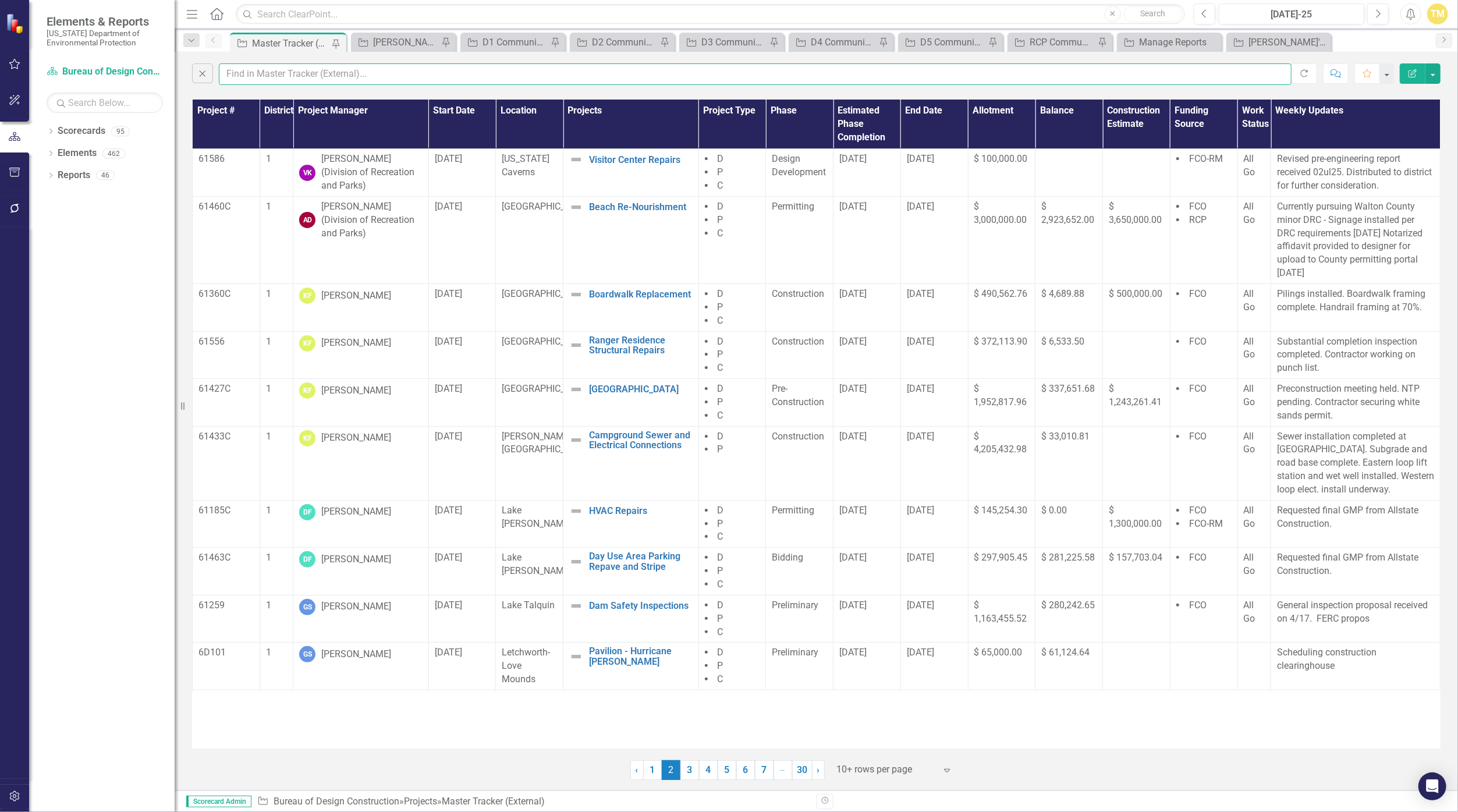
click at [260, 72] on input "text" at bounding box center [755, 74] width 1073 height 21
type input "i"
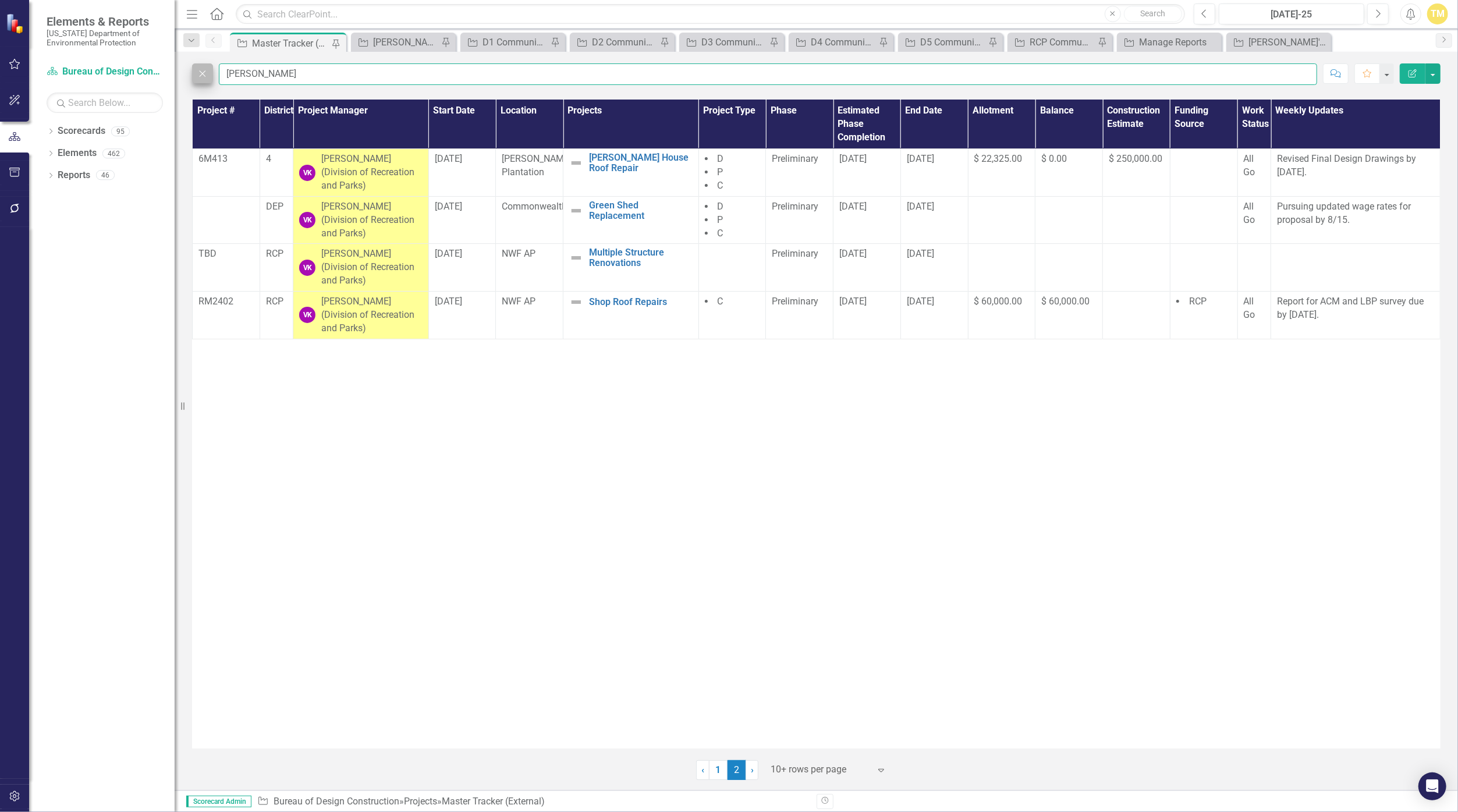
type input "[PERSON_NAME]"
click at [209, 71] on icon "Close" at bounding box center [202, 73] width 13 height 11
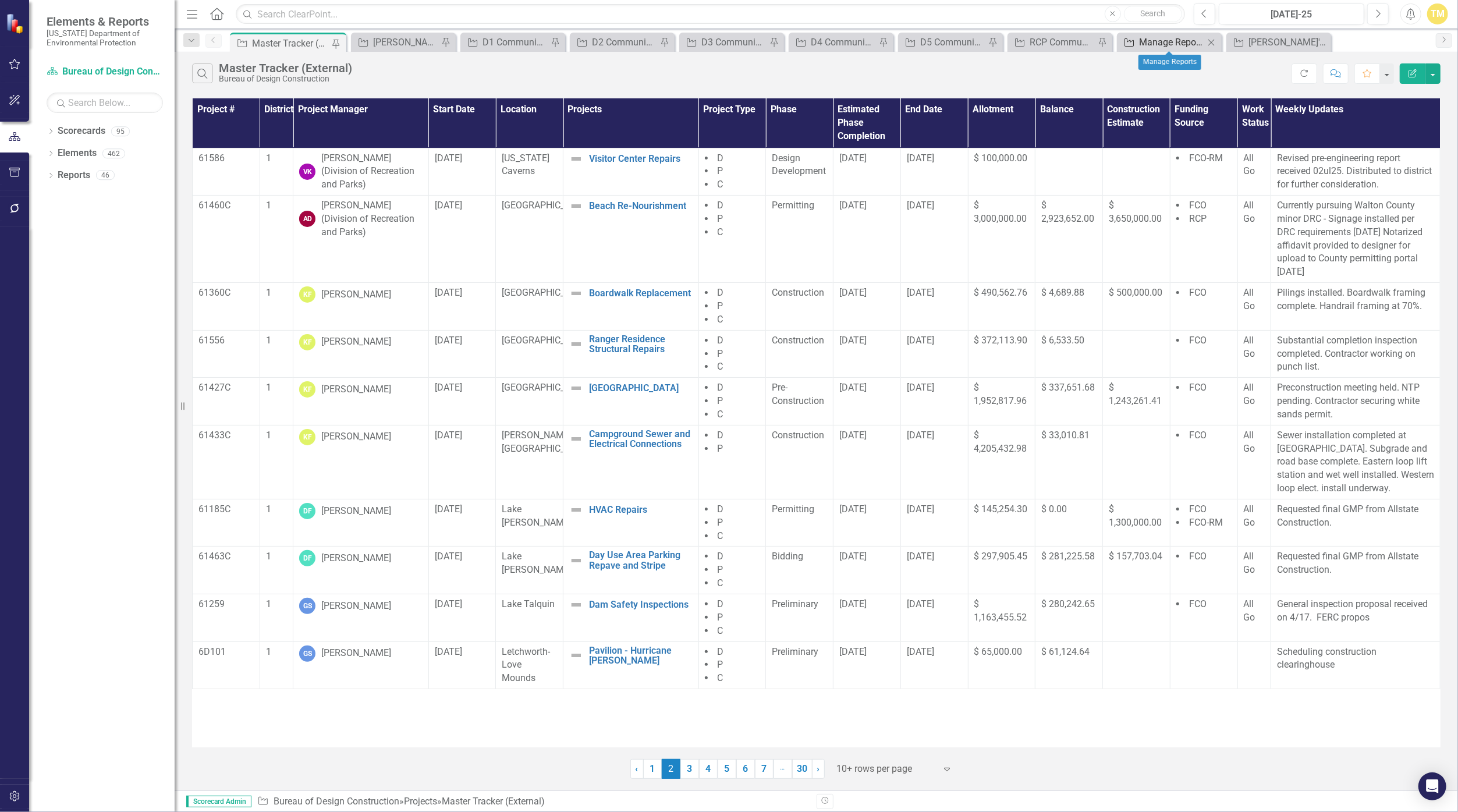
click at [712, 40] on div "Manage Reports" at bounding box center [1171, 42] width 65 height 15
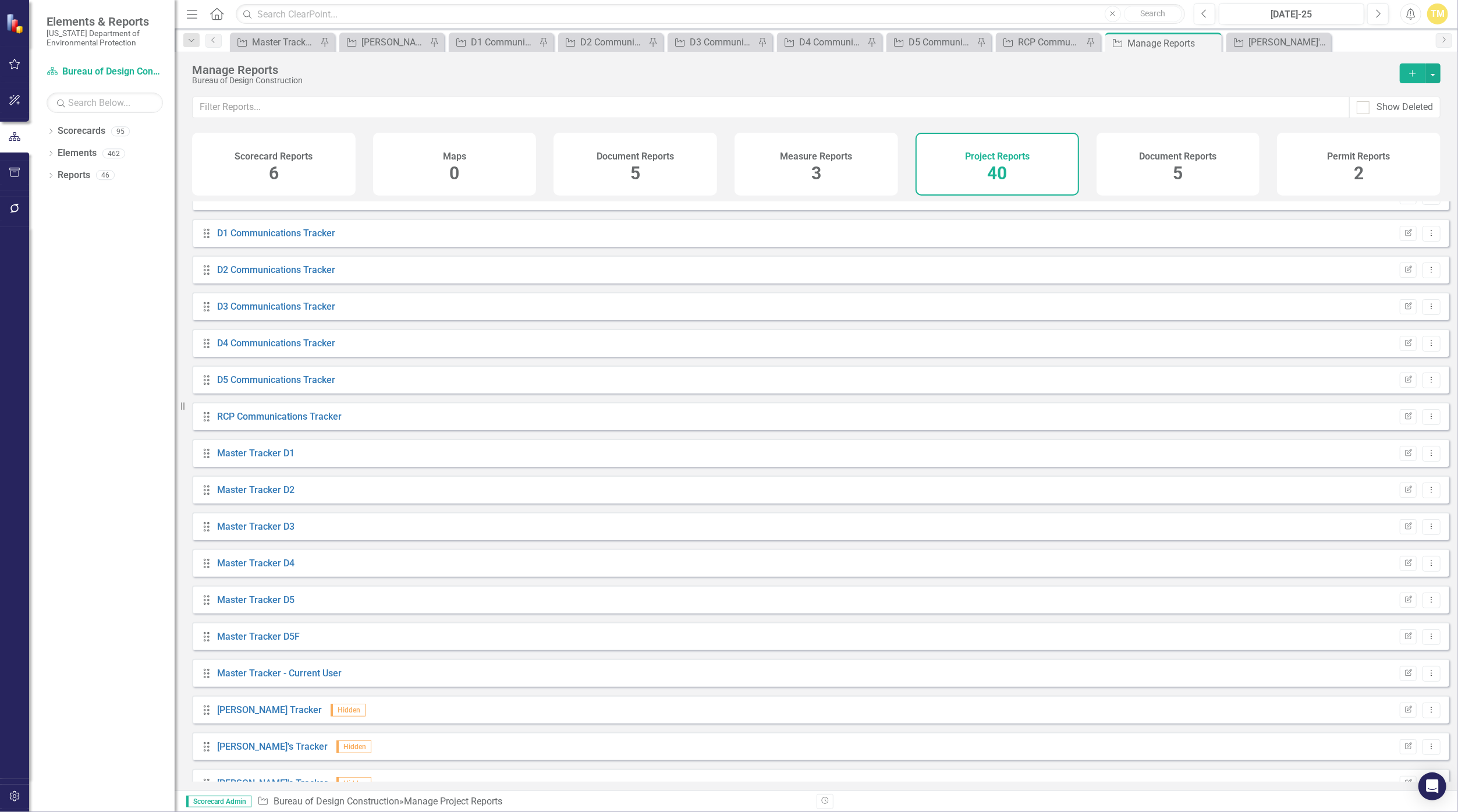
scroll to position [699, 0]
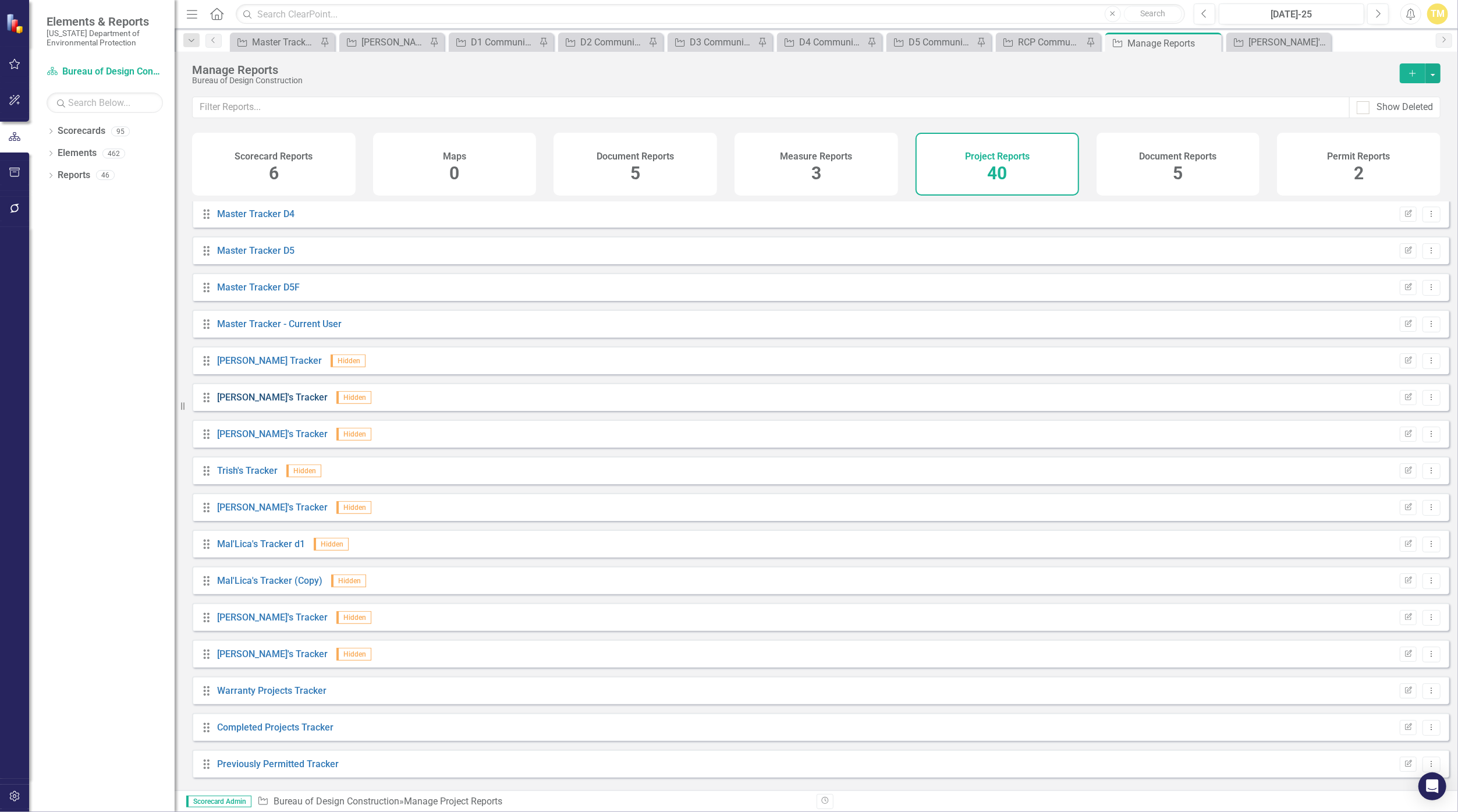
click at [224, 403] on link "[PERSON_NAME]'s Tracker" at bounding box center [272, 397] width 111 height 11
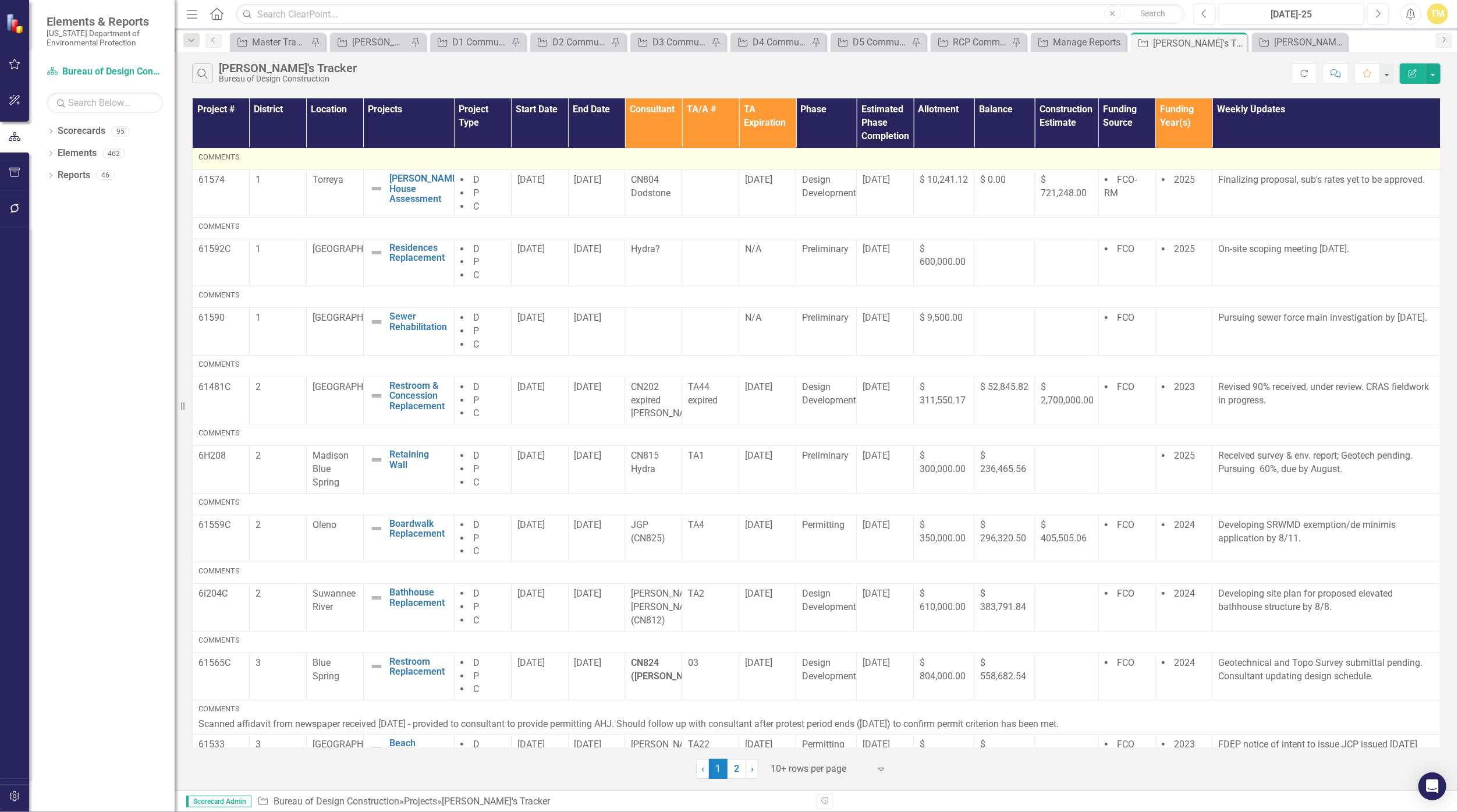
scroll to position [119, 0]
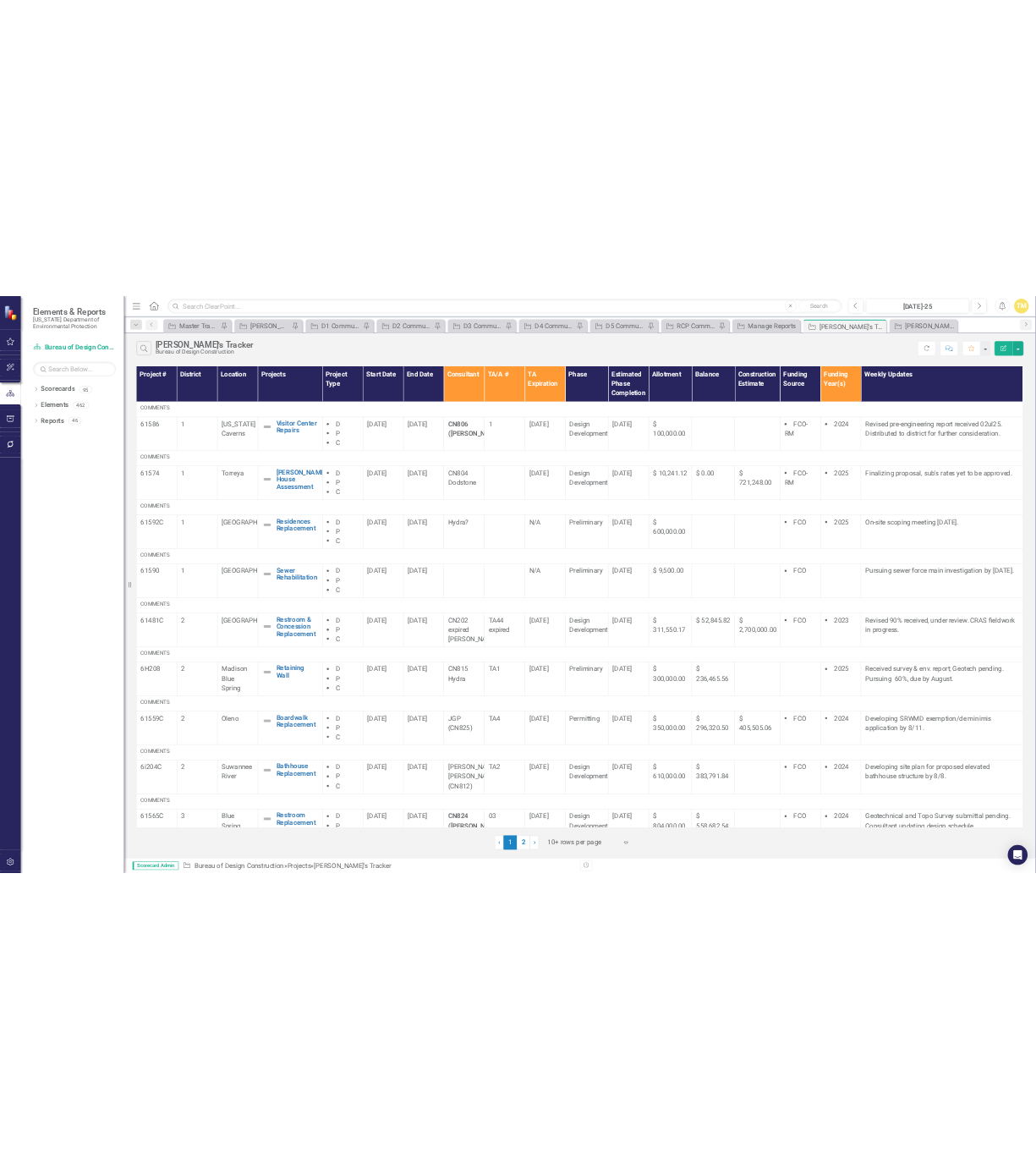
scroll to position [173, 0]
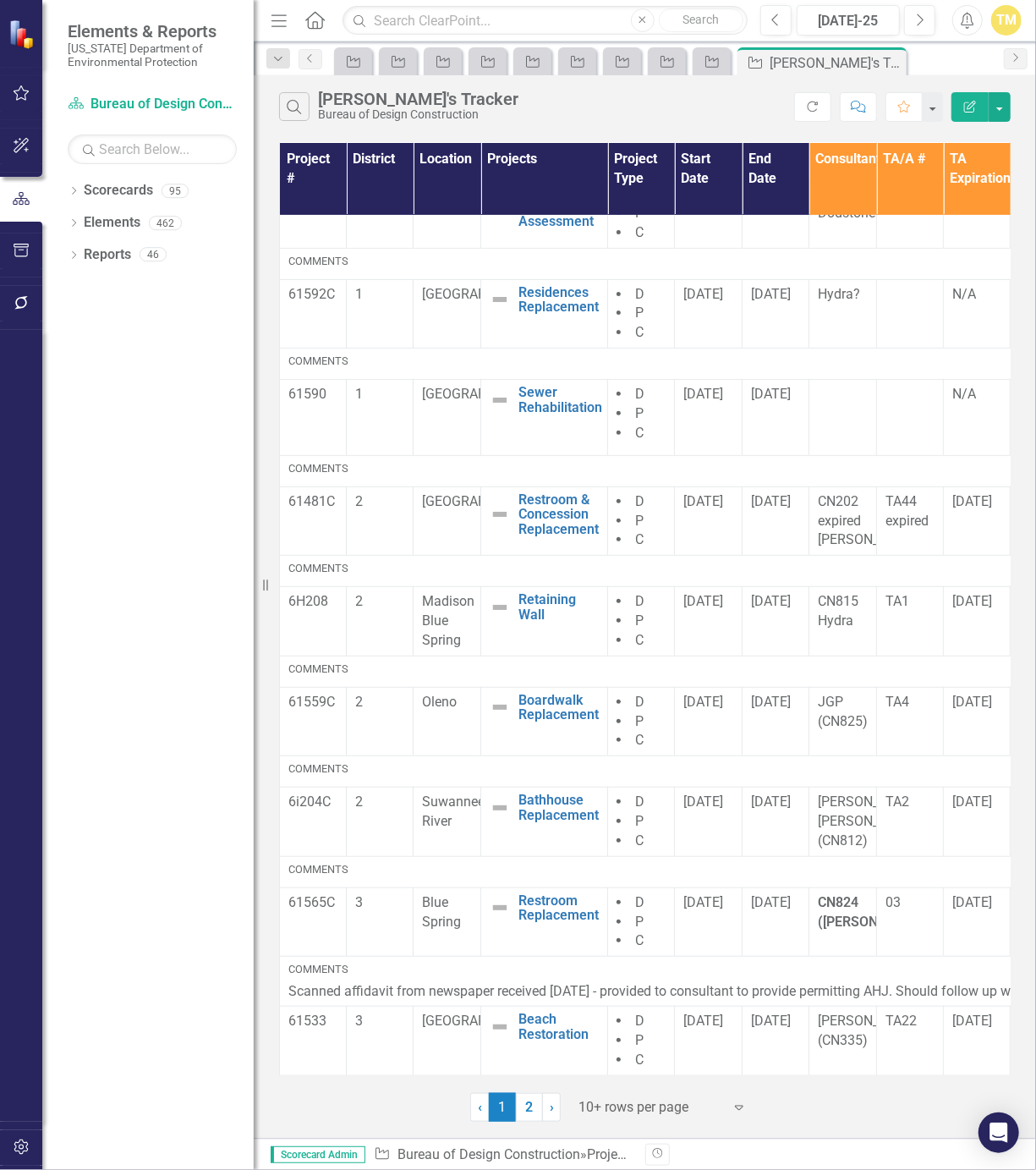
click at [277, 24] on icon "Menu" at bounding box center [279, 20] width 22 height 18
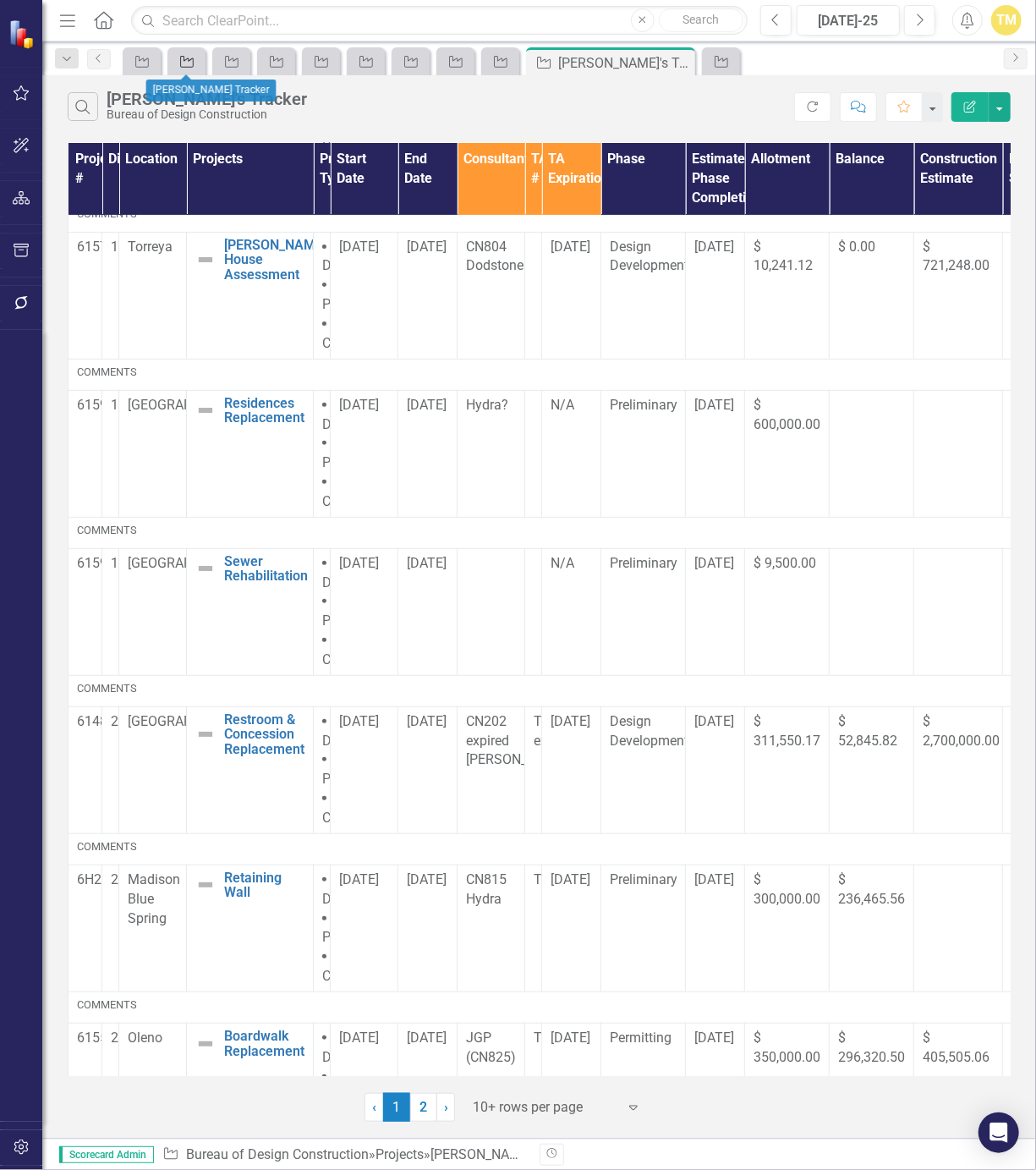
click at [174, 63] on div "Project" at bounding box center [183, 61] width 23 height 21
